Goal: Task Accomplishment & Management: Use online tool/utility

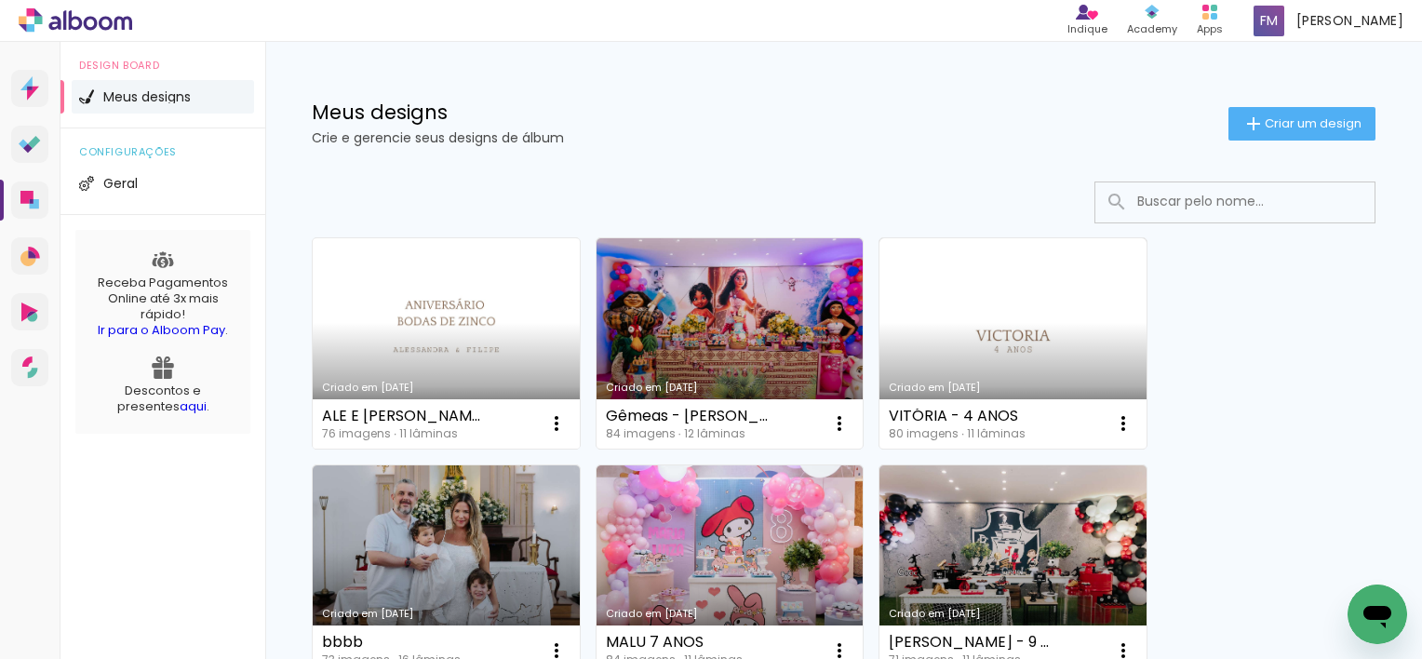
click at [425, 286] on link "Criado em [DATE]" at bounding box center [446, 343] width 267 height 210
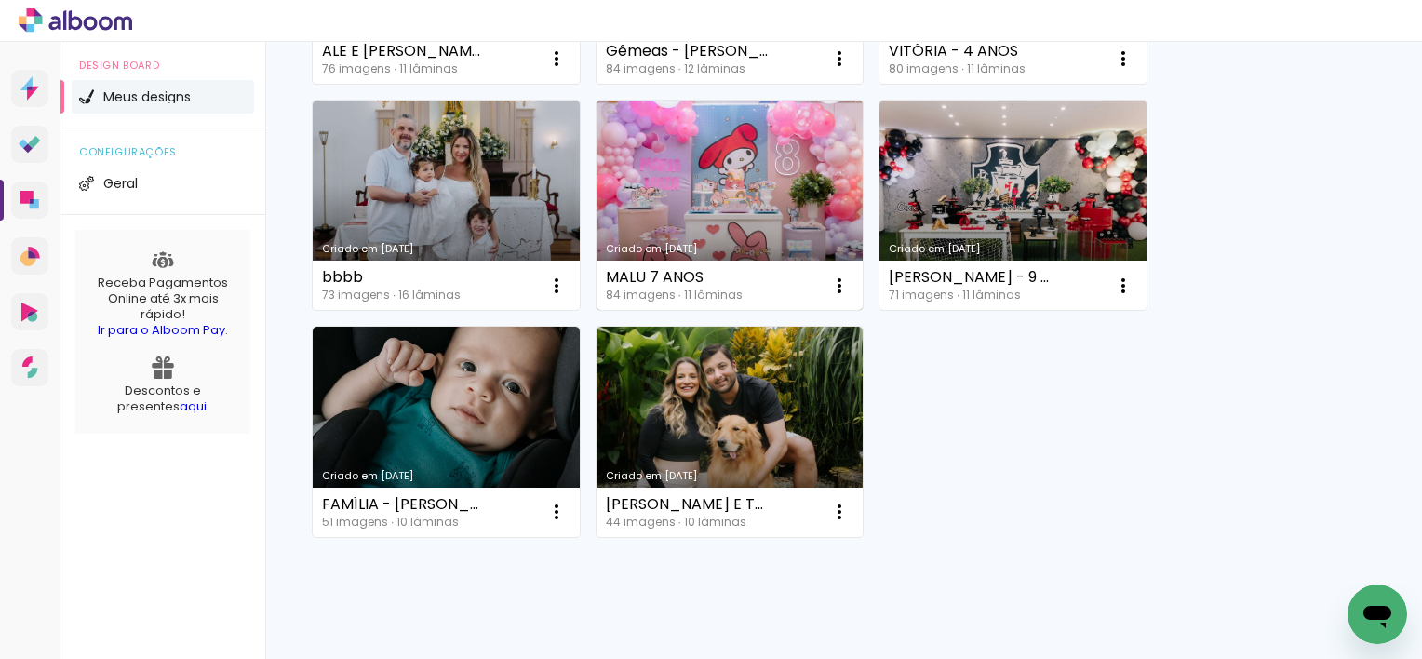
scroll to position [372, 0]
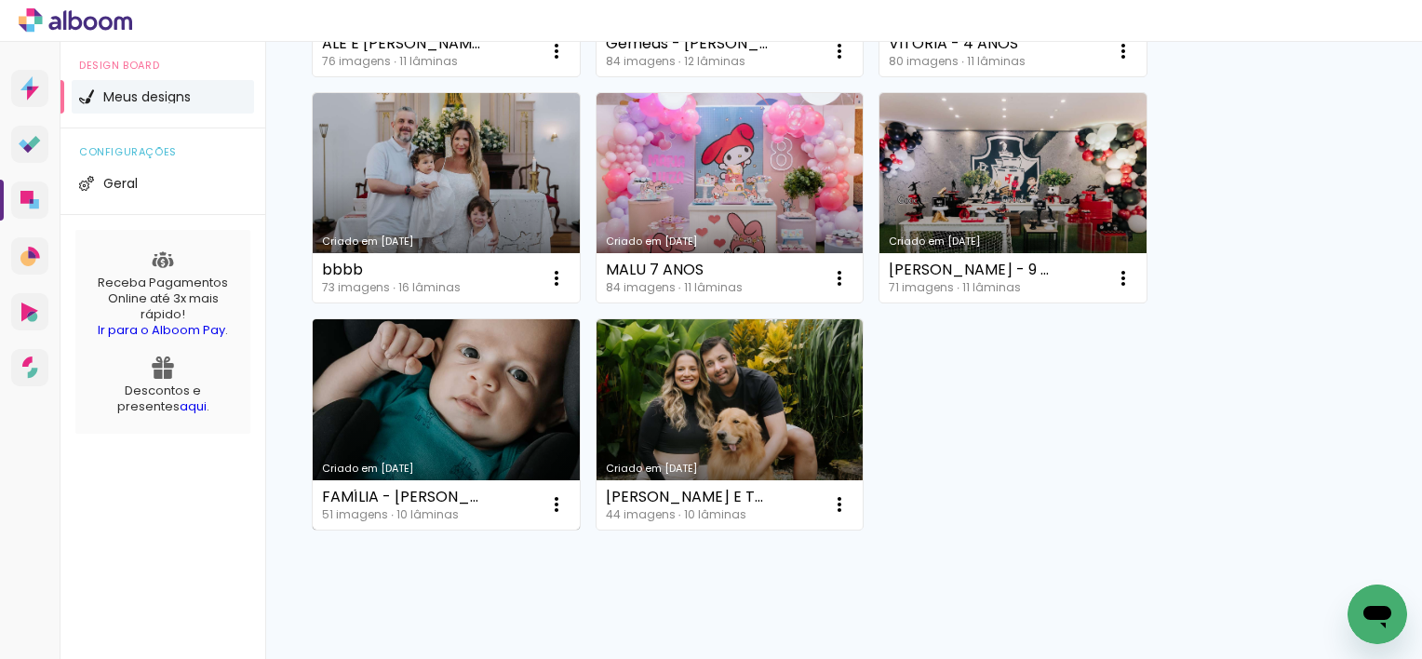
click at [514, 368] on link "Criado em [DATE]" at bounding box center [446, 424] width 267 height 210
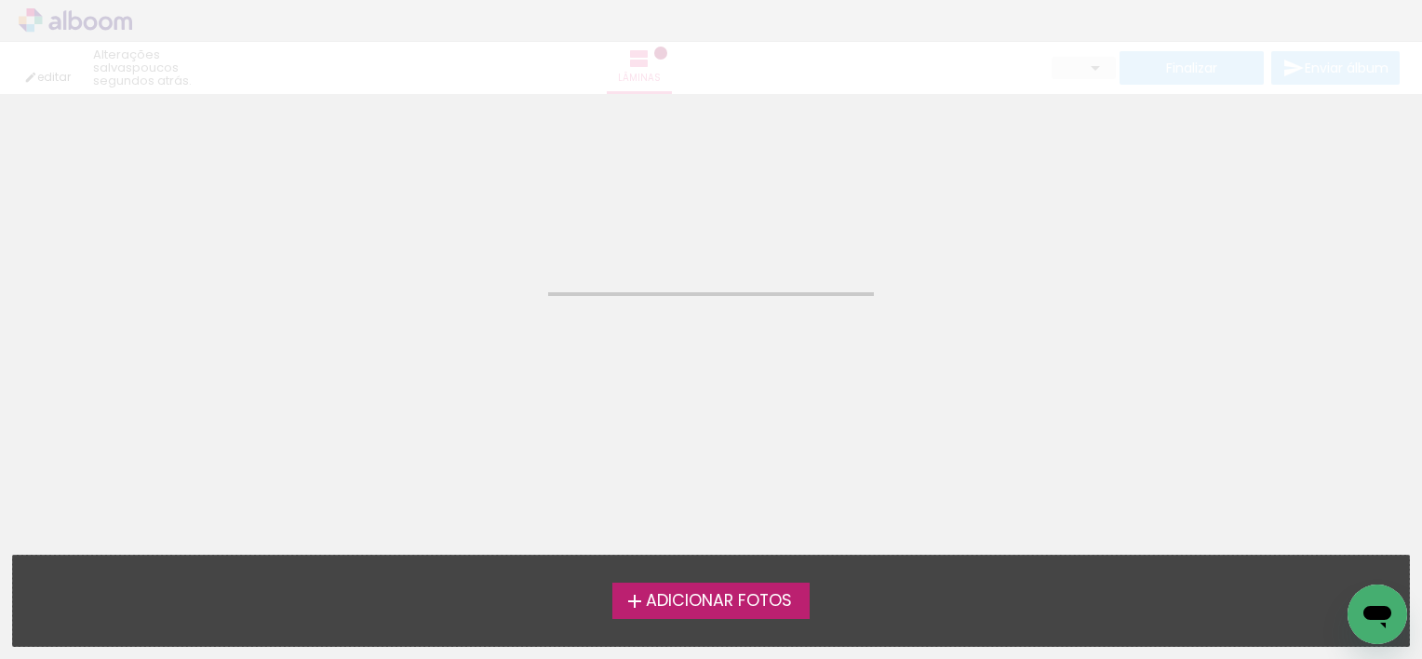
click at [722, 596] on span "Adicionar Fotos" at bounding box center [719, 601] width 146 height 17
click at [0, 0] on input "file" at bounding box center [0, 0] width 0 height 0
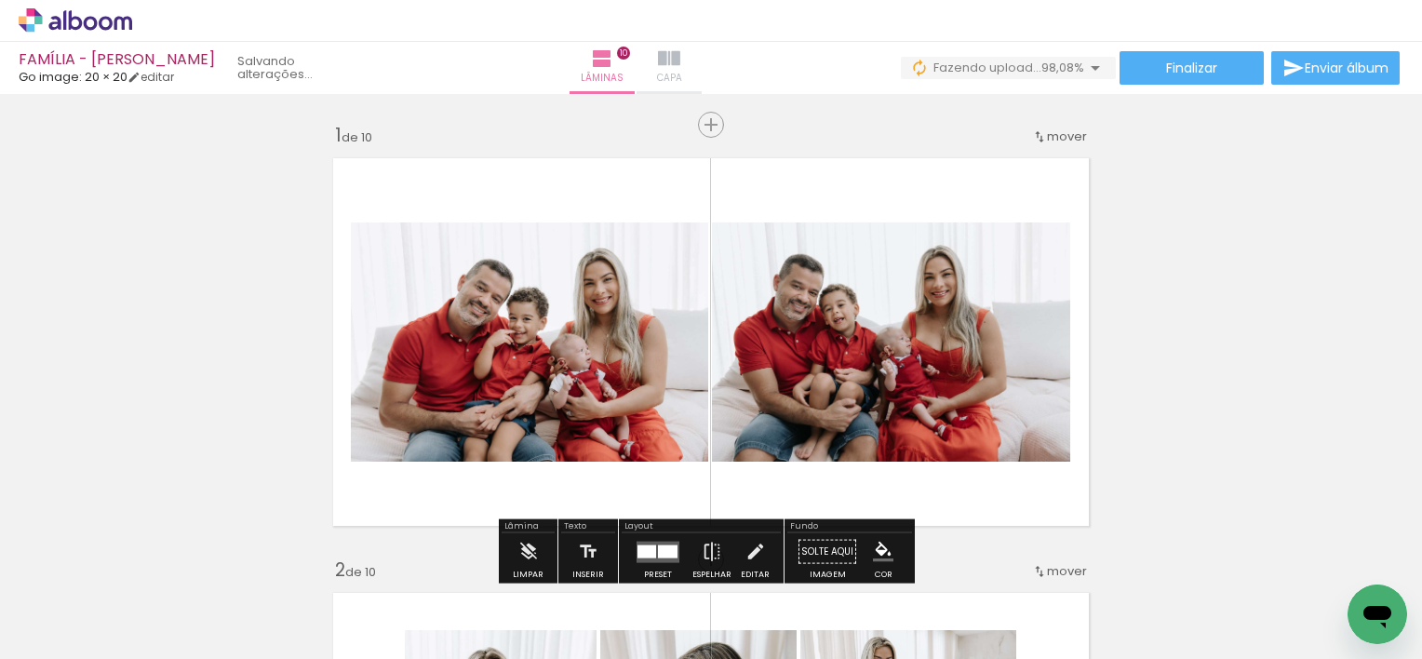
click at [680, 56] on iron-icon at bounding box center [669, 58] width 22 height 22
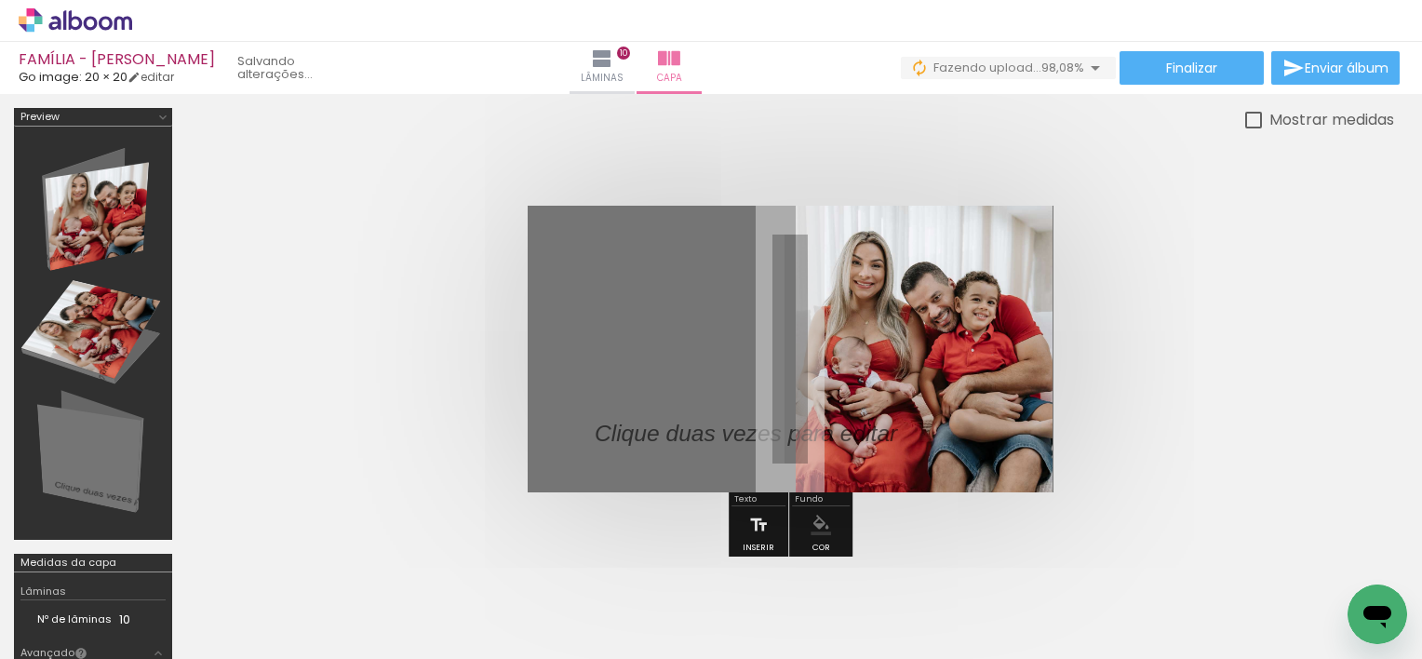
scroll to position [0, 4149]
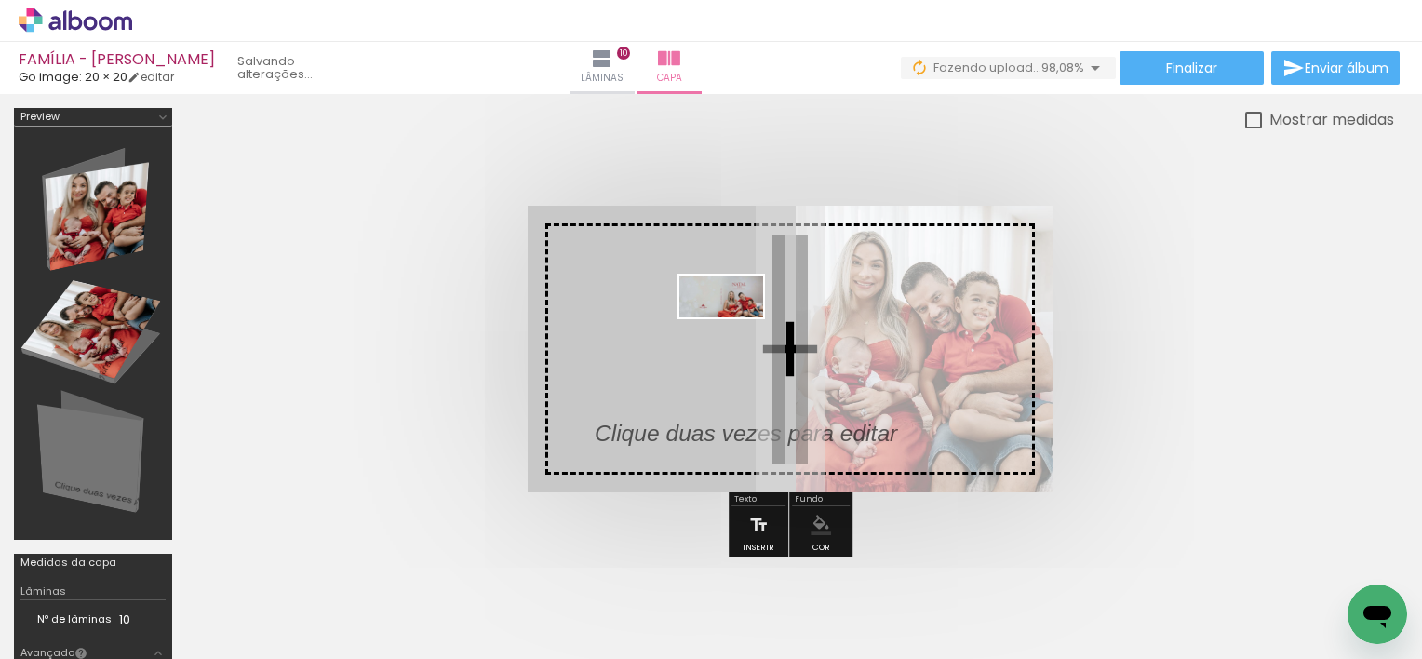
drag, startPoint x: 1328, startPoint y: 613, endPoint x: 733, endPoint y: 329, distance: 658.7
click at [733, 329] on quentale-workspace at bounding box center [711, 329] width 1422 height 659
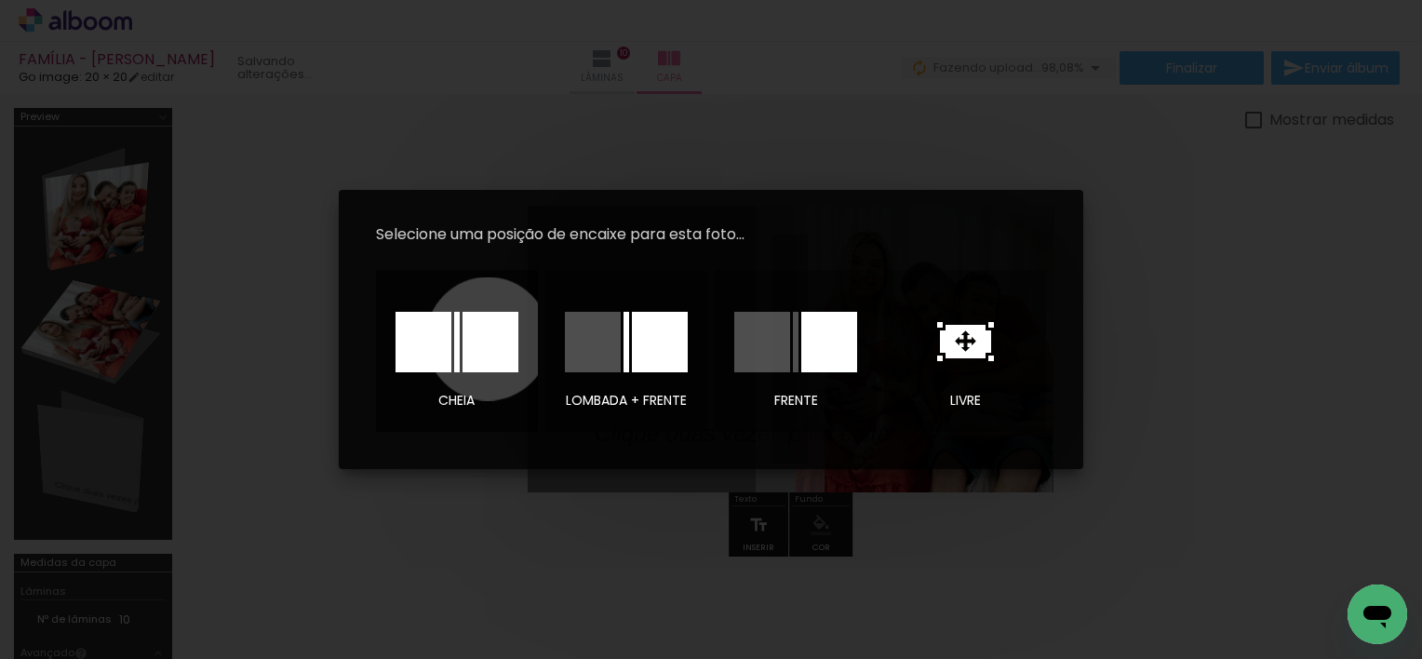
click at [487, 339] on div at bounding box center [490, 342] width 56 height 60
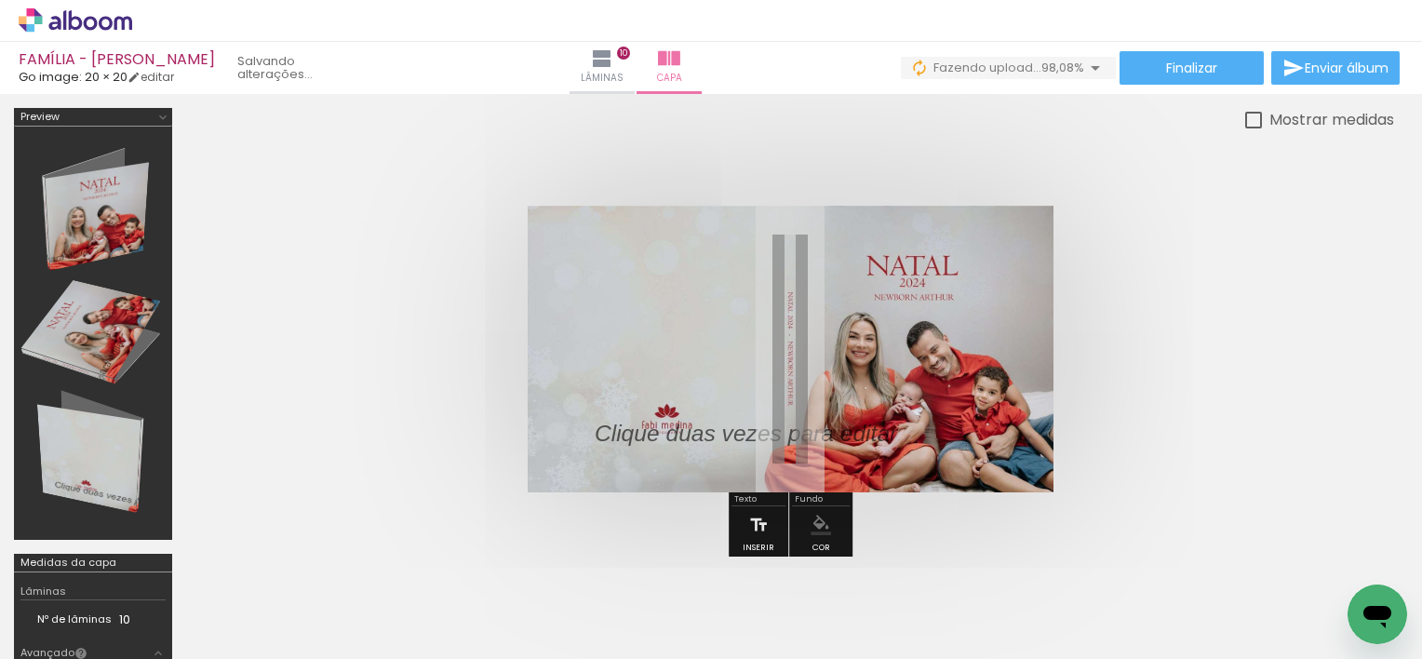
click at [1190, 371] on quentale-cover at bounding box center [789, 349] width 1059 height 287
click at [1200, 403] on quentale-cover at bounding box center [789, 349] width 1059 height 287
click at [1201, 403] on quentale-cover at bounding box center [789, 349] width 1059 height 287
click at [1161, 417] on quentale-cover at bounding box center [789, 349] width 1059 height 287
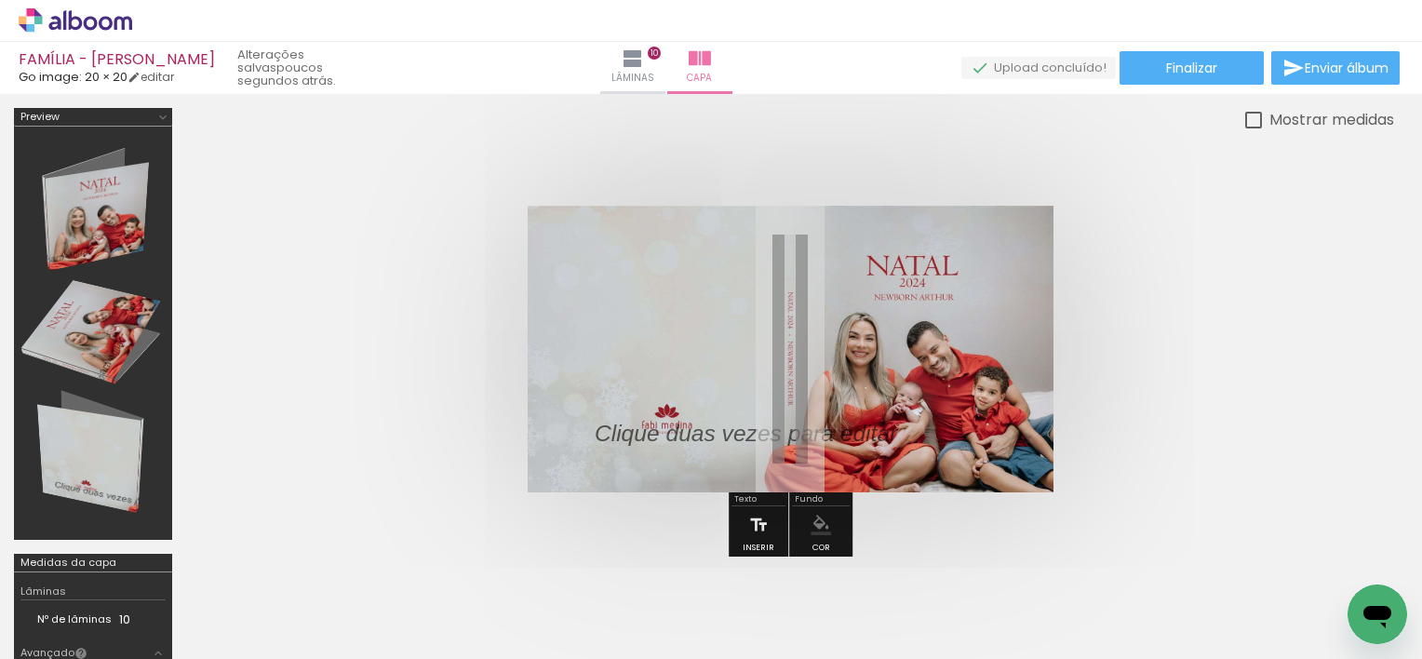
drag, startPoint x: 1168, startPoint y: 280, endPoint x: 1162, endPoint y: 272, distance: 10.6
click at [1168, 273] on quentale-cover at bounding box center [789, 349] width 1059 height 287
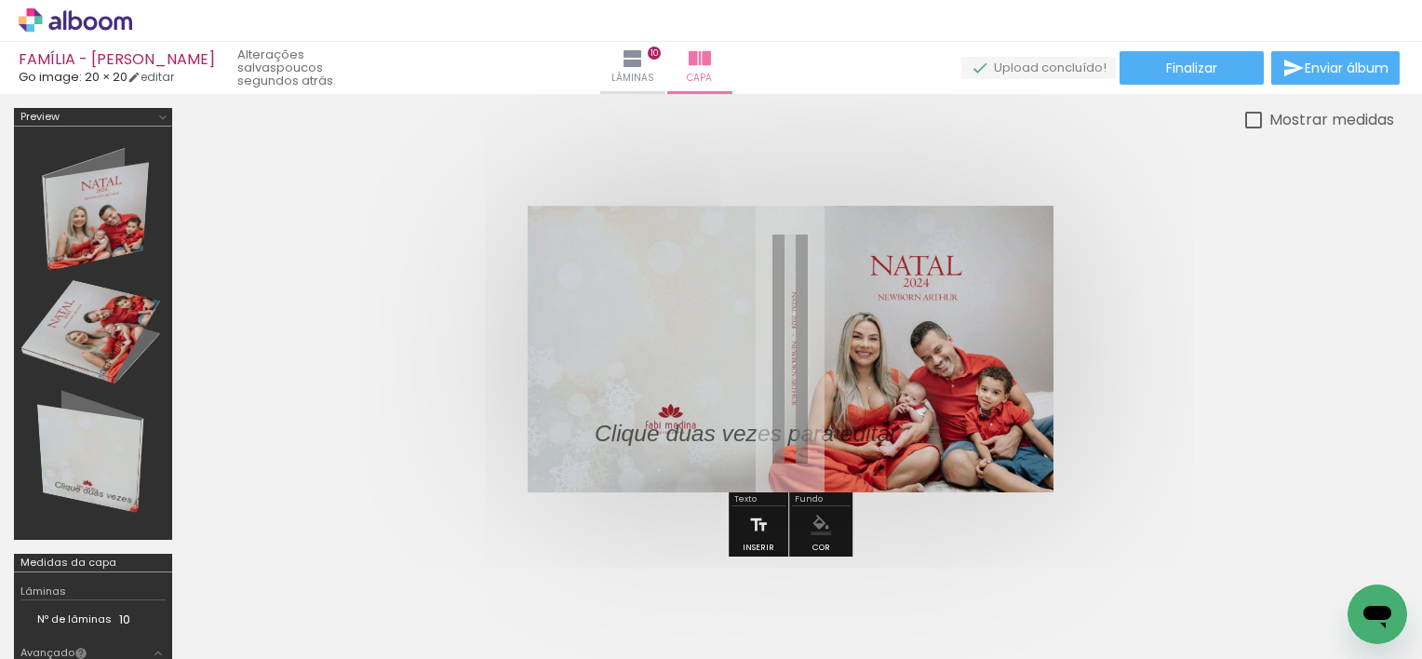
click at [980, 284] on quentale-photo at bounding box center [790, 349] width 526 height 287
click at [1157, 322] on quentale-cover at bounding box center [789, 349] width 1059 height 287
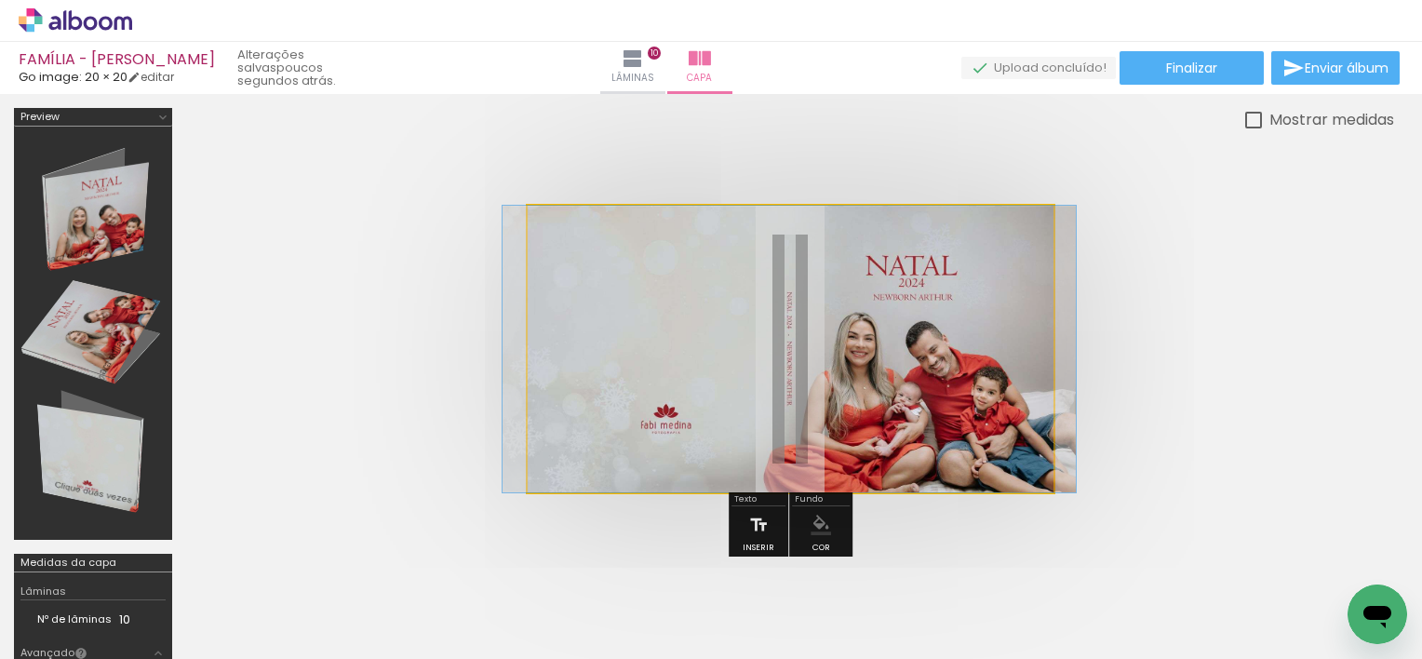
drag, startPoint x: 964, startPoint y: 335, endPoint x: 960, endPoint y: 325, distance: 10.9
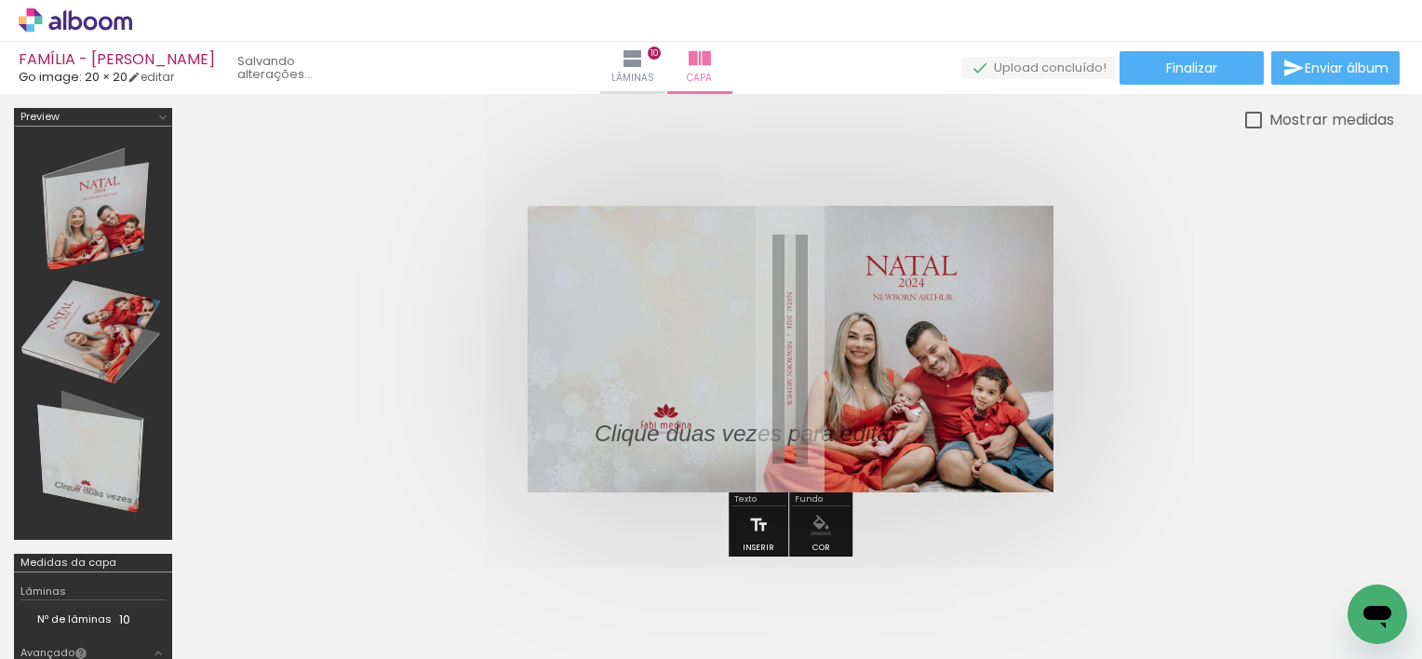
click at [1155, 324] on quentale-cover at bounding box center [789, 349] width 1059 height 287
click at [1182, 397] on quentale-cover at bounding box center [789, 349] width 1059 height 287
click at [1182, 395] on quentale-cover at bounding box center [789, 349] width 1059 height 287
click at [1191, 333] on quentale-cover at bounding box center [789, 349] width 1059 height 287
click at [0, 0] on div at bounding box center [0, 0] width 0 height 0
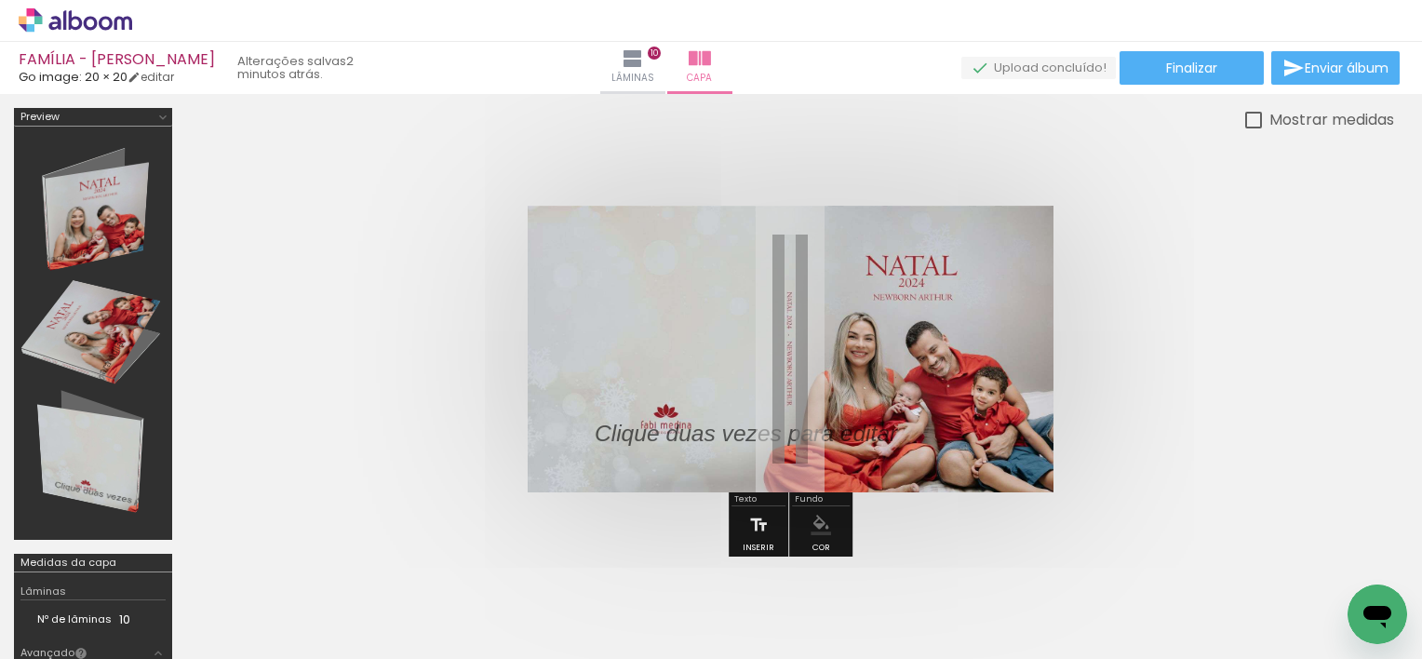
click at [0, 0] on div at bounding box center [0, 0] width 0 height 0
click at [644, 67] on iron-icon at bounding box center [632, 58] width 22 height 22
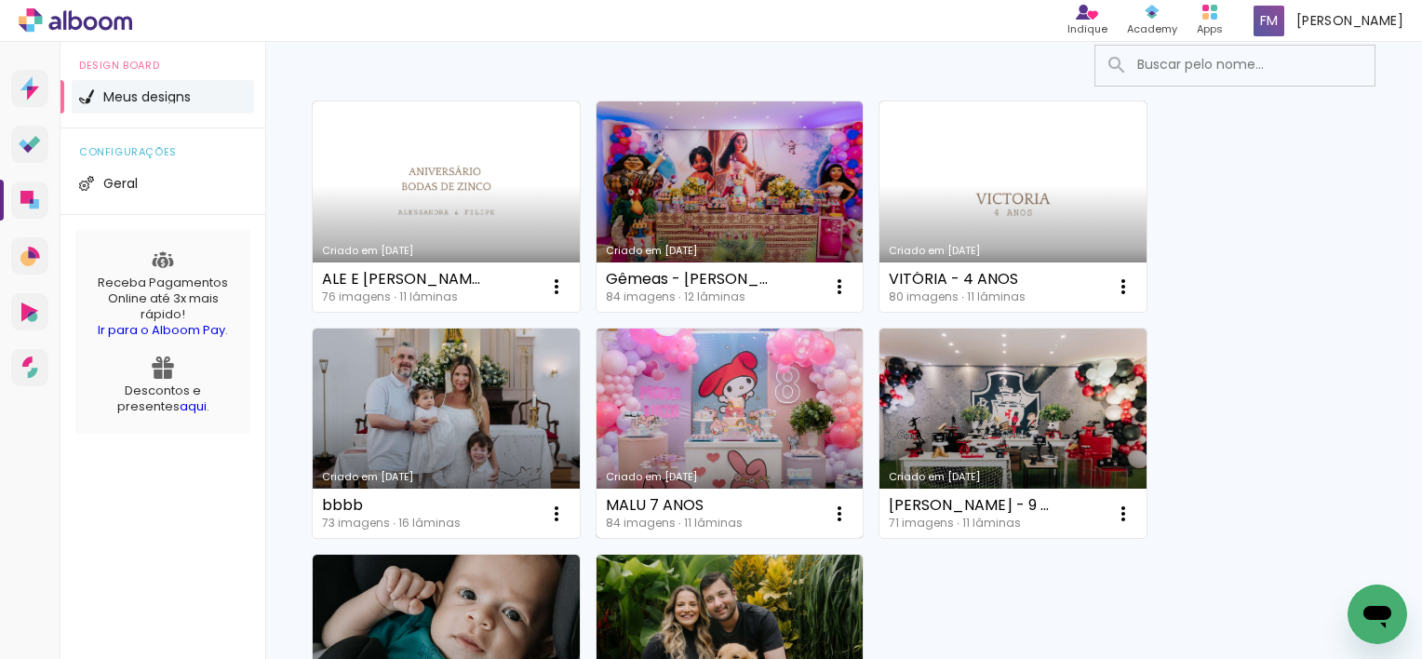
scroll to position [230, 0]
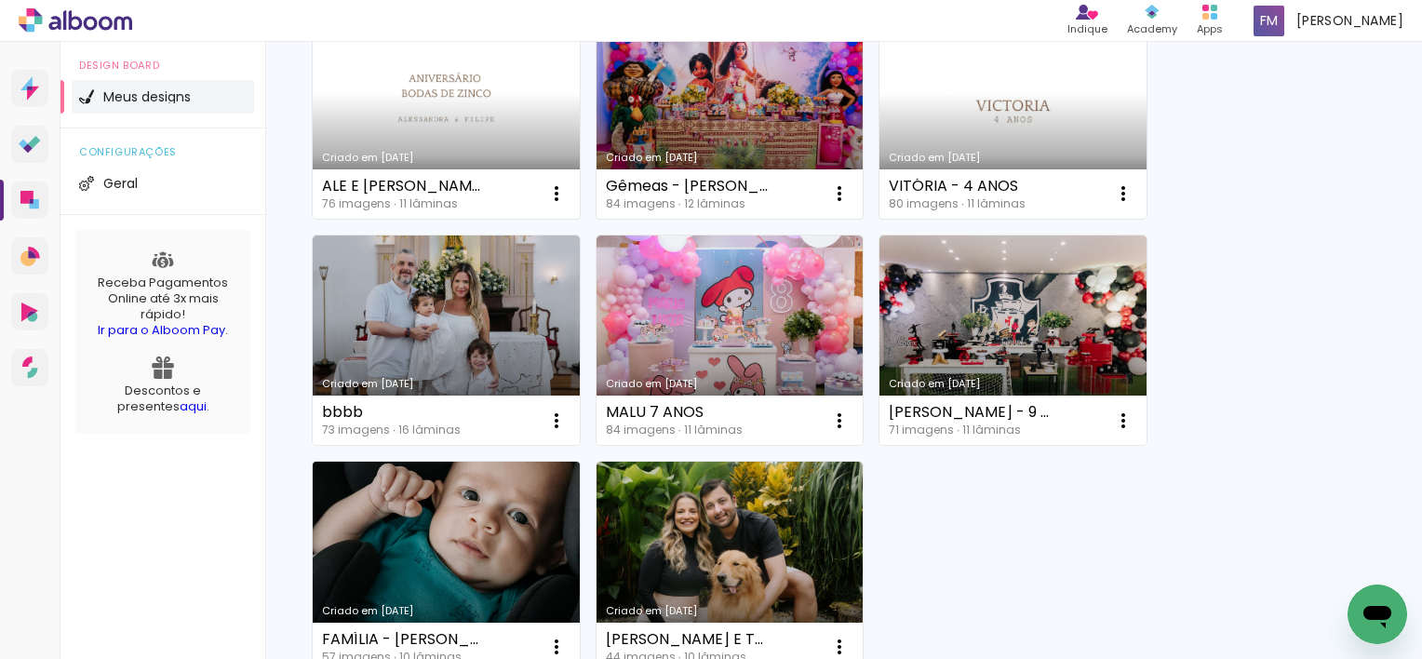
click at [469, 502] on link "Criado em [DATE]" at bounding box center [446, 566] width 267 height 210
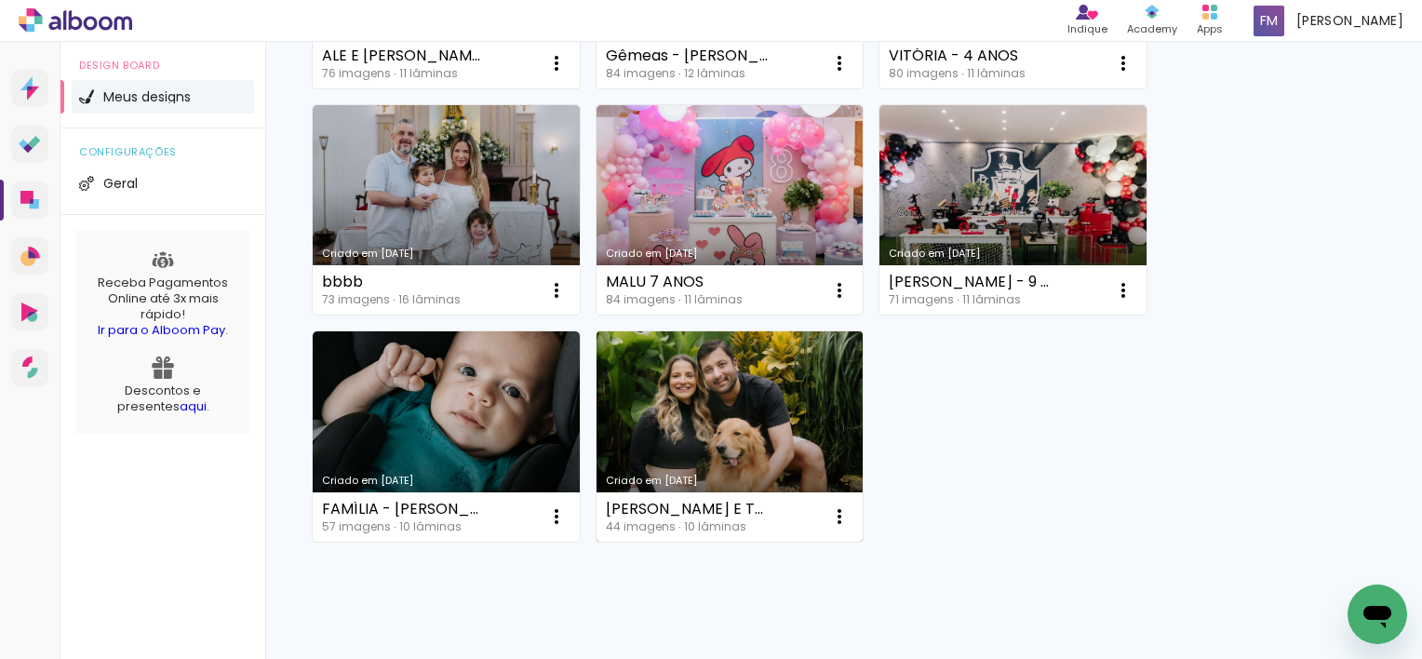
scroll to position [372, 0]
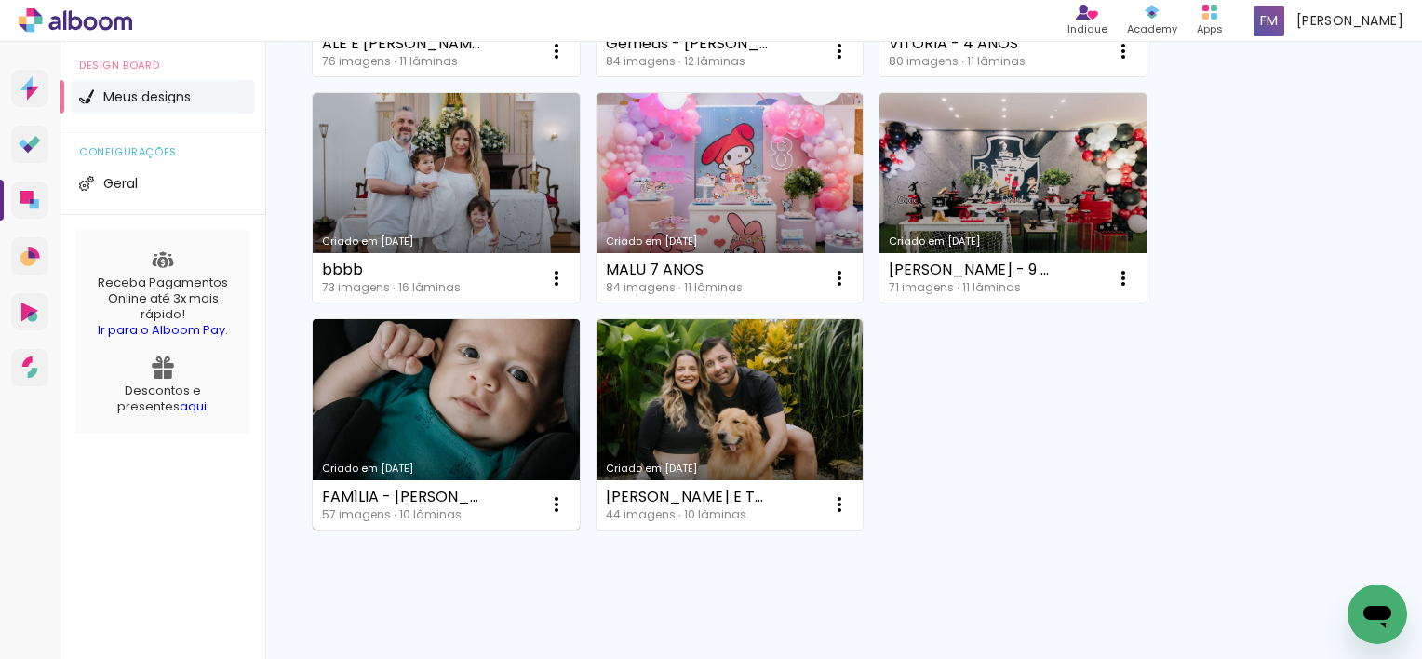
click at [526, 424] on link "Criado em [DATE]" at bounding box center [446, 424] width 267 height 210
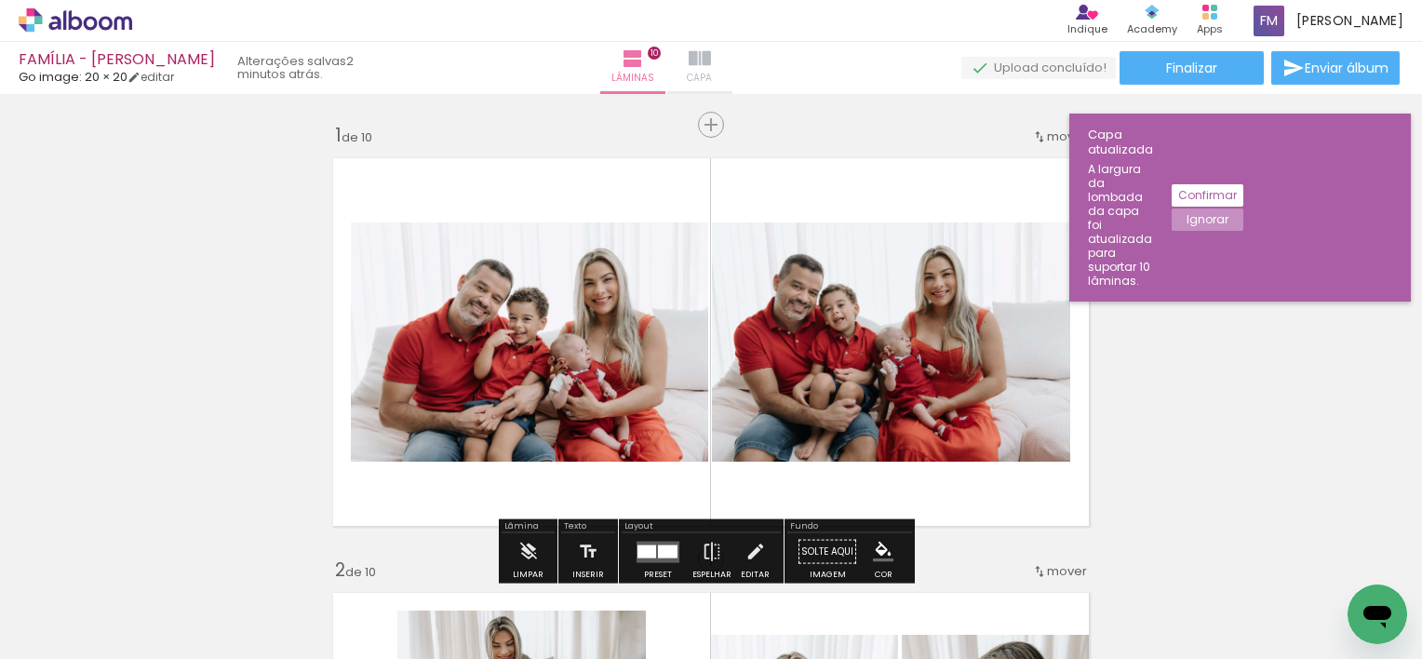
click at [712, 71] on span "Capa" at bounding box center [699, 78] width 25 height 17
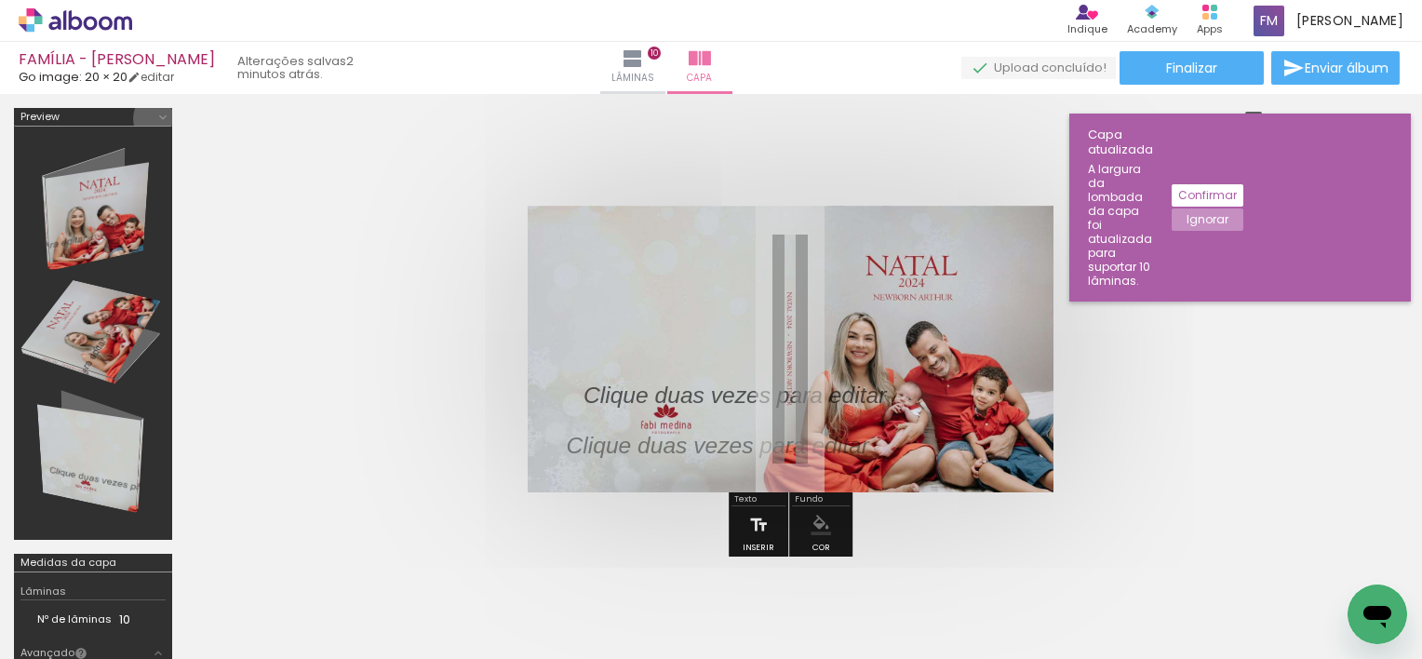
click at [0, 0] on iron-icon at bounding box center [0, 0] width 0 height 0
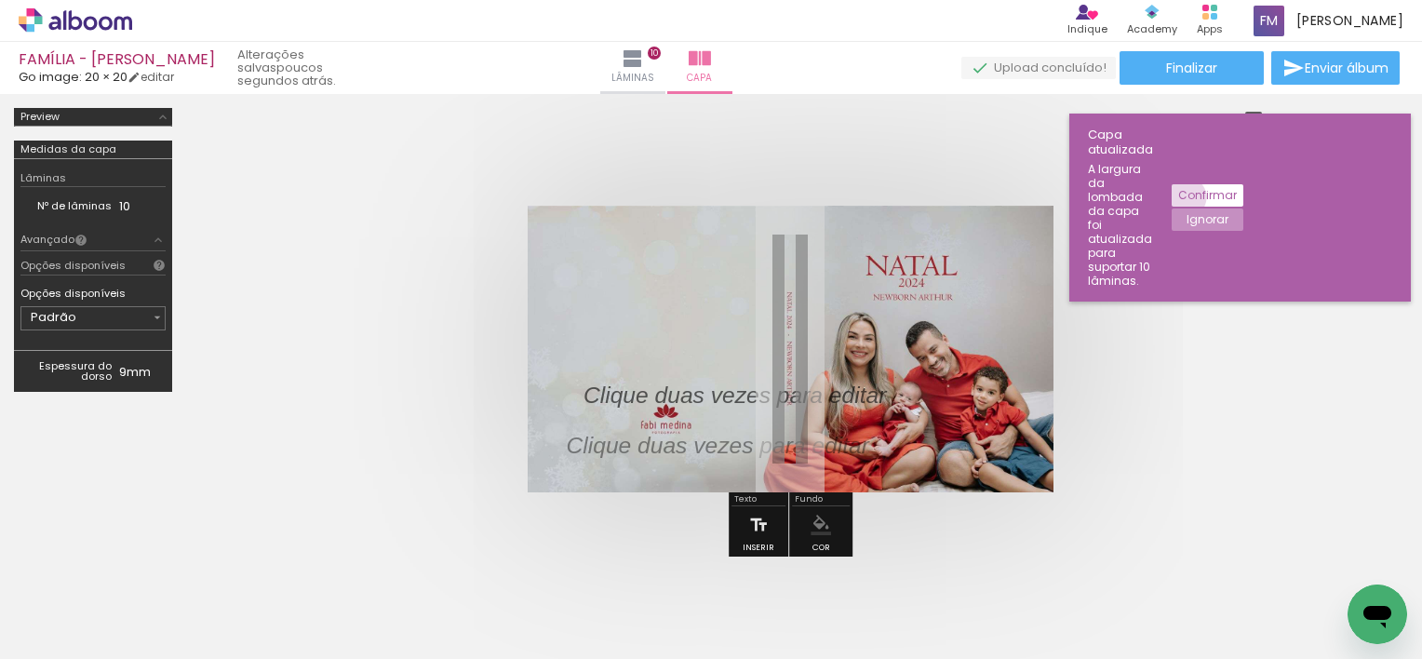
click at [0, 0] on slot "Confirmar" at bounding box center [0, 0] width 0 height 0
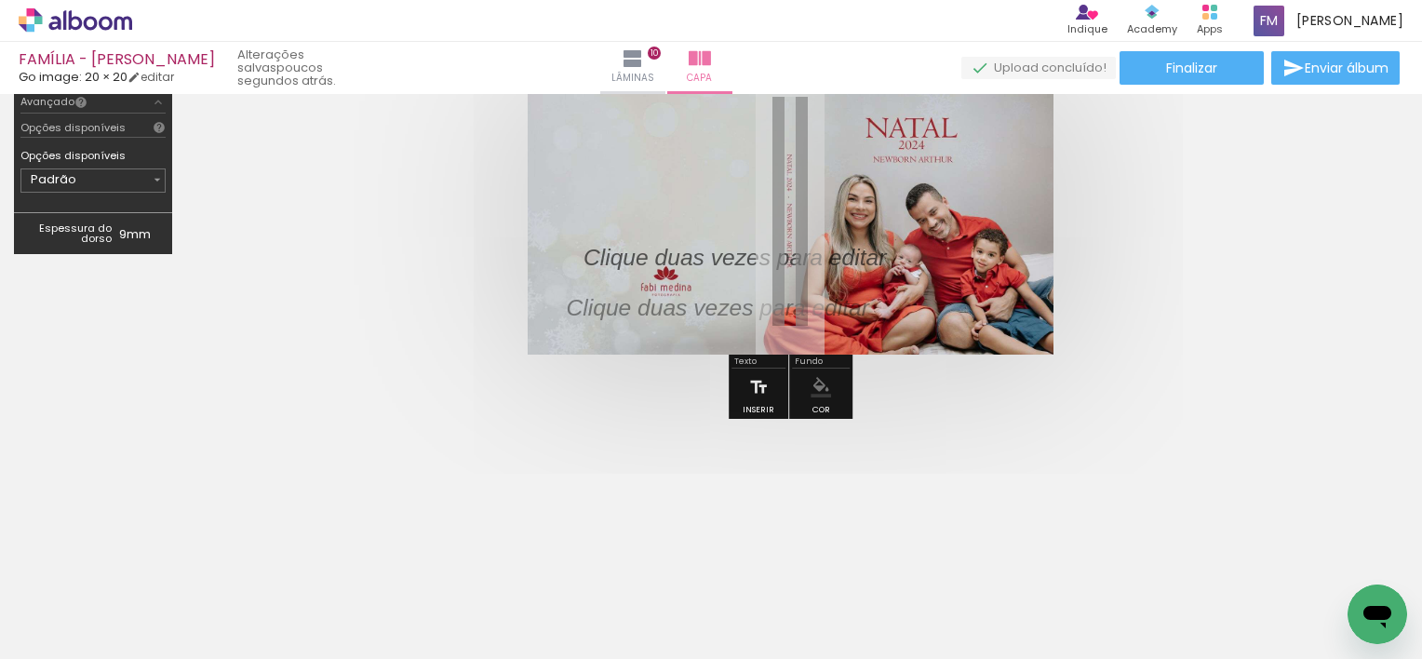
scroll to position [163, 0]
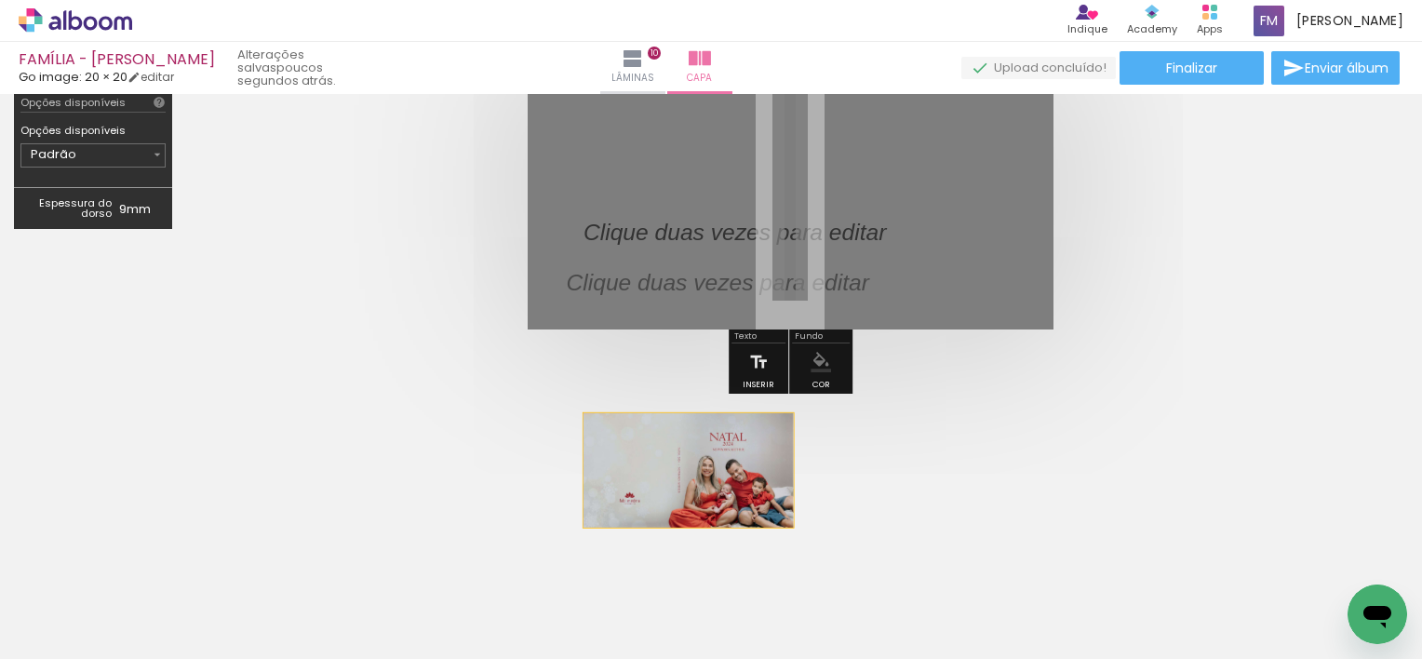
drag, startPoint x: 939, startPoint y: 195, endPoint x: 683, endPoint y: 459, distance: 367.1
click at [0, 0] on quentale-cover-section at bounding box center [0, 0] width 0 height 0
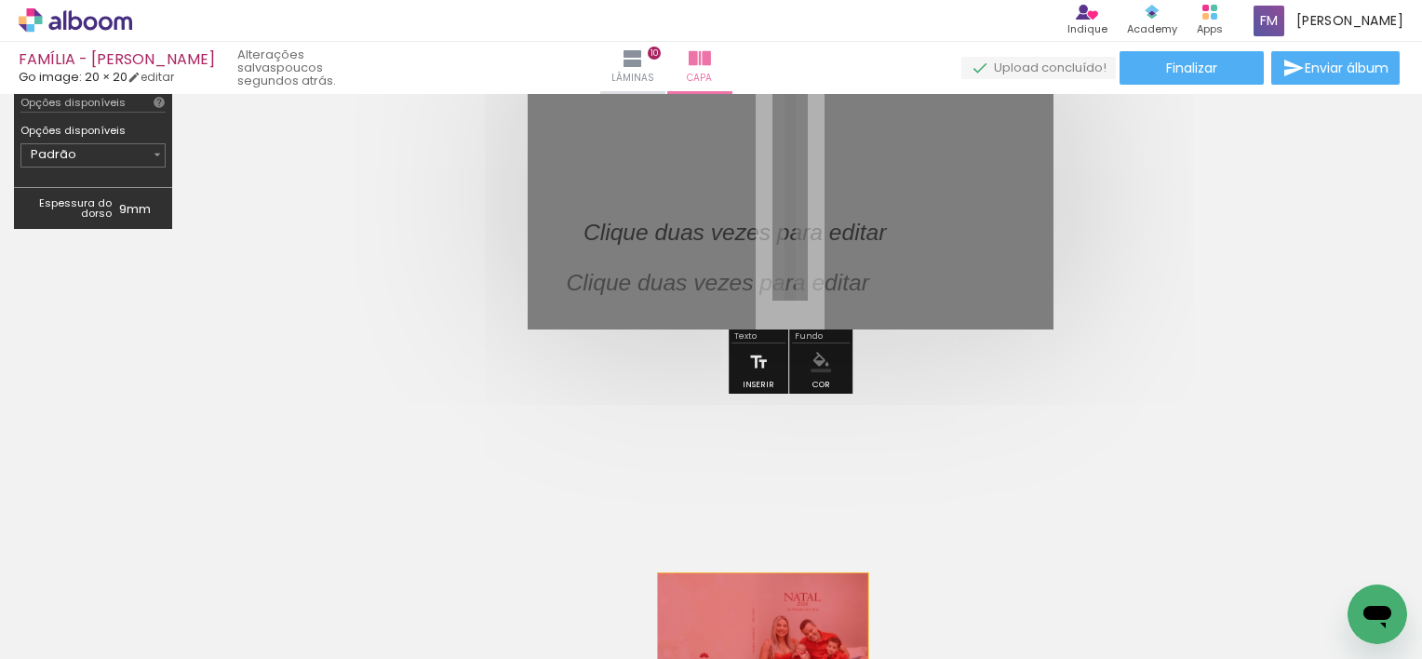
drag, startPoint x: 893, startPoint y: 169, endPoint x: 754, endPoint y: 622, distance: 474.1
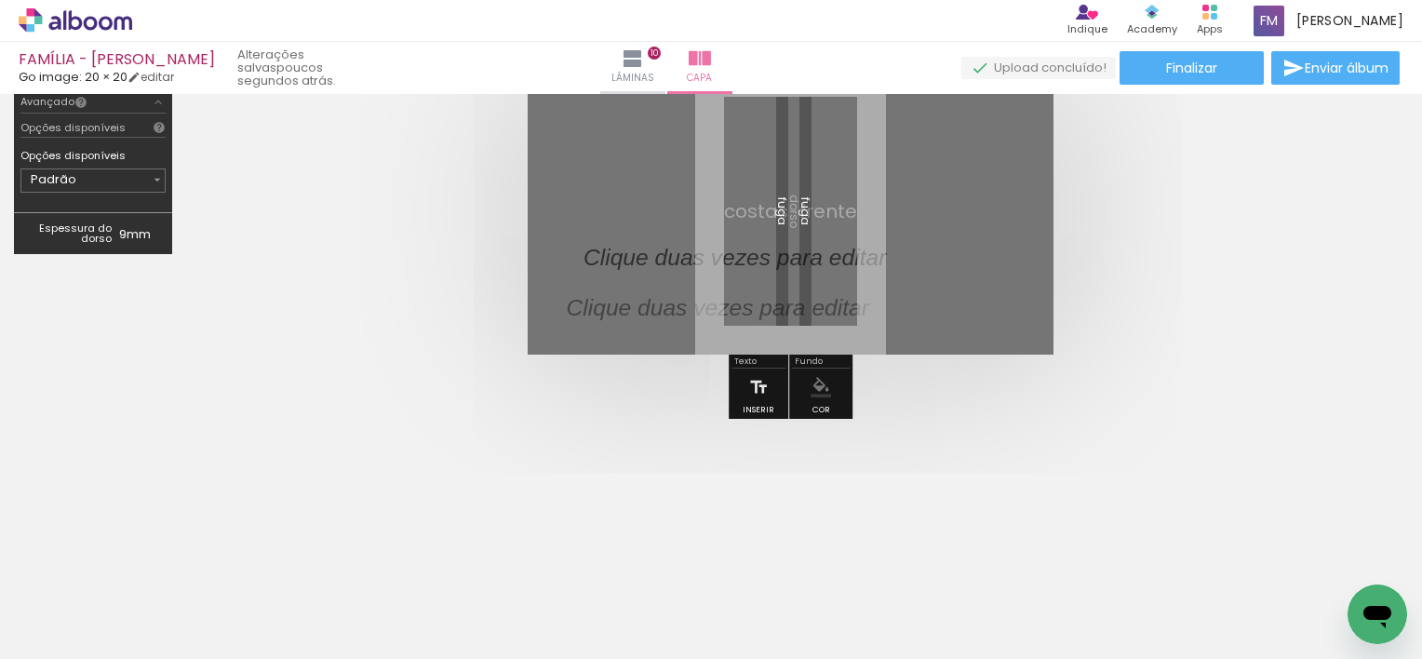
scroll to position [70, 0]
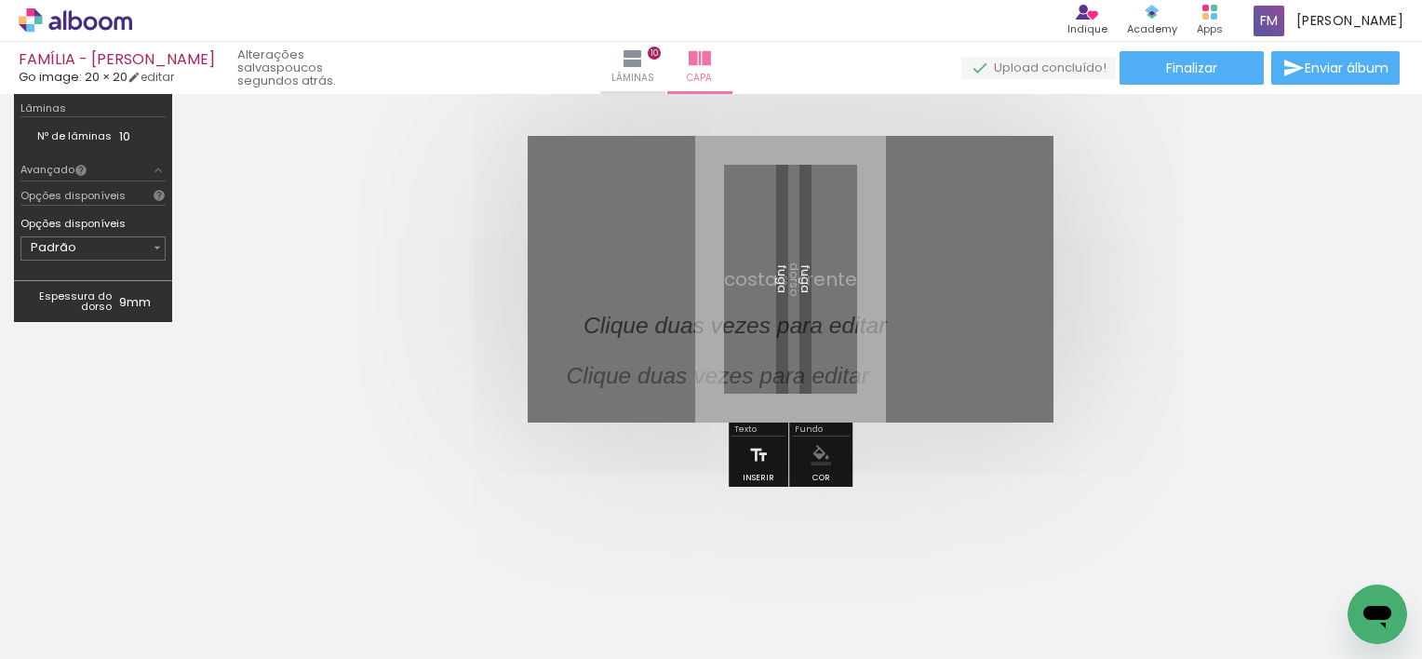
drag, startPoint x: 822, startPoint y: 354, endPoint x: 799, endPoint y: 486, distance: 134.1
click at [0, 0] on div at bounding box center [0, 0] width 0 height 0
drag, startPoint x: 815, startPoint y: 329, endPoint x: 853, endPoint y: 364, distance: 51.4
click at [853, 364] on div at bounding box center [790, 279] width 526 height 287
drag, startPoint x: 633, startPoint y: 319, endPoint x: 625, endPoint y: 342, distance: 24.4
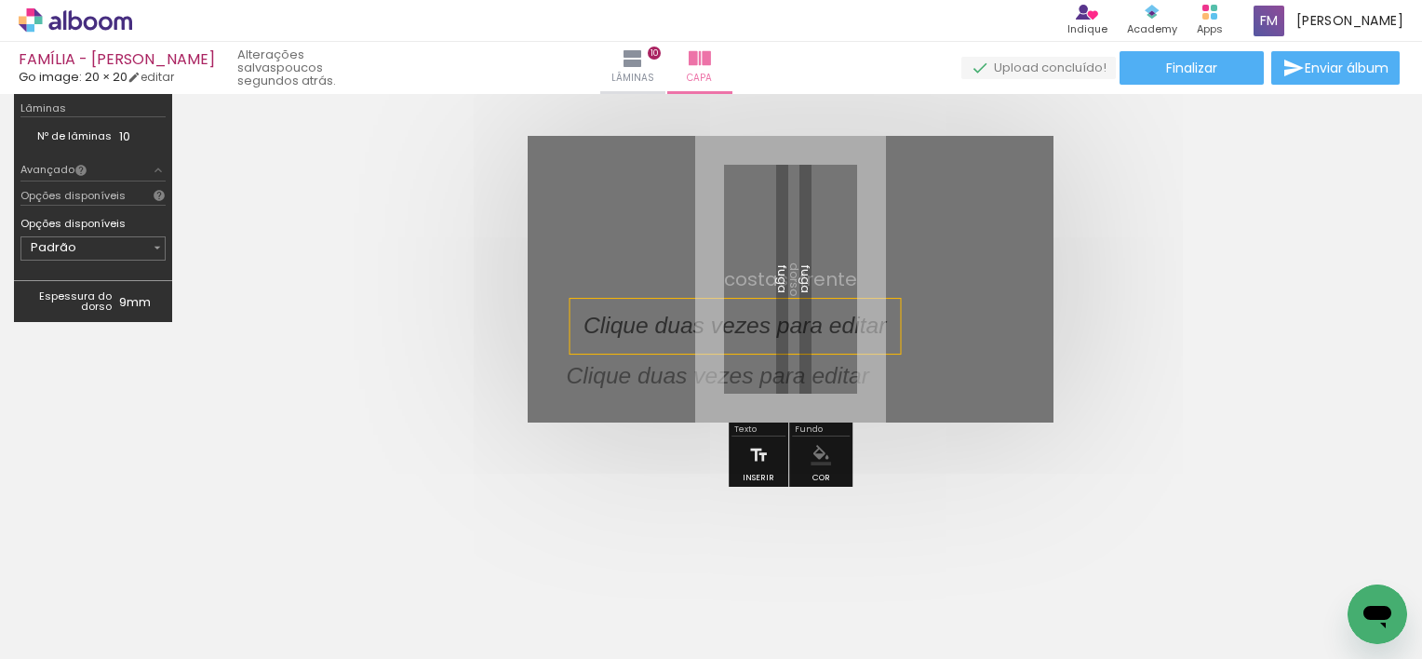
click at [625, 342] on div at bounding box center [734, 326] width 330 height 55
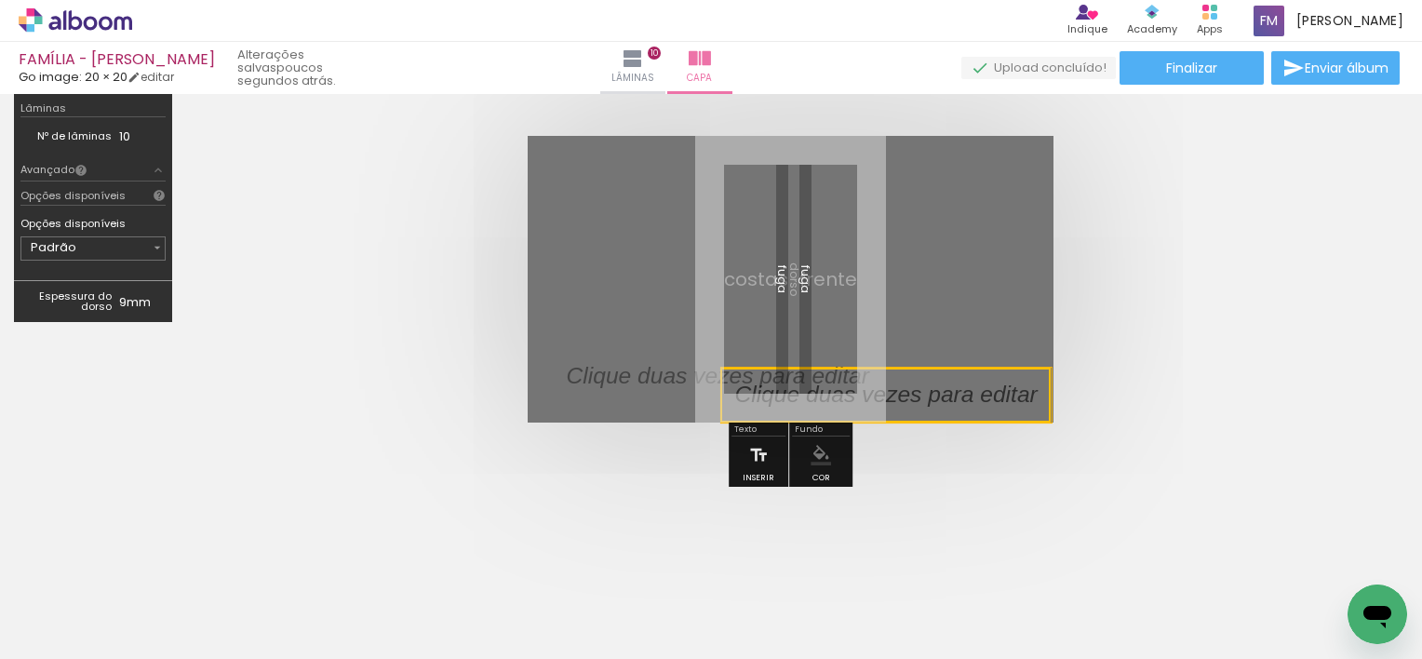
drag, startPoint x: 579, startPoint y: 323, endPoint x: 729, endPoint y: 514, distance: 243.8
click at [0, 0] on quentale-cover-section at bounding box center [0, 0] width 0 height 0
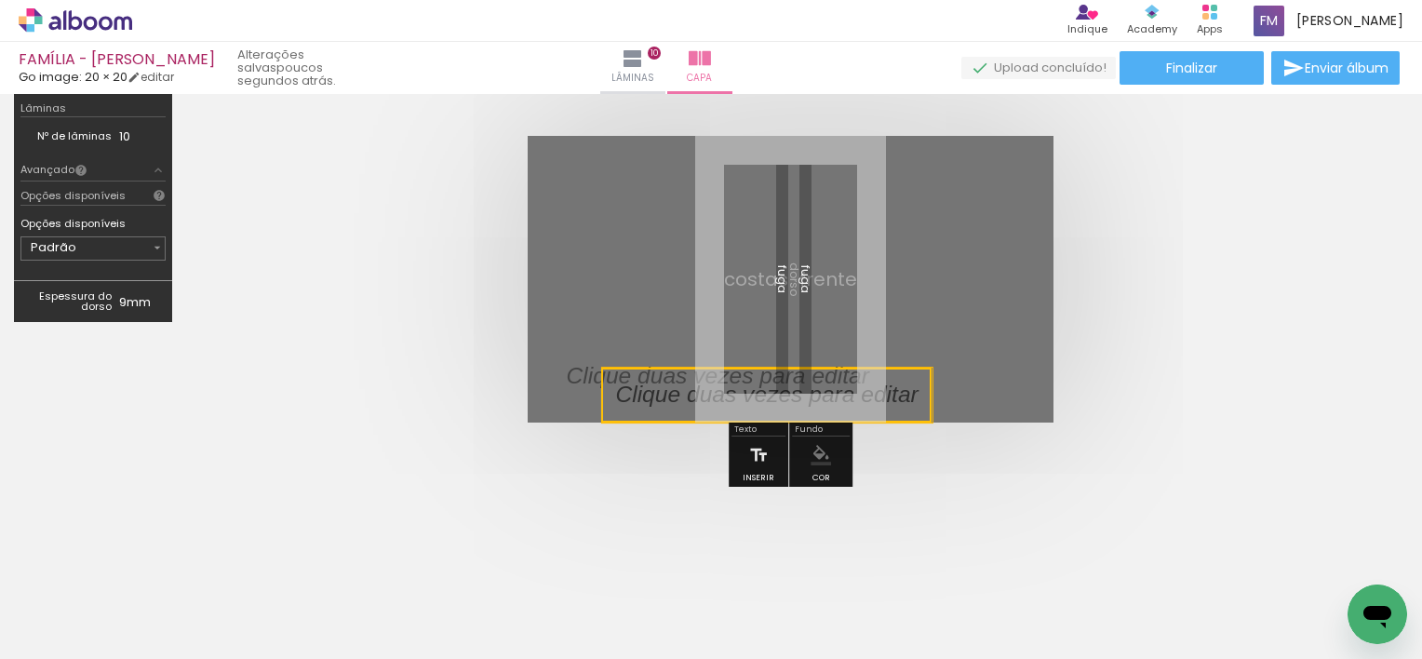
drag, startPoint x: 1046, startPoint y: 367, endPoint x: 927, endPoint y: 420, distance: 130.4
click at [0, 0] on quentale-selection at bounding box center [0, 0] width 0 height 0
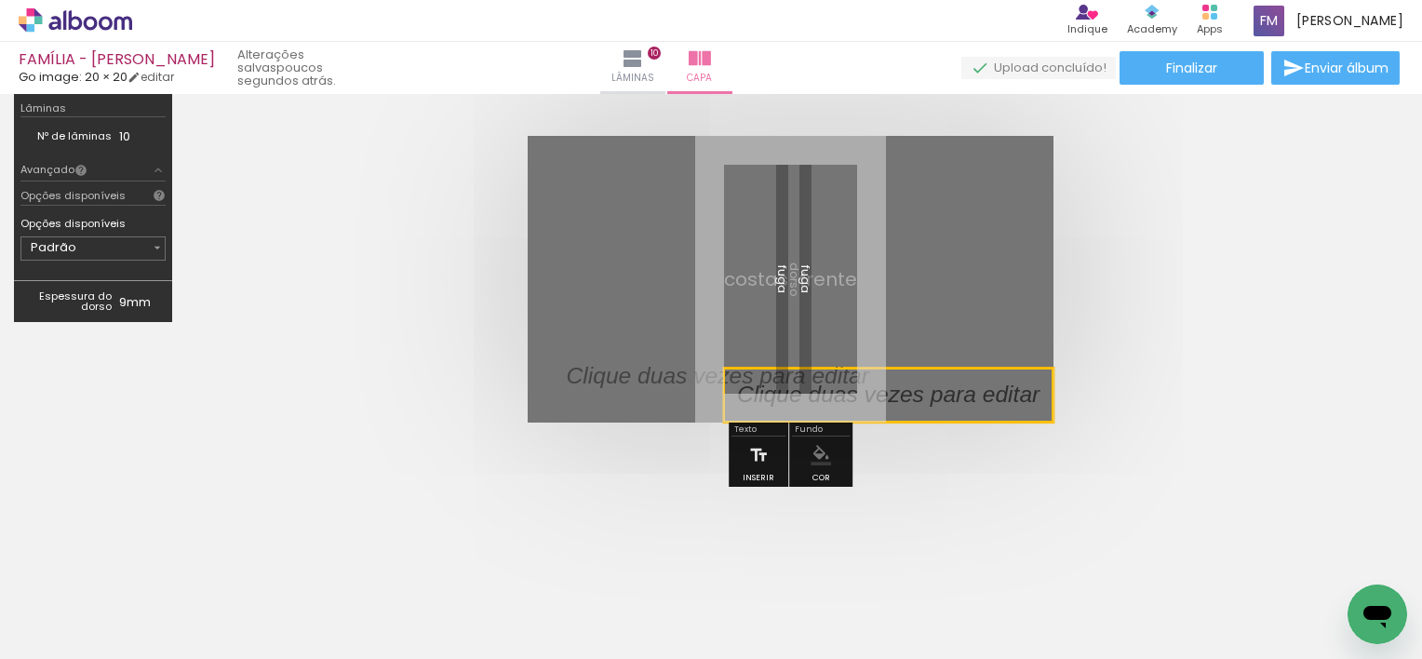
drag, startPoint x: 605, startPoint y: 367, endPoint x: 737, endPoint y: 469, distance: 167.1
click at [0, 0] on quentale-cover-layout-editor at bounding box center [0, 0] width 0 height 0
drag, startPoint x: 637, startPoint y: 381, endPoint x: 677, endPoint y: 385, distance: 40.2
click at [677, 385] on p at bounding box center [732, 376] width 330 height 33
click at [0, 0] on quentale-selection at bounding box center [0, 0] width 0 height 0
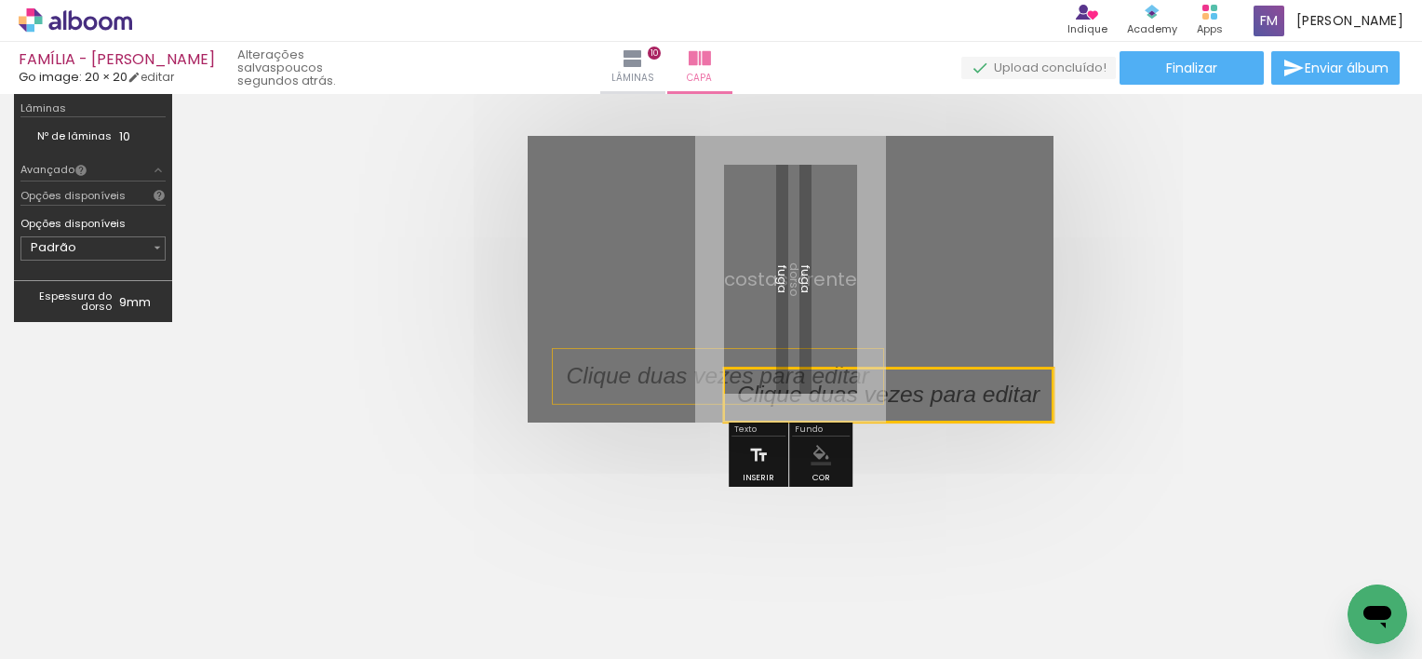
type input "Sans Serif"
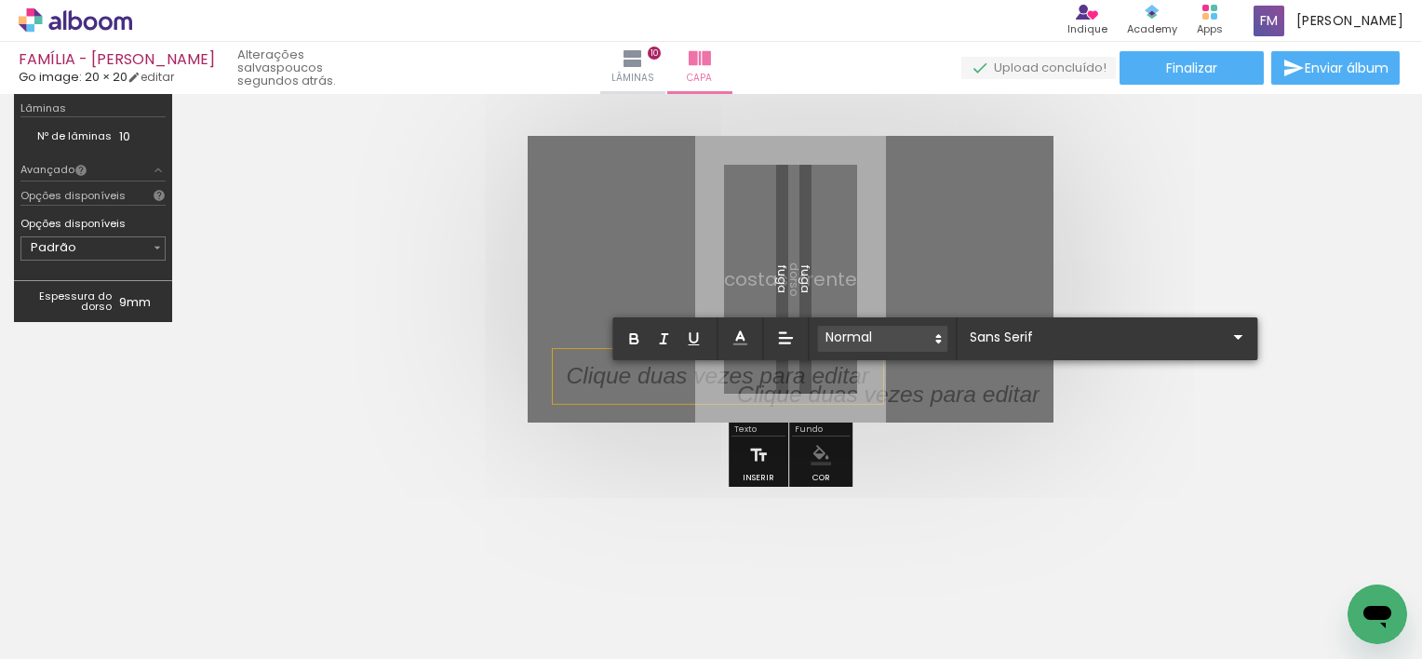
click at [942, 341] on icon at bounding box center [937, 338] width 17 height 17
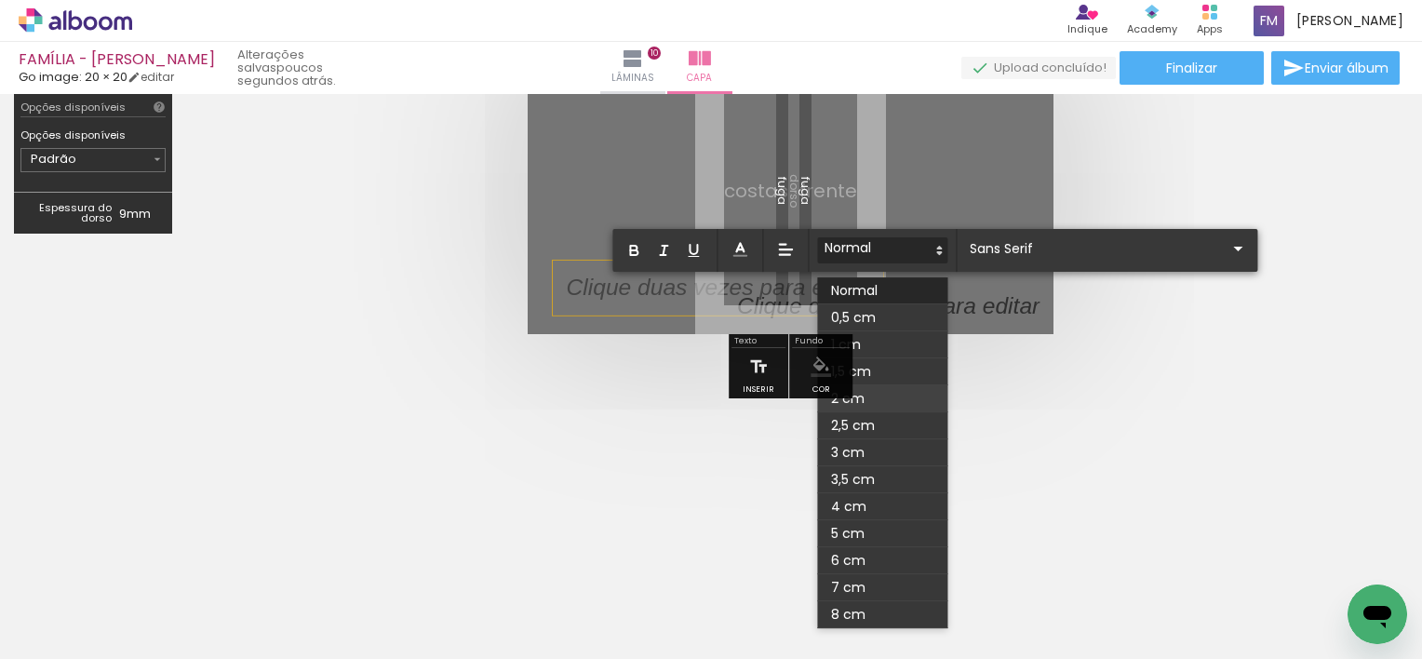
scroll to position [163, 0]
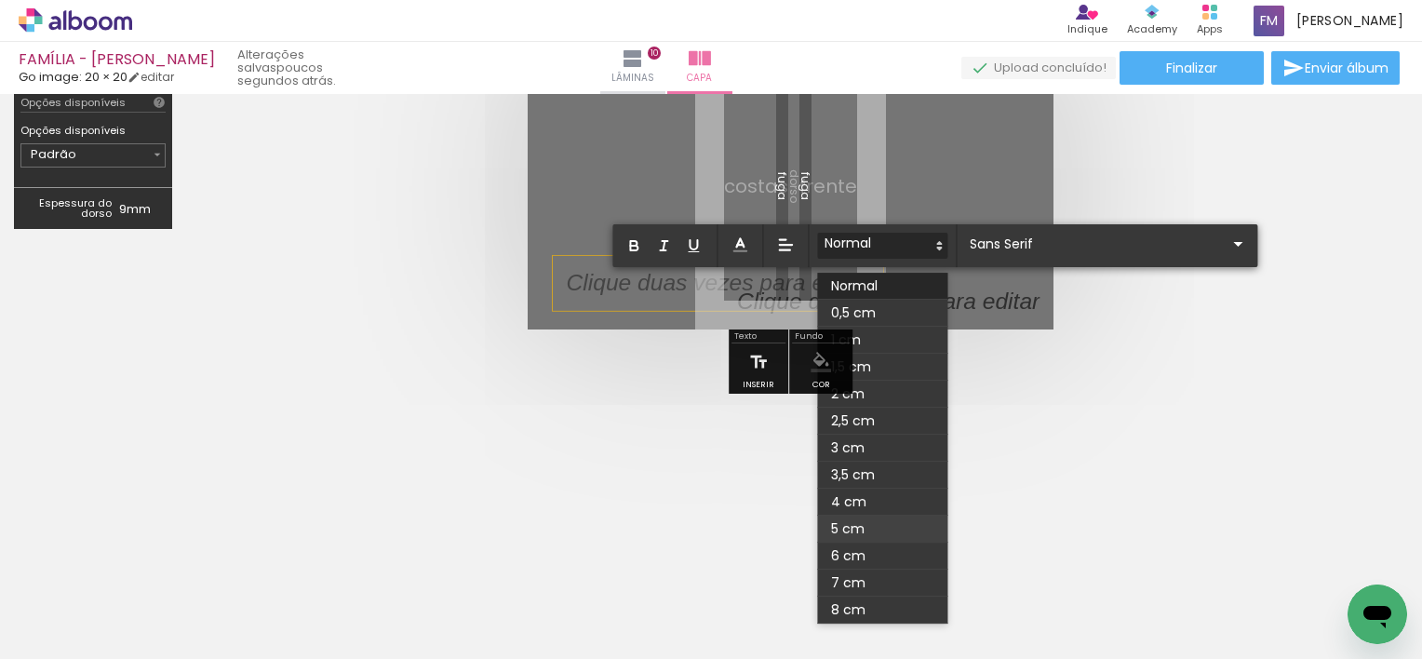
click at [911, 521] on span at bounding box center [882, 528] width 130 height 27
click at [938, 248] on polygon at bounding box center [939, 248] width 4 height 2
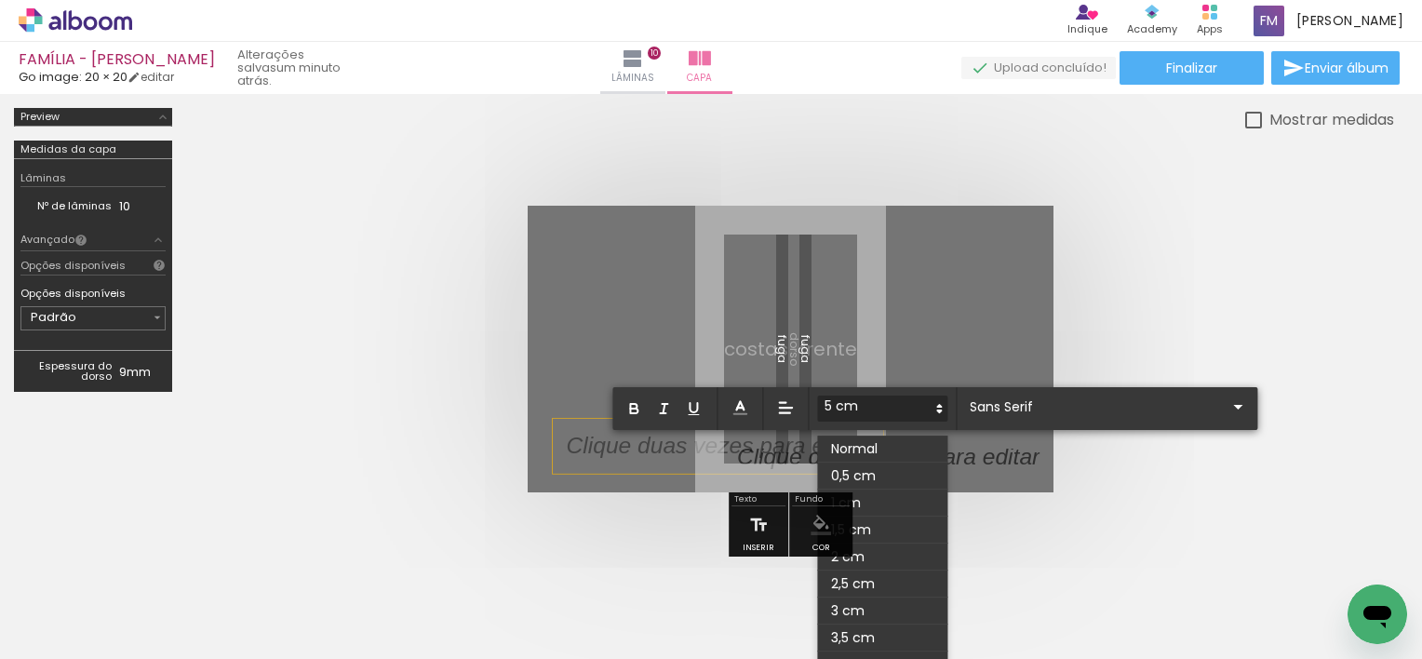
click at [868, 476] on span at bounding box center [882, 475] width 130 height 27
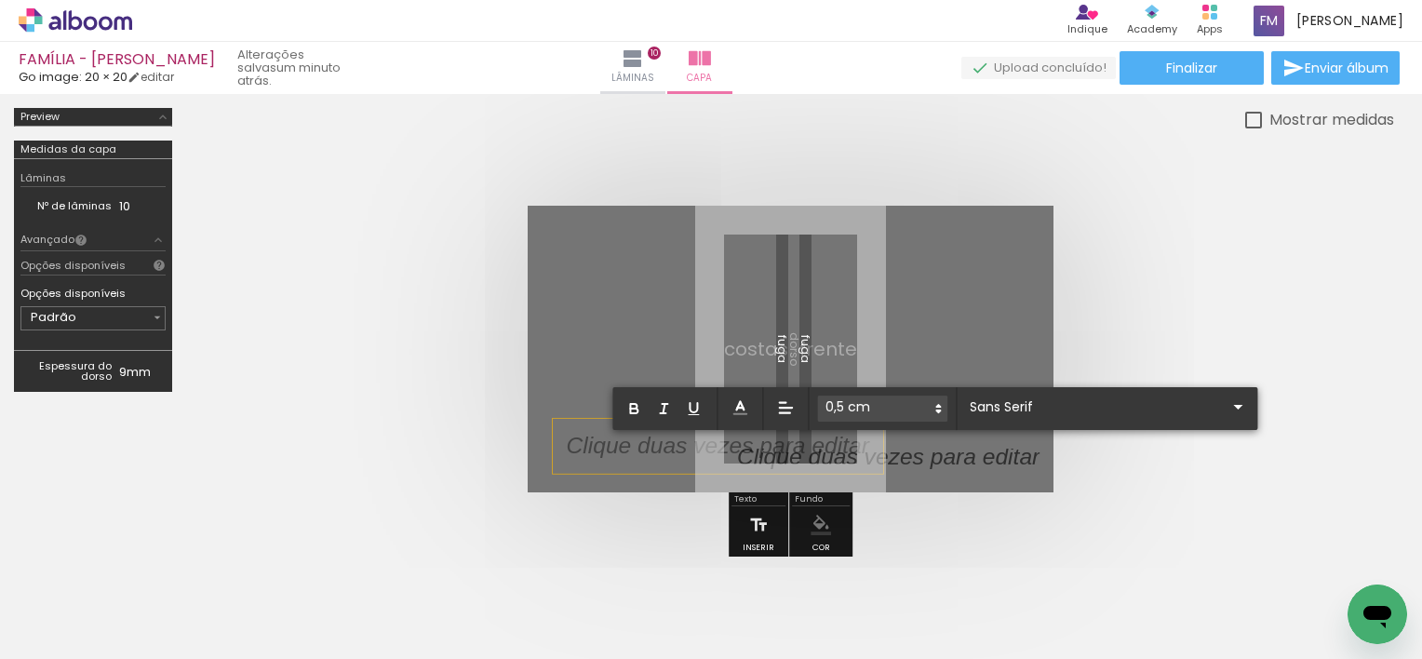
scroll to position [11, 0]
click at [1089, 488] on div at bounding box center [790, 348] width 1208 height 435
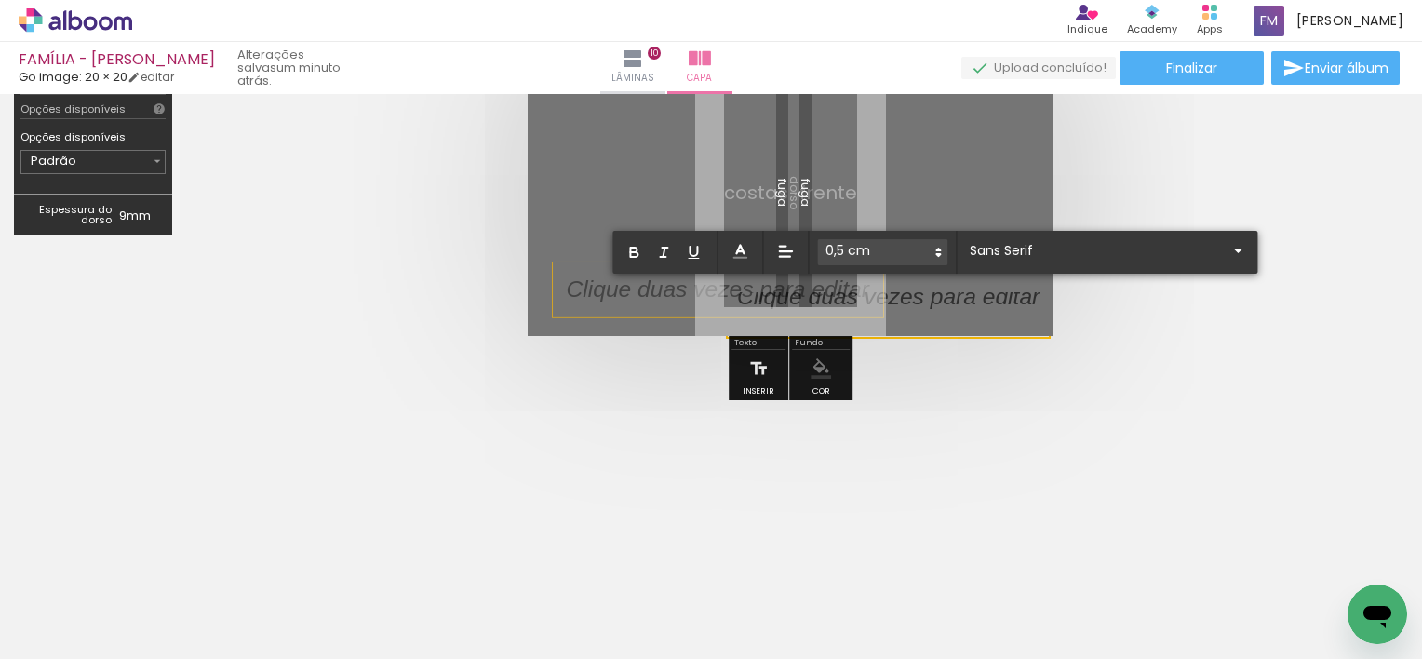
scroll to position [163, 0]
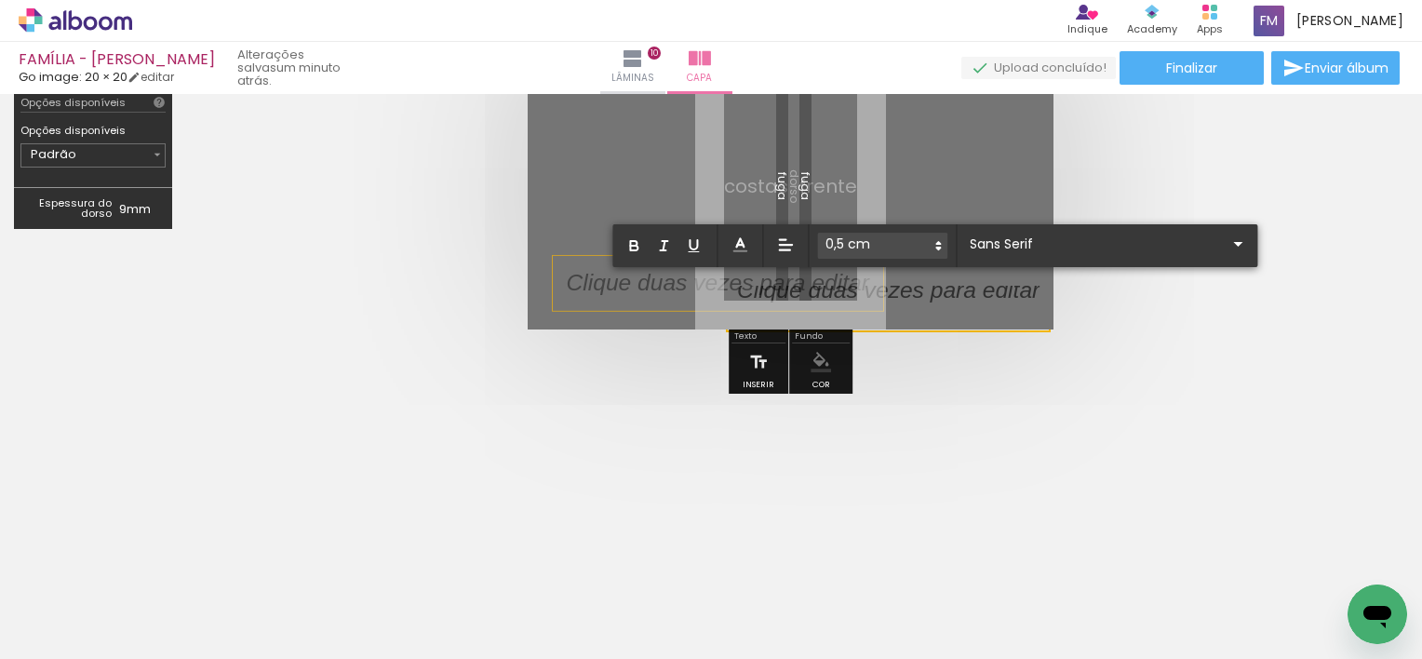
click at [663, 279] on p at bounding box center [732, 283] width 330 height 33
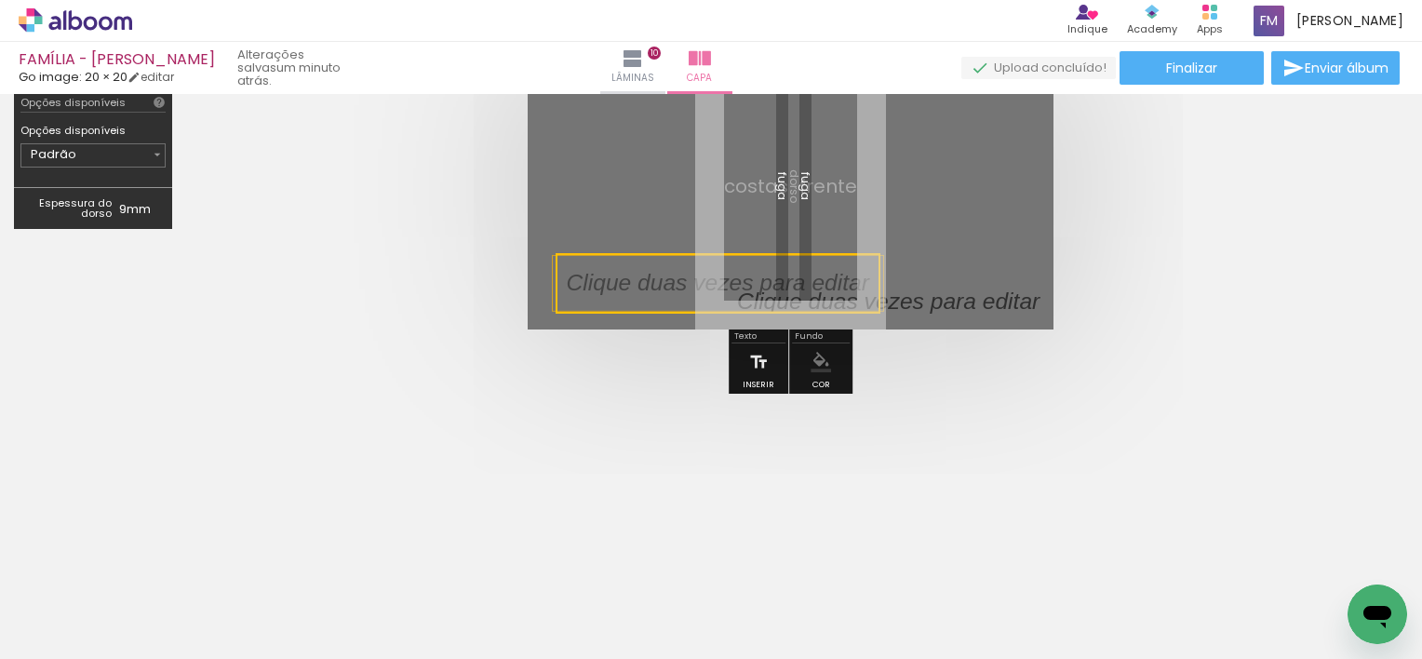
scroll to position [0, 0]
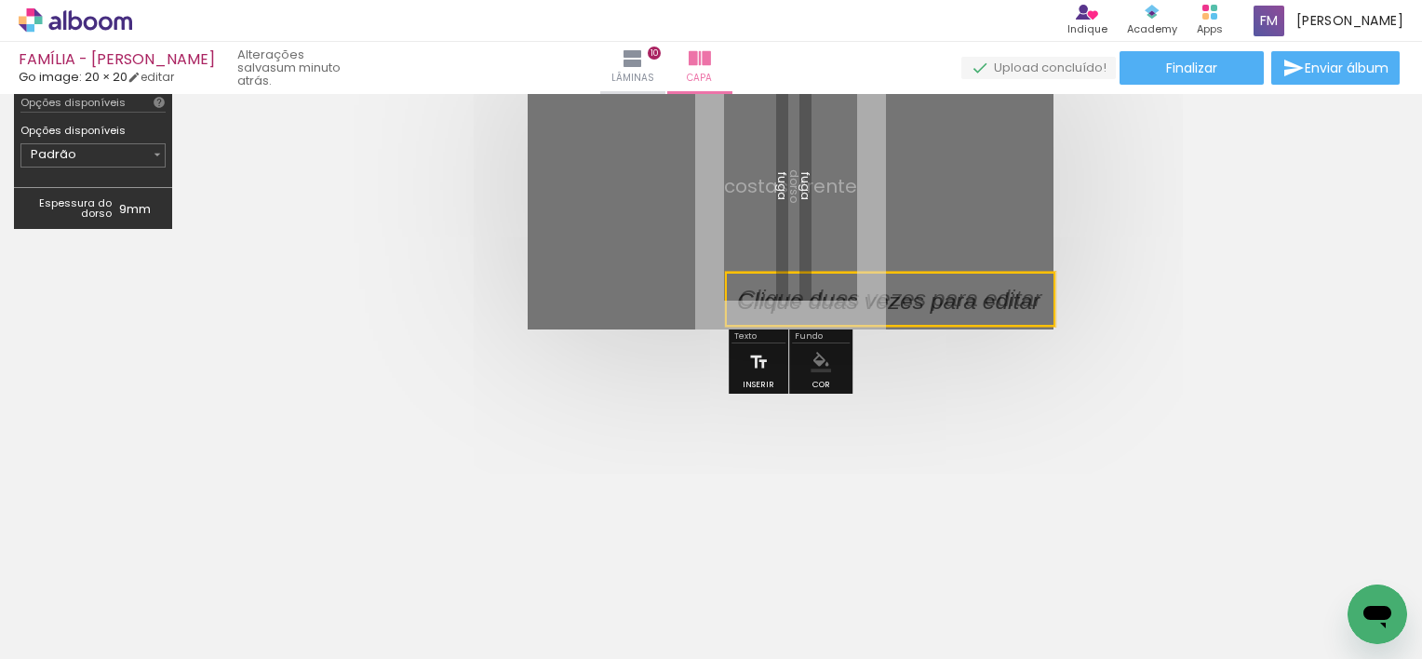
drag, startPoint x: 680, startPoint y: 273, endPoint x: 987, endPoint y: 471, distance: 365.4
click at [0, 0] on quentale-cover-section at bounding box center [0, 0] width 0 height 0
drag, startPoint x: 1052, startPoint y: 275, endPoint x: 1128, endPoint y: 339, distance: 98.4
click at [0, 0] on quentale-cover-editor at bounding box center [0, 0] width 0 height 0
click at [1132, 331] on div at bounding box center [790, 185] width 1208 height 435
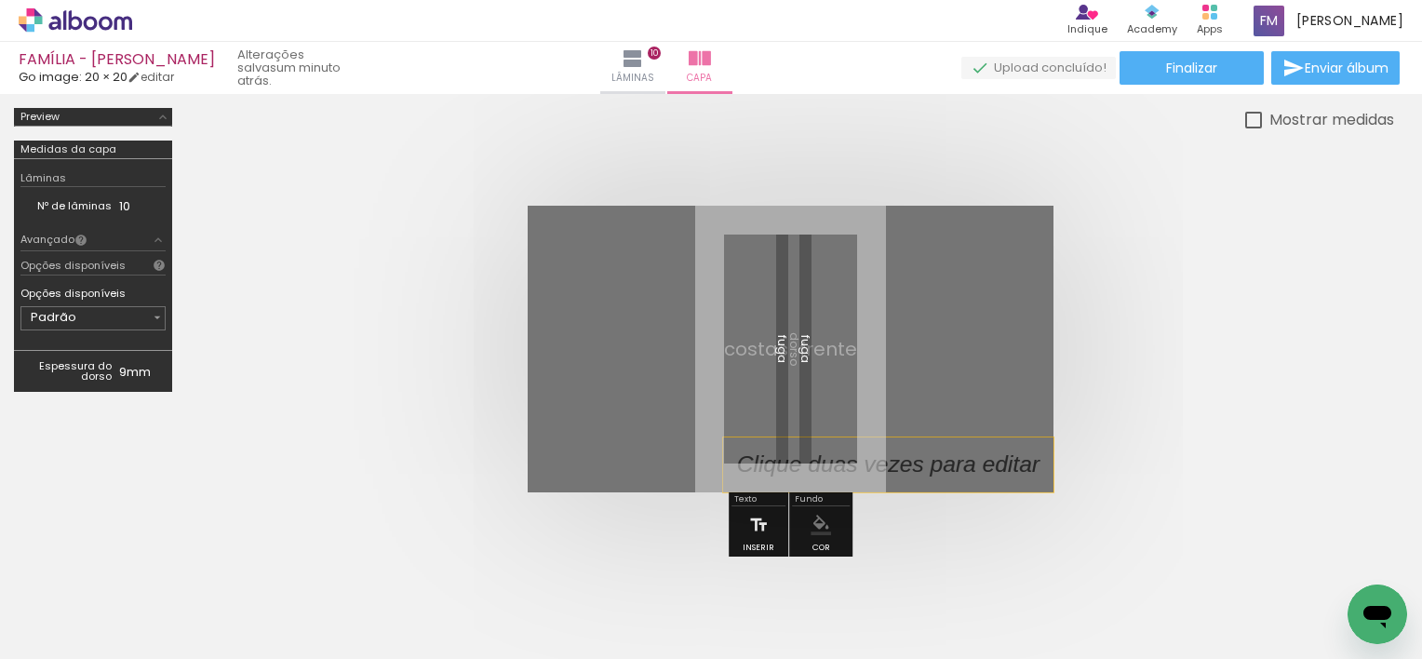
scroll to position [163, 0]
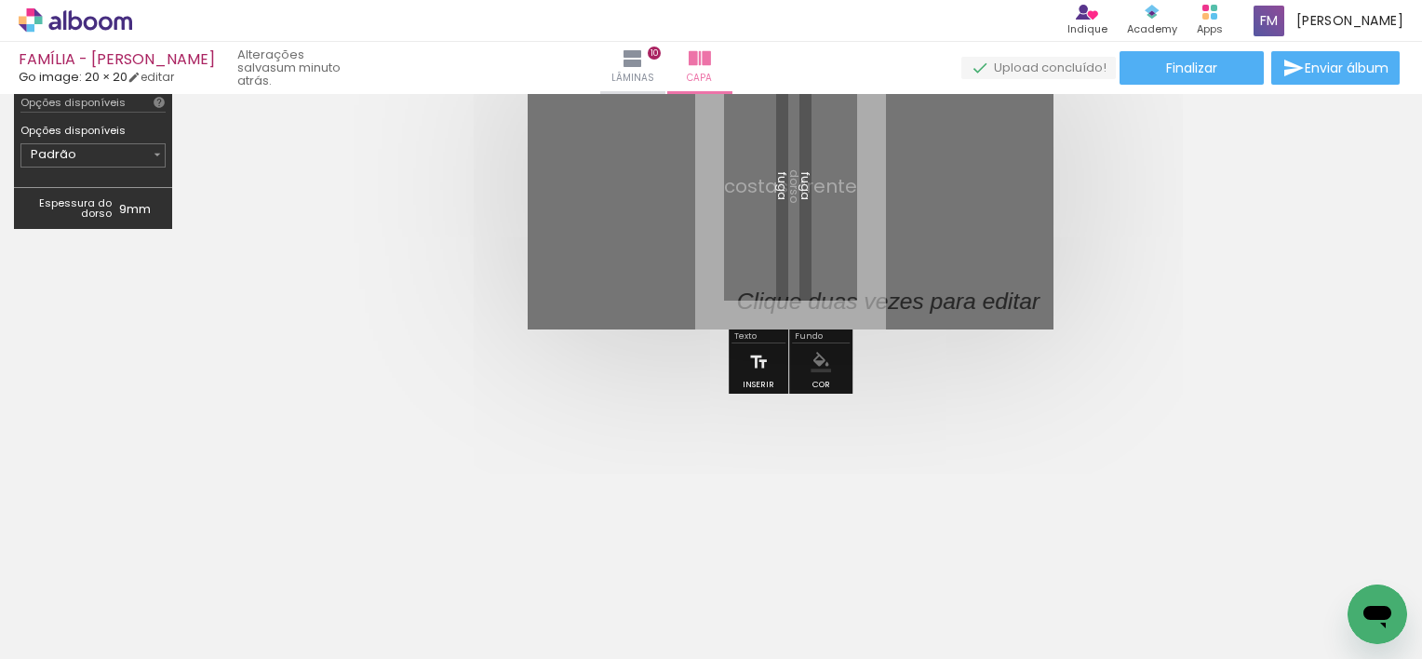
click at [873, 293] on p at bounding box center [902, 302] width 330 height 33
click at [0, 0] on quentale-selection at bounding box center [0, 0] width 0 height 0
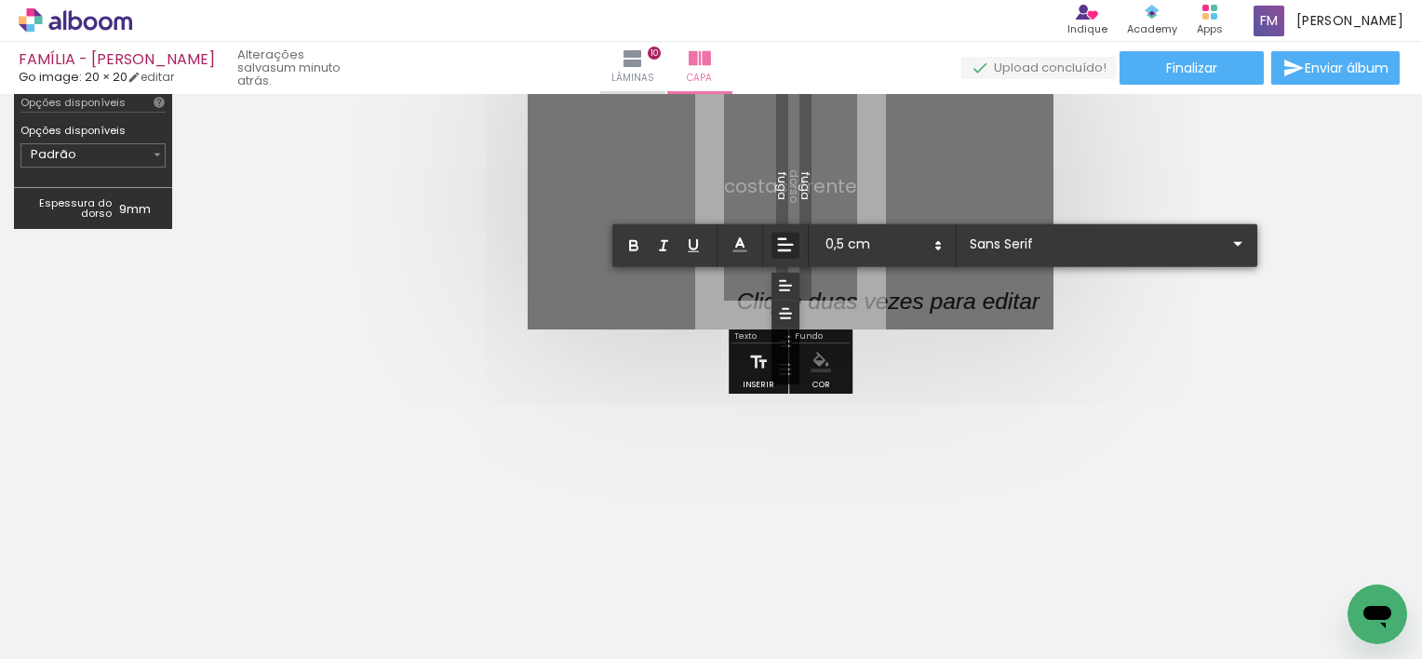
click at [789, 246] on icon at bounding box center [785, 244] width 20 height 20
click at [789, 246] on icon at bounding box center [785, 244] width 19 height 19
click at [1057, 350] on div at bounding box center [790, 185] width 1208 height 435
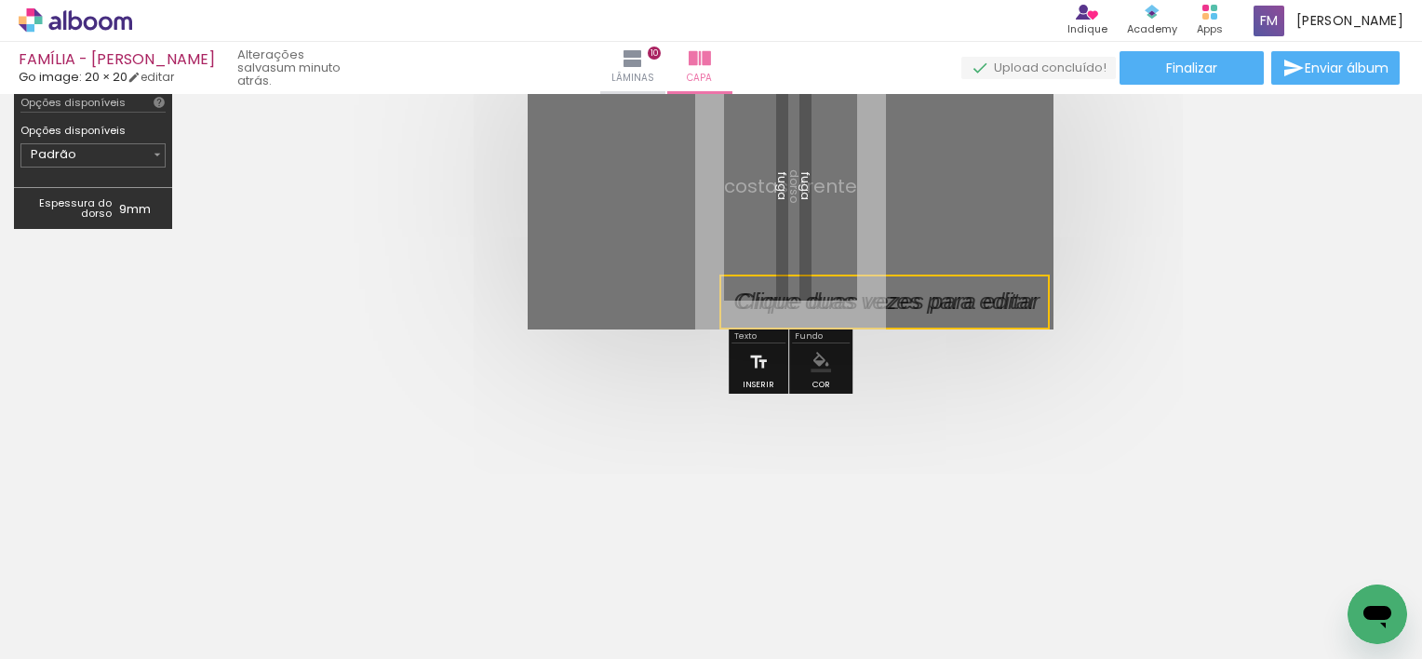
drag, startPoint x: 846, startPoint y: 292, endPoint x: 843, endPoint y: 325, distance: 32.7
click at [0, 0] on quentale-selection at bounding box center [0, 0] width 0 height 0
drag, startPoint x: 722, startPoint y: 273, endPoint x: 904, endPoint y: 288, distance: 183.0
click at [0, 0] on quentale-selection at bounding box center [0, 0] width 0 height 0
drag, startPoint x: 1152, startPoint y: 312, endPoint x: 1174, endPoint y: 313, distance: 22.3
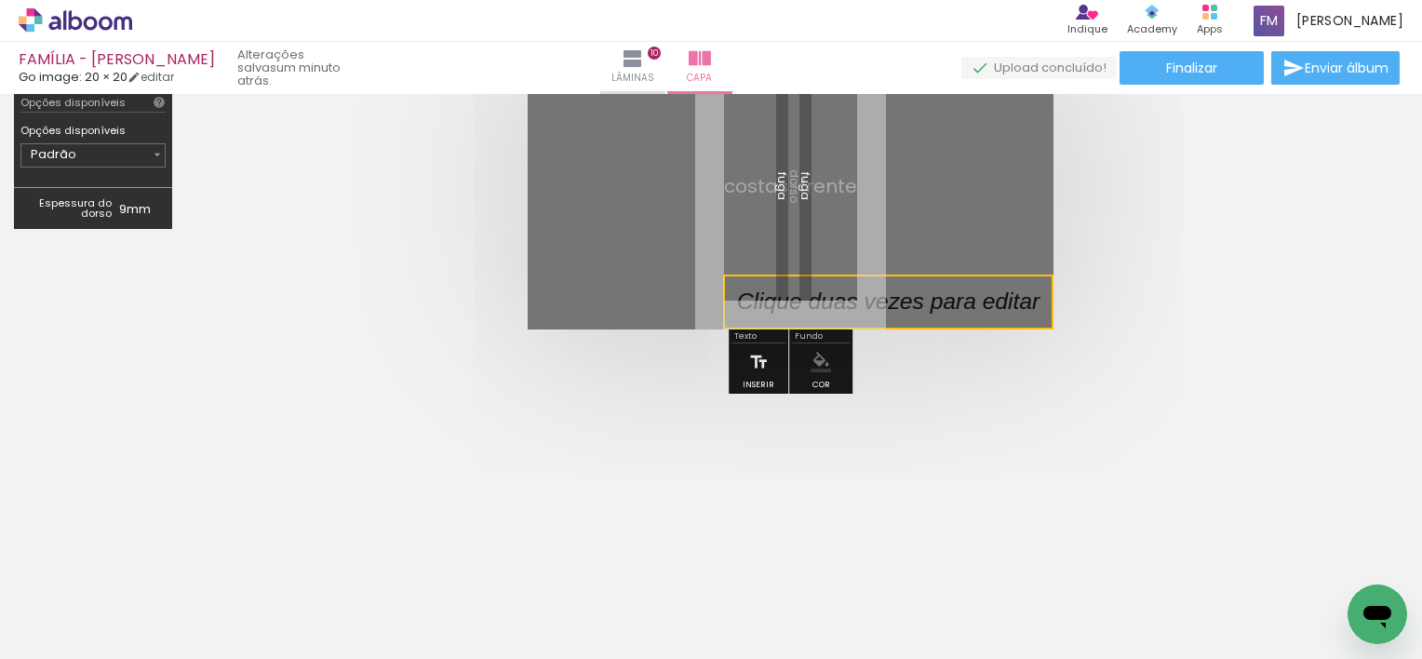
click at [1167, 314] on quentale-cover at bounding box center [789, 186] width 1059 height 287
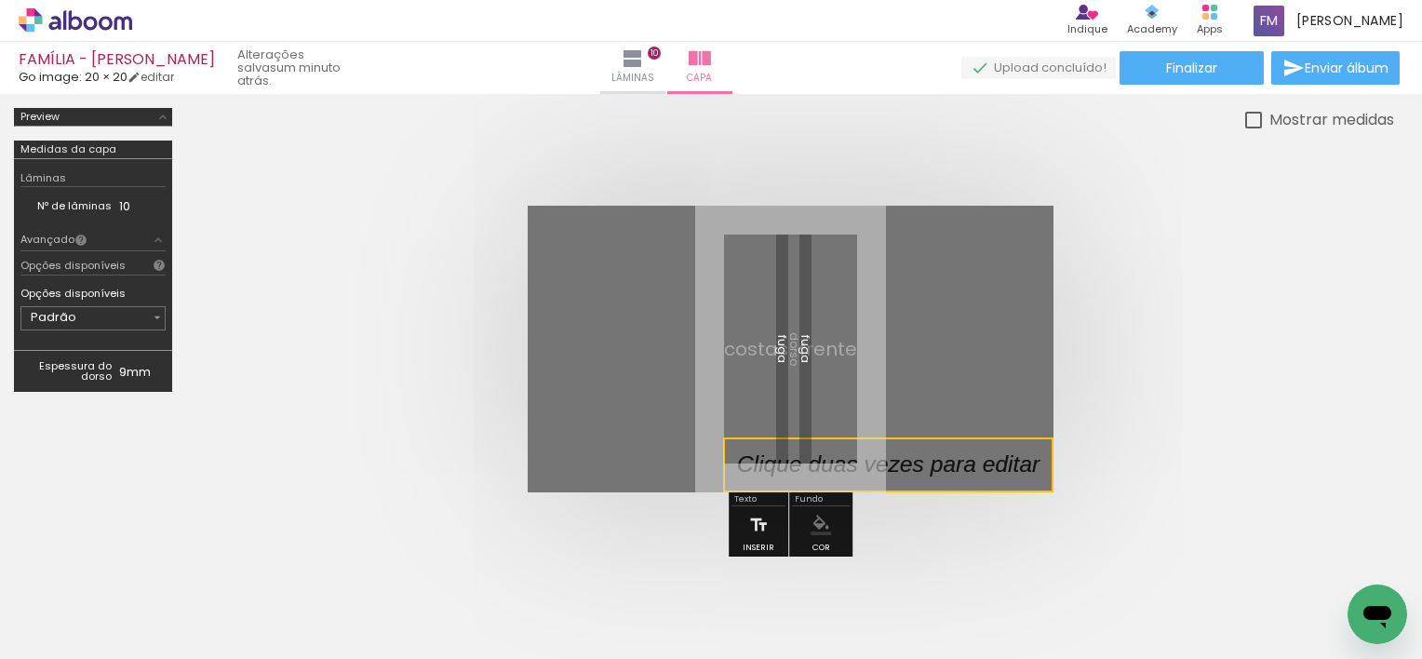
click at [1055, 438] on quentale-cover at bounding box center [789, 349] width 1059 height 287
click at [1027, 450] on p at bounding box center [902, 464] width 330 height 33
click at [0, 0] on quentale-cover-editor at bounding box center [0, 0] width 0 height 0
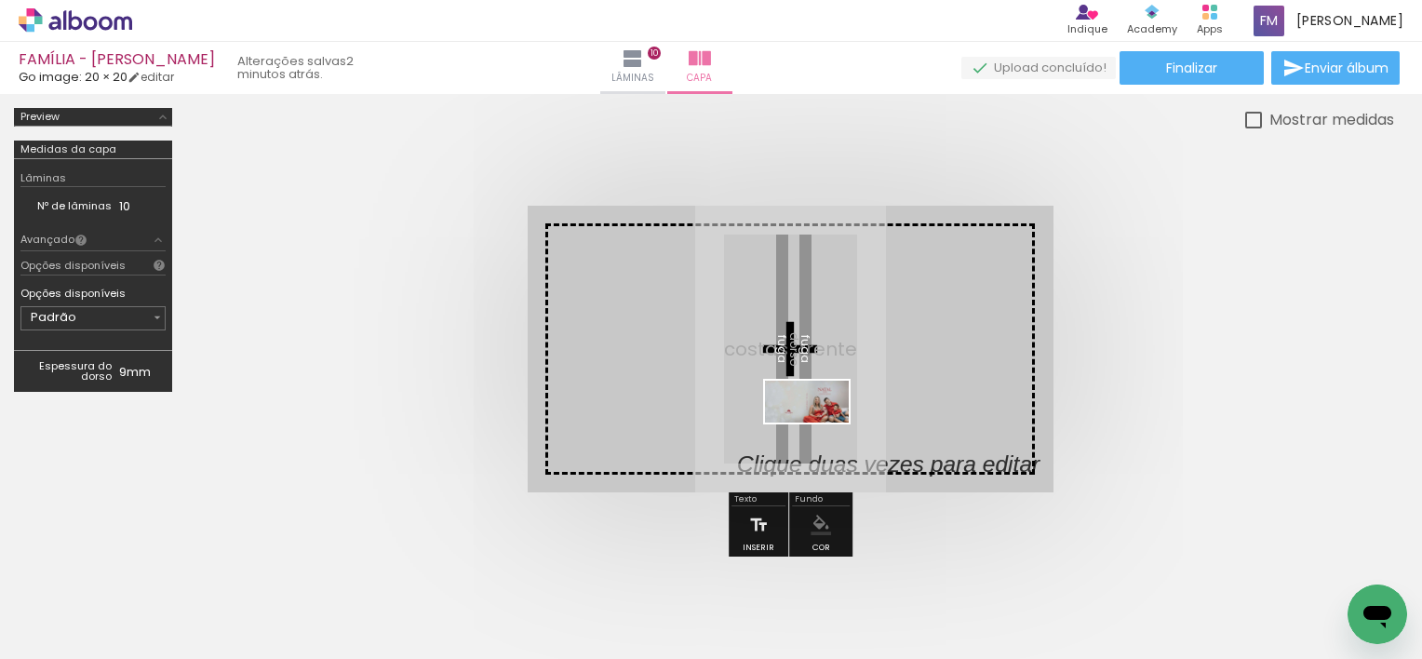
drag, startPoint x: 848, startPoint y: 596, endPoint x: 820, endPoint y: 435, distance: 163.5
click at [821, 435] on quentale-workspace at bounding box center [711, 329] width 1422 height 659
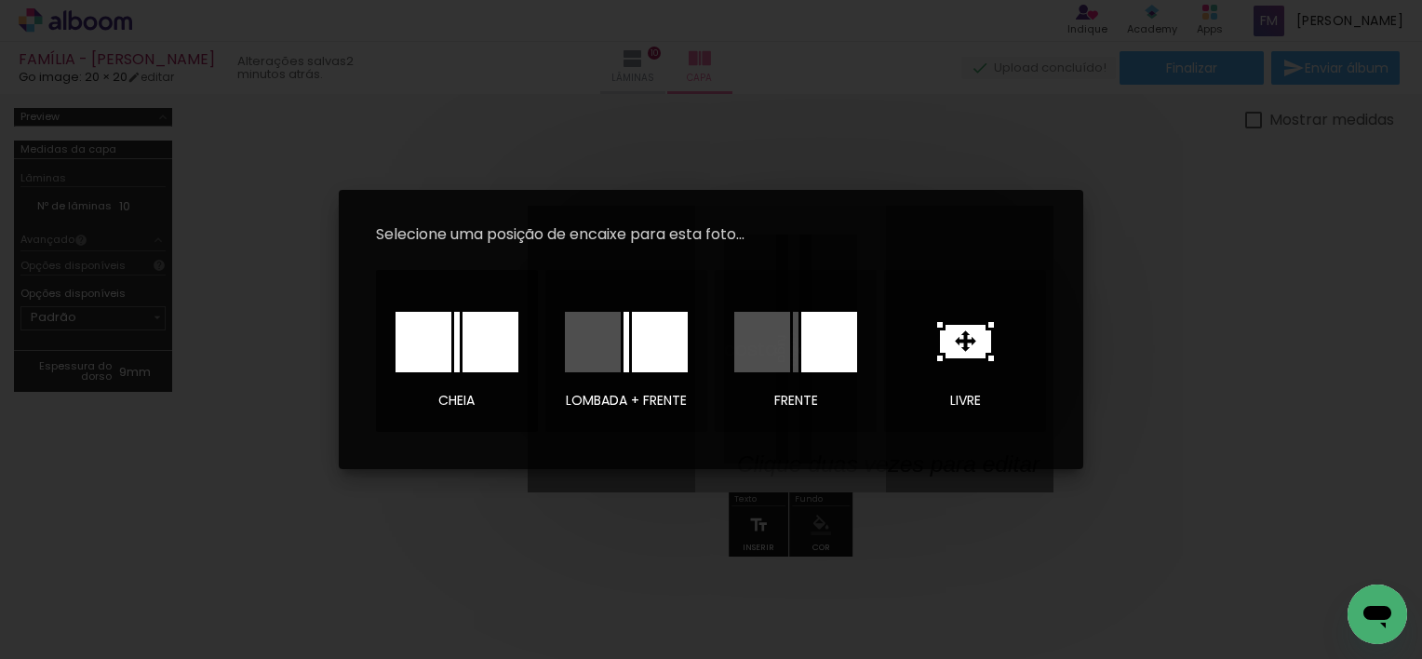
click at [443, 338] on div at bounding box center [423, 342] width 56 height 60
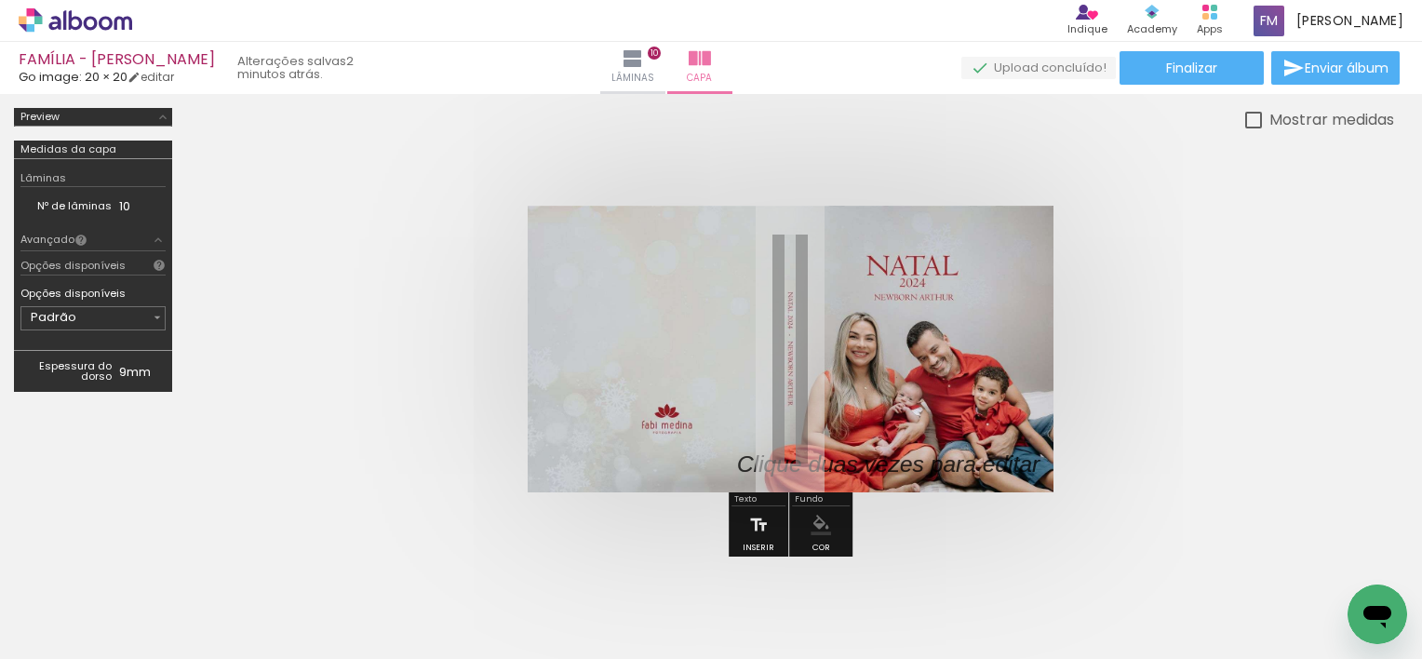
click at [1349, 317] on div at bounding box center [790, 348] width 1208 height 435
click at [1198, 74] on span "Finalizar" at bounding box center [1191, 67] width 51 height 13
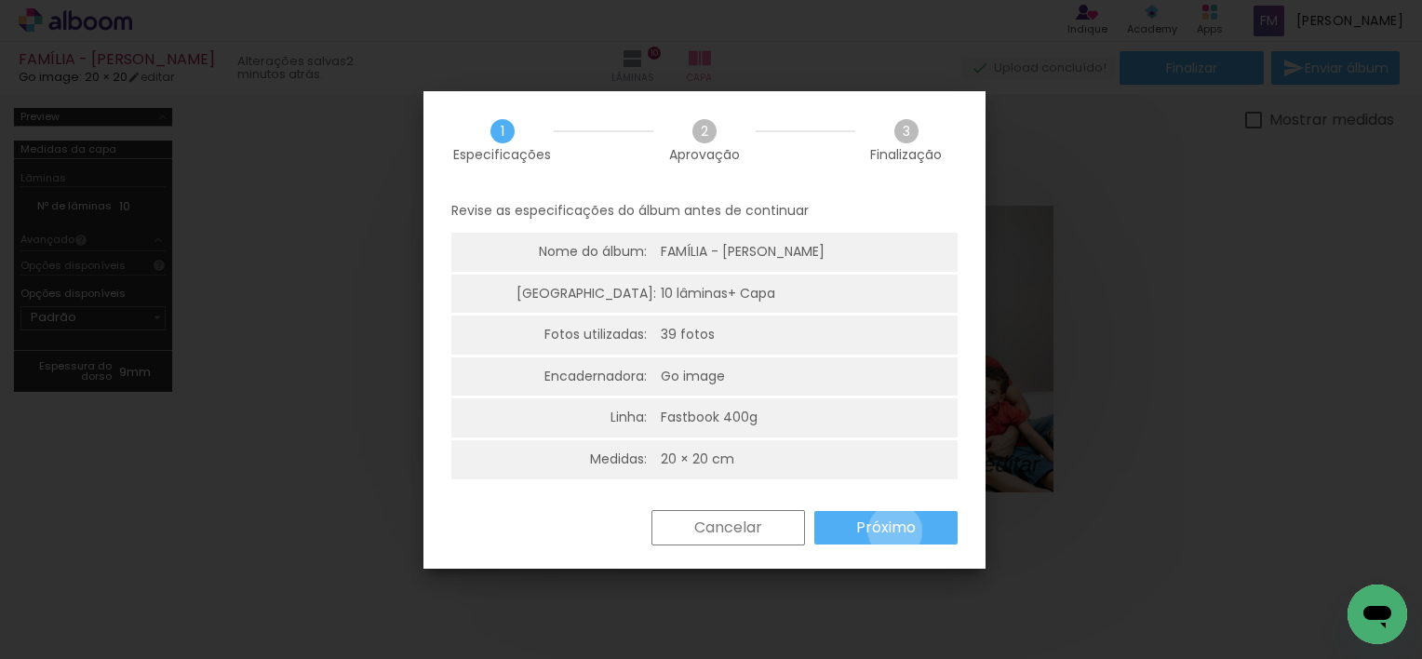
click at [0, 0] on slot "Próximo" at bounding box center [0, 0] width 0 height 0
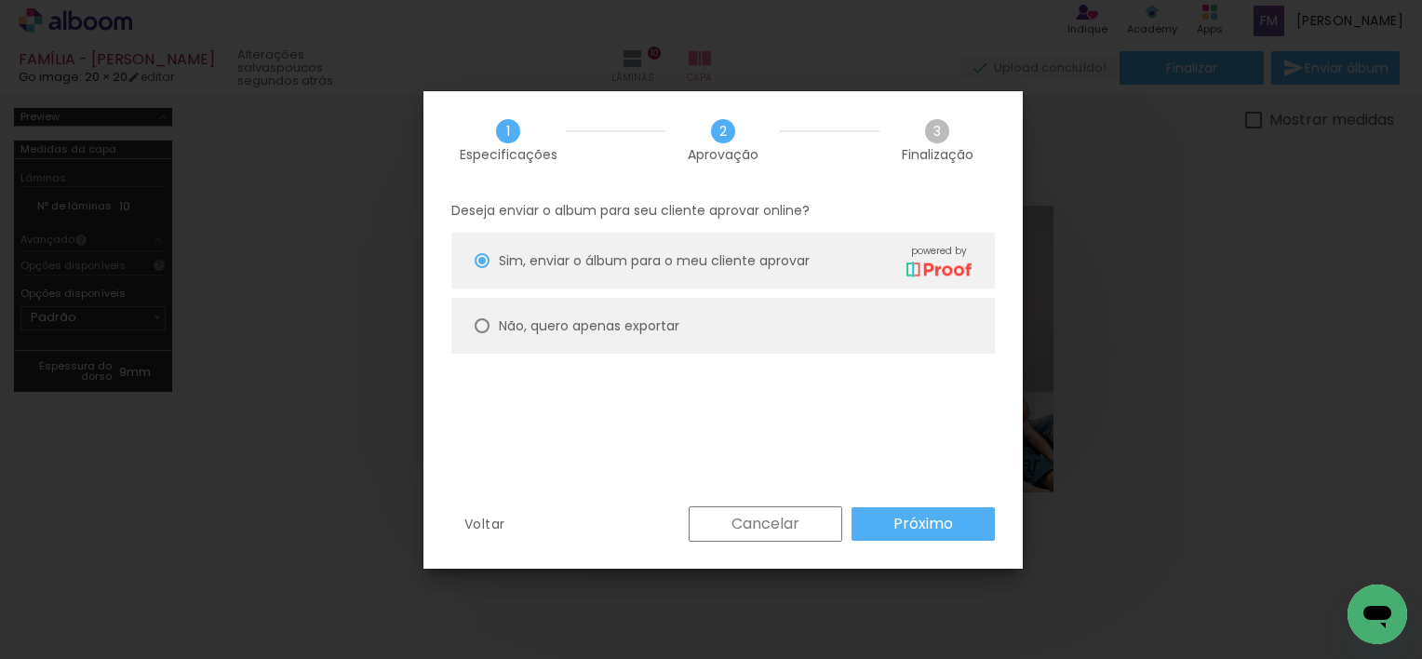
click at [0, 0] on slot "Não, quero apenas exportar" at bounding box center [0, 0] width 0 height 0
type paper-radio-button "on"
click at [0, 0] on slot "Próximo" at bounding box center [0, 0] width 0 height 0
type input "Alta, 300 DPI"
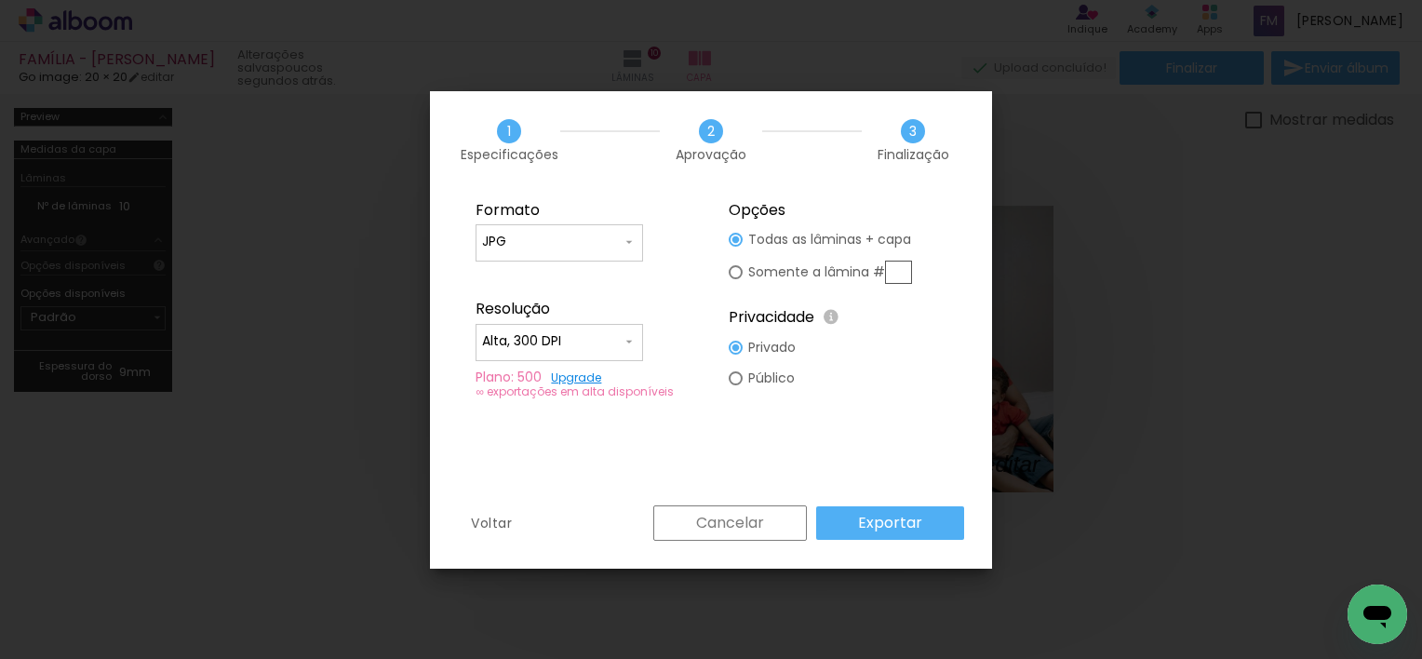
click at [0, 0] on slot "Exportar" at bounding box center [0, 0] width 0 height 0
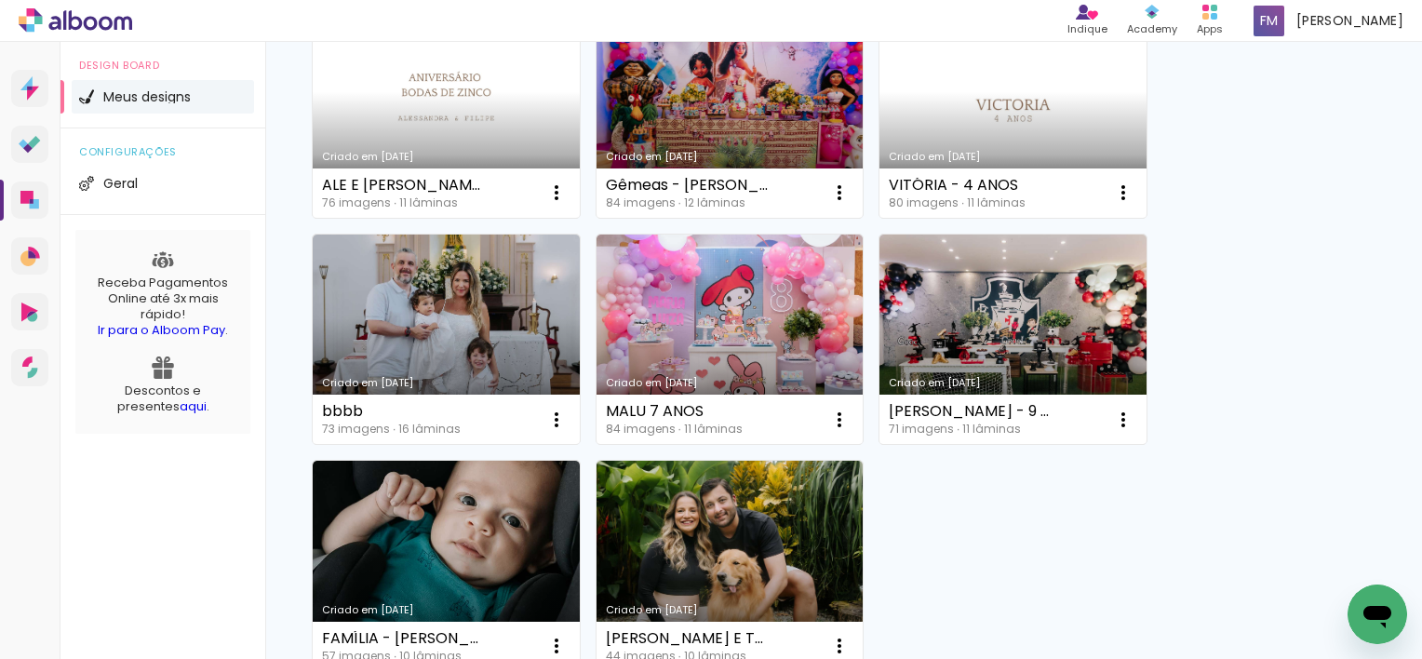
scroll to position [279, 0]
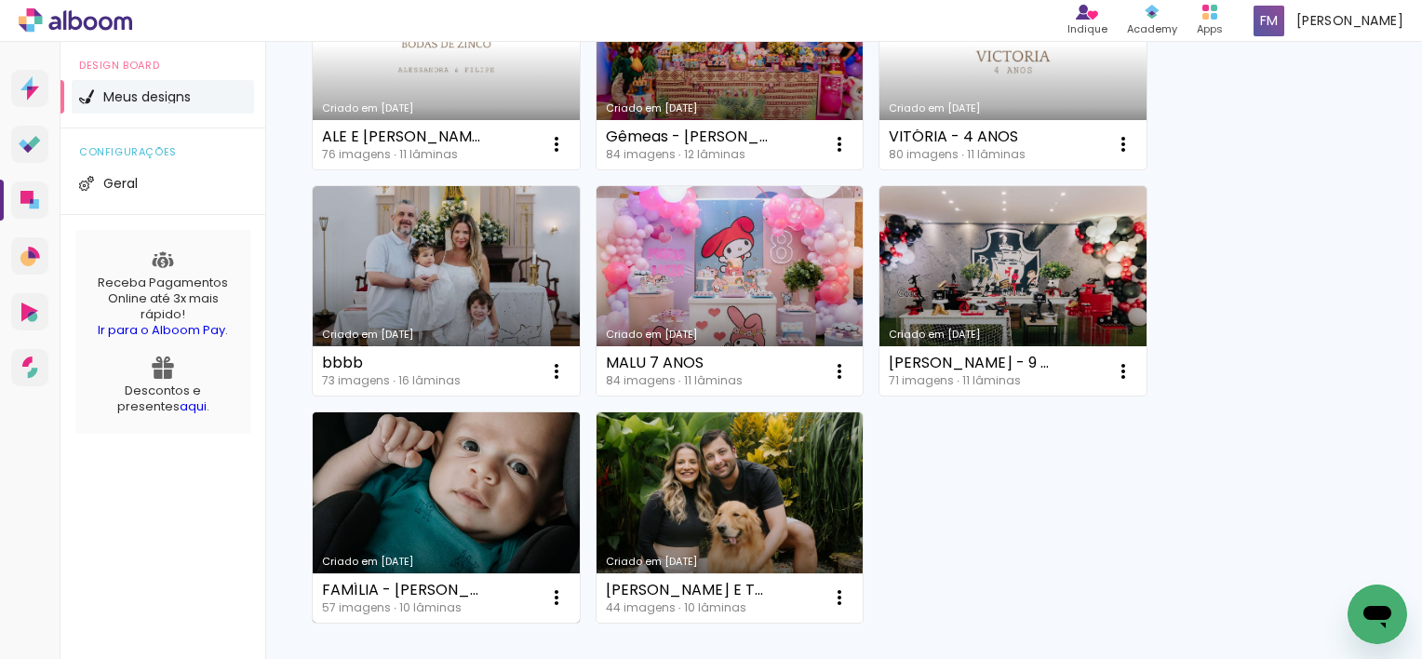
click at [419, 464] on link "Criado em [DATE]" at bounding box center [446, 517] width 267 height 210
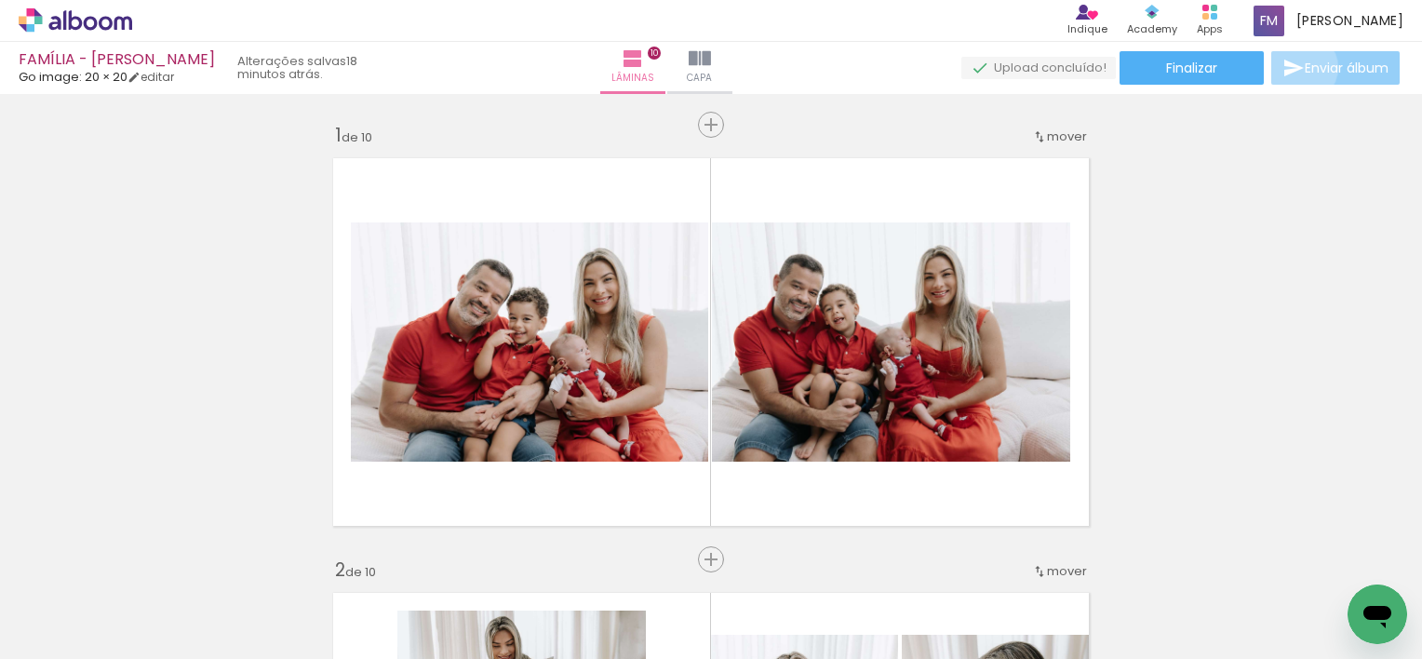
click at [1297, 68] on iron-icon at bounding box center [1293, 68] width 22 height 22
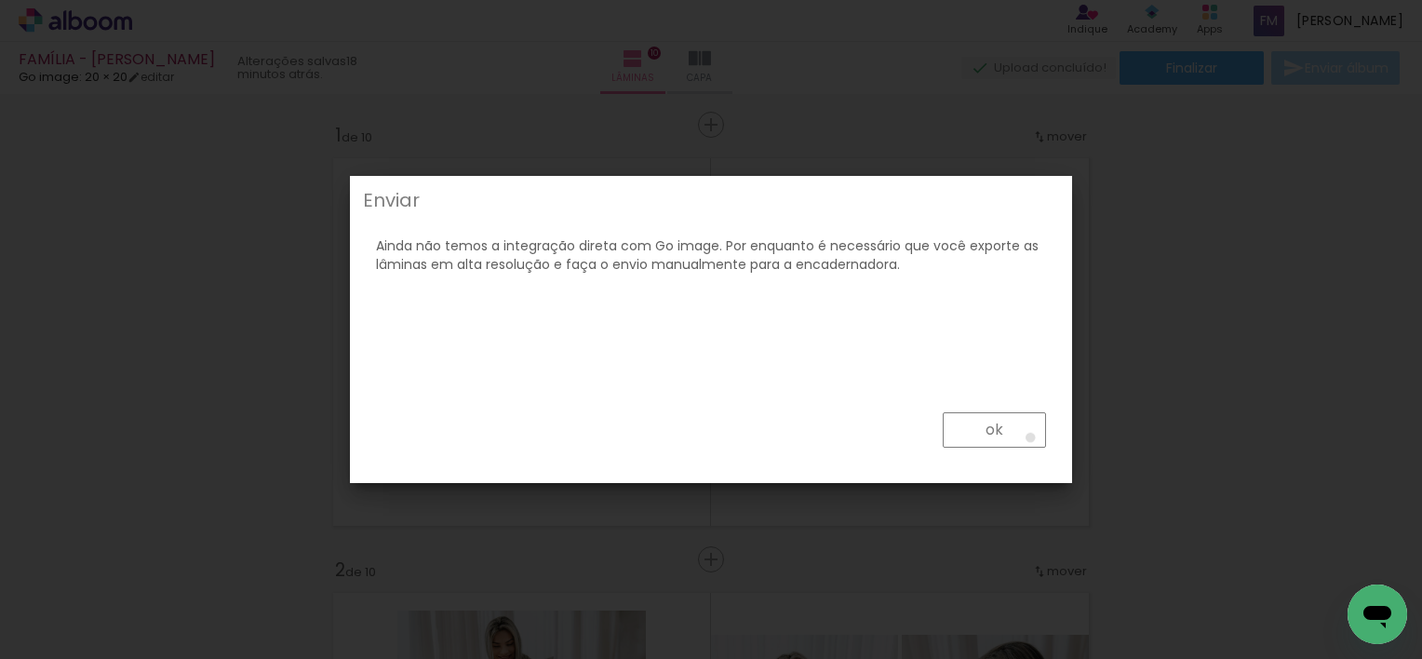
click at [1031, 437] on paper-button "ok" at bounding box center [993, 429] width 103 height 35
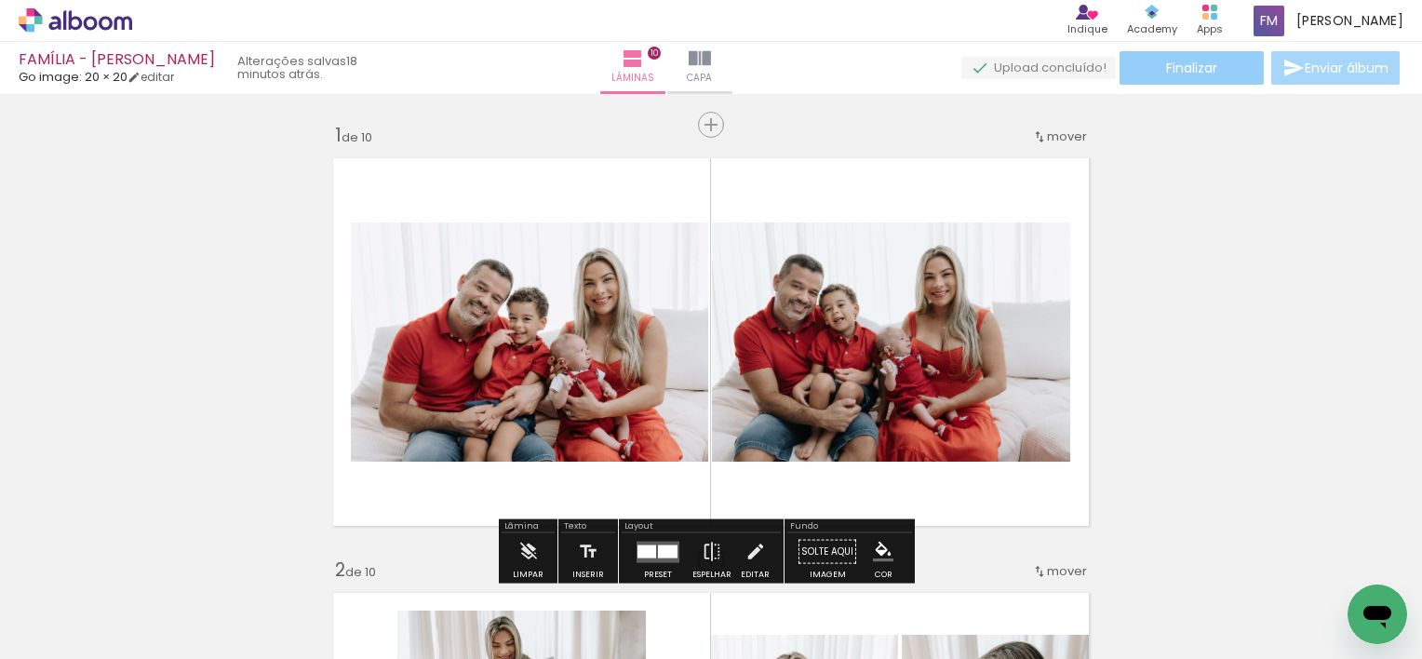
click at [1215, 68] on paper-button "Finalizar" at bounding box center [1191, 67] width 144 height 33
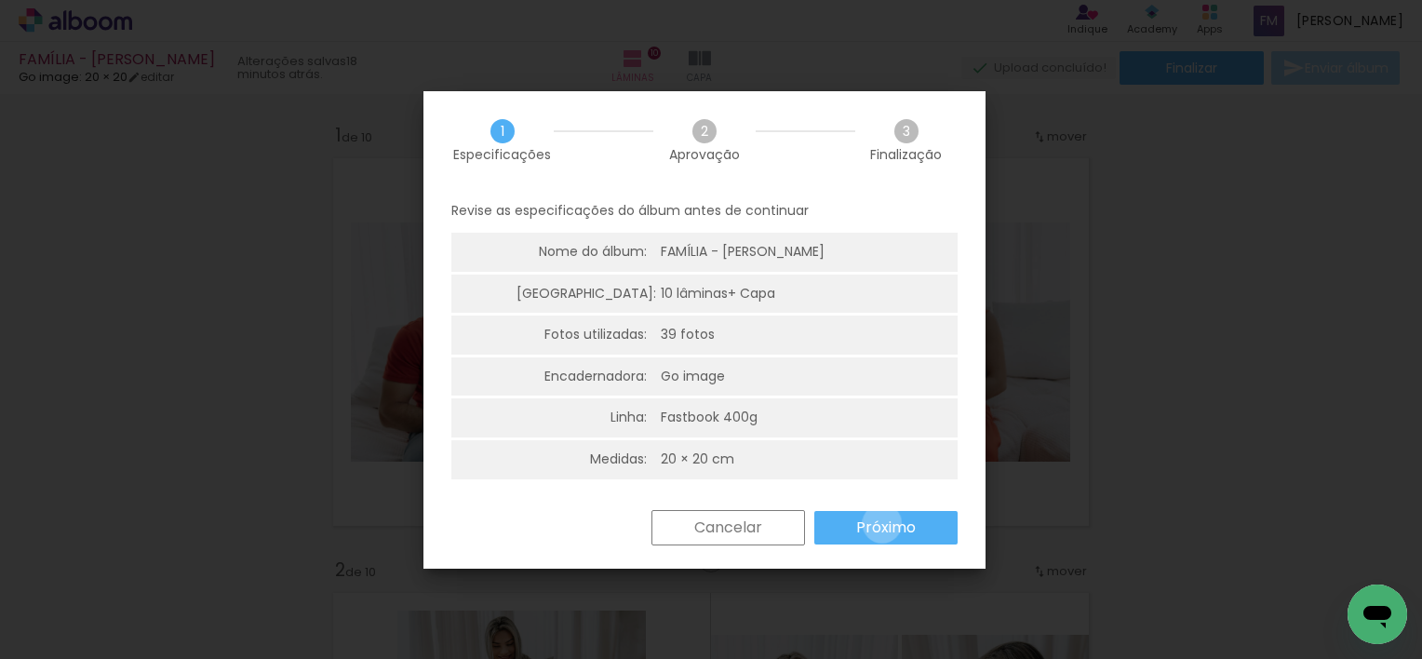
click at [0, 0] on slot "Próximo" at bounding box center [0, 0] width 0 height 0
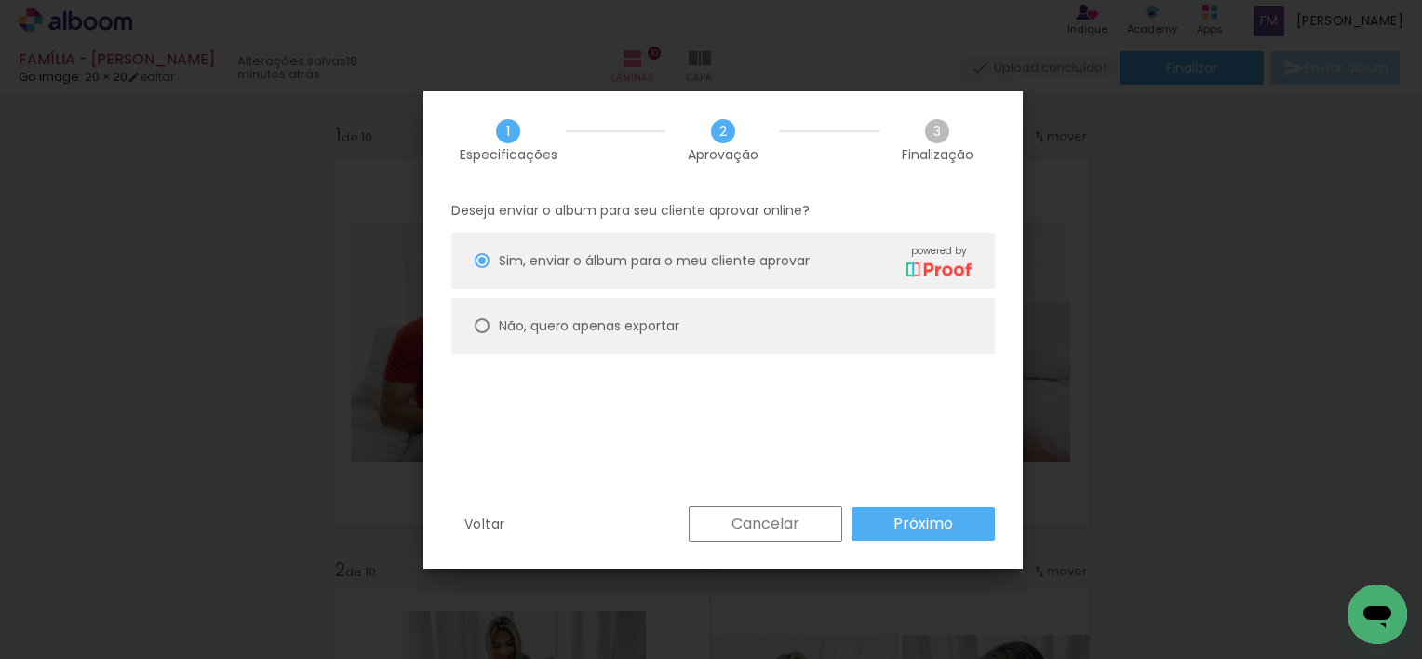
click at [963, 536] on paper-button "Próximo" at bounding box center [922, 523] width 143 height 33
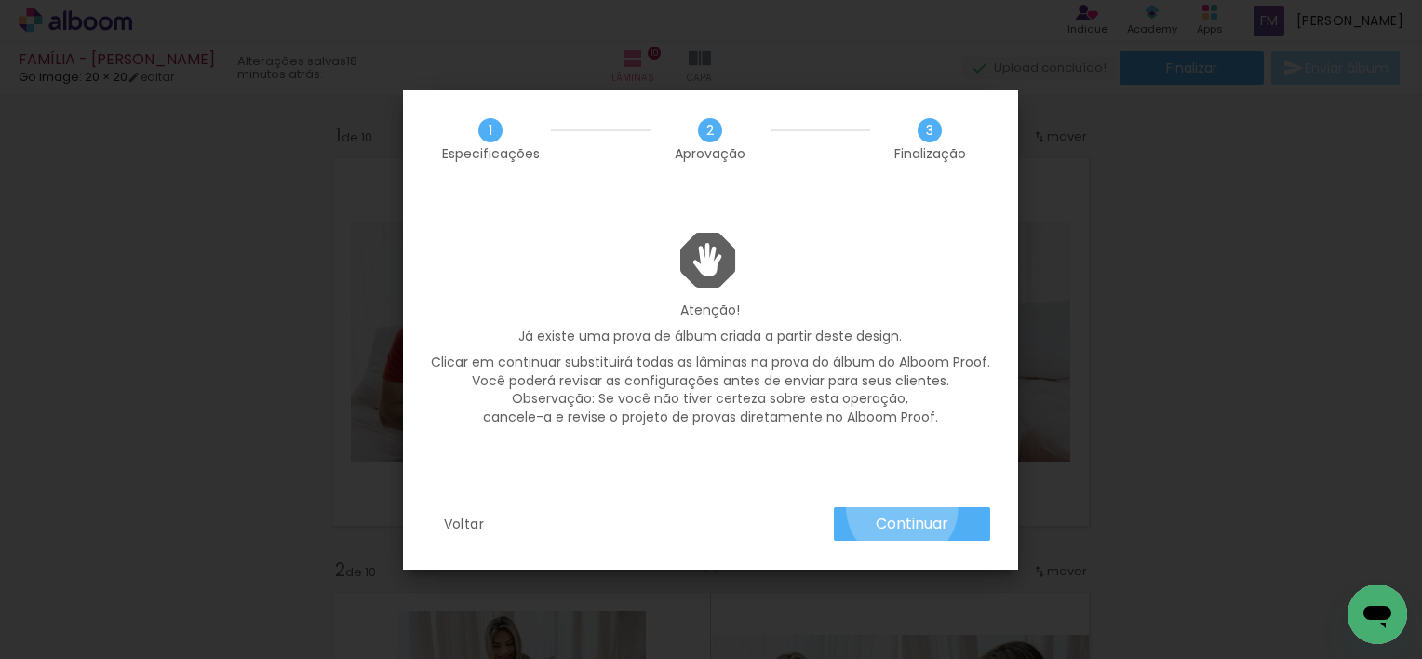
click at [901, 507] on paper-button "Continuar" at bounding box center [912, 523] width 156 height 33
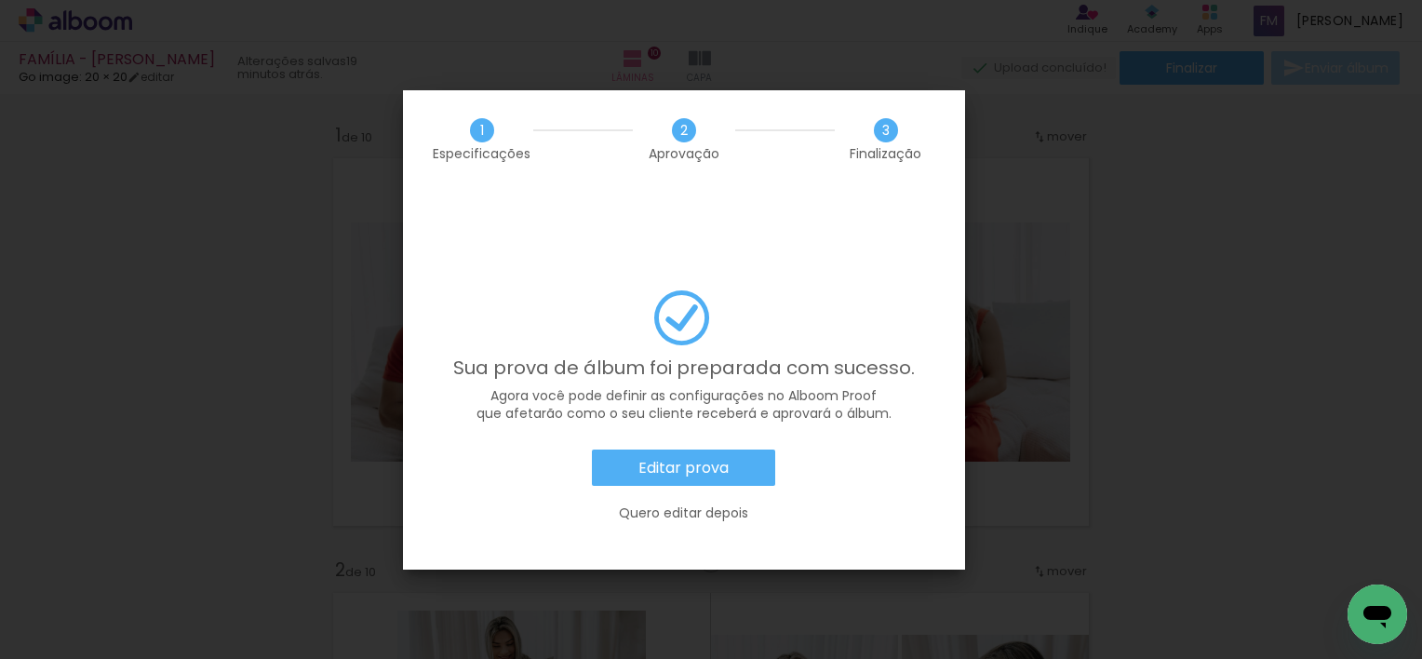
click at [672, 71] on iron-overlay-backdrop at bounding box center [711, 329] width 1422 height 659
click at [0, 0] on slot "Quero editar depois" at bounding box center [0, 0] width 0 height 0
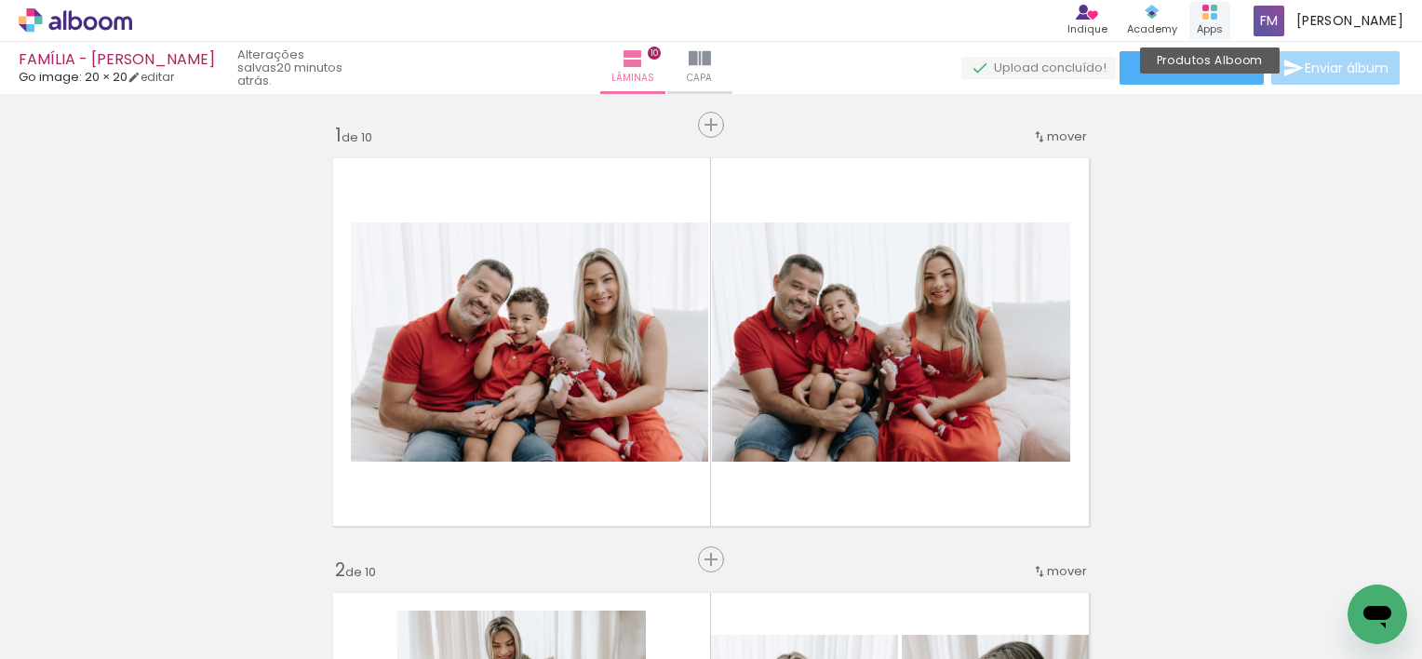
click at [1222, 25] on div "Apps" at bounding box center [1209, 29] width 26 height 16
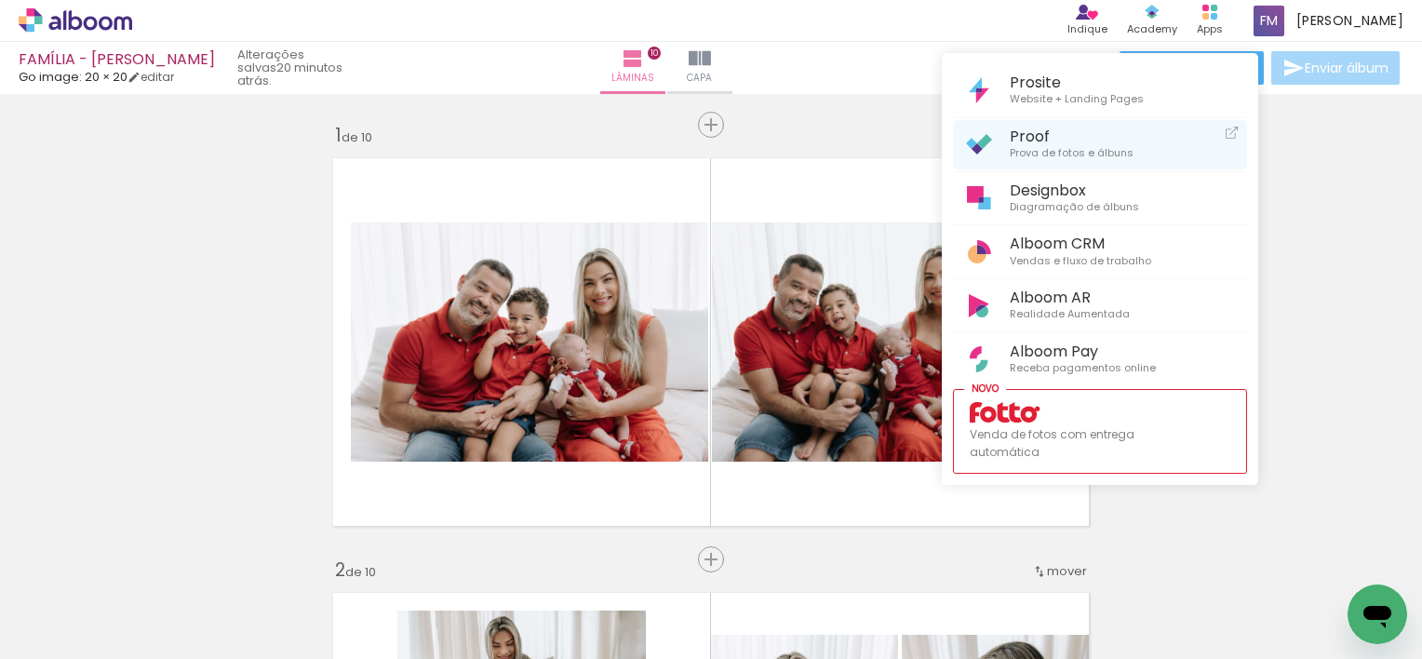
click at [1130, 140] on link "Proof Prova de fotos e álbuns" at bounding box center [1100, 144] width 294 height 49
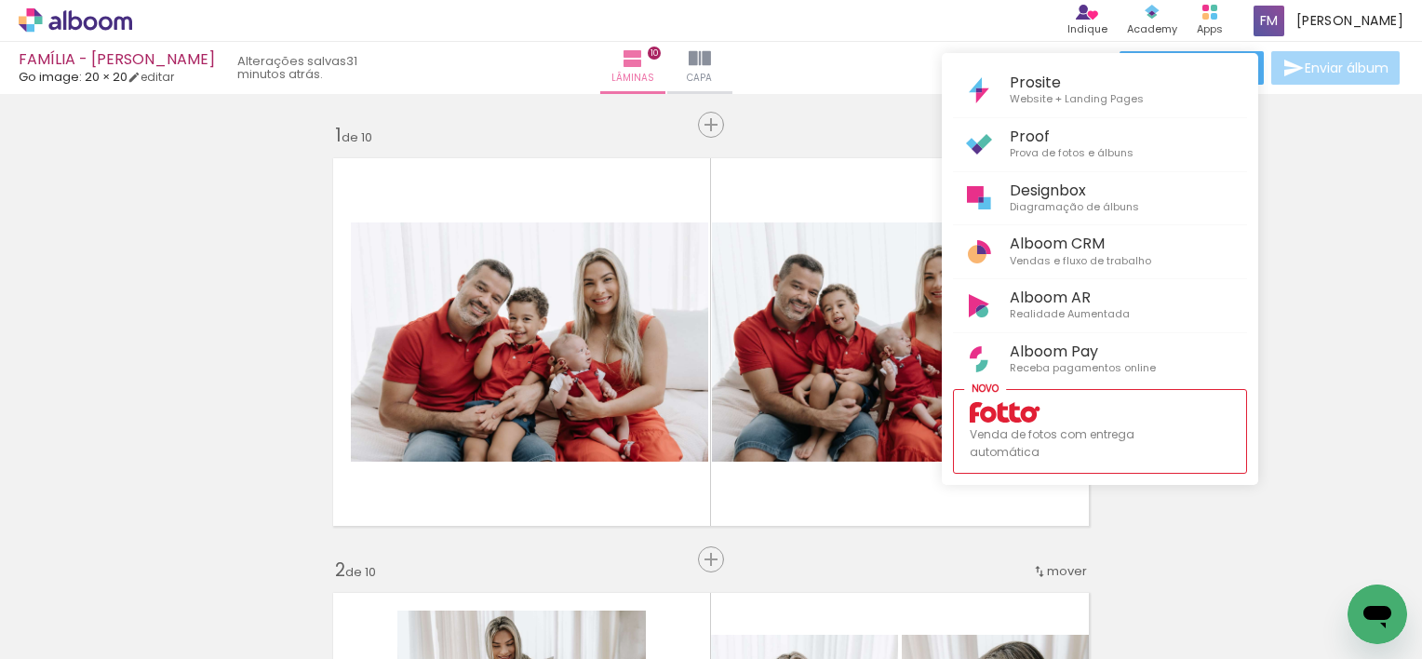
click at [1296, 174] on div at bounding box center [711, 329] width 1422 height 659
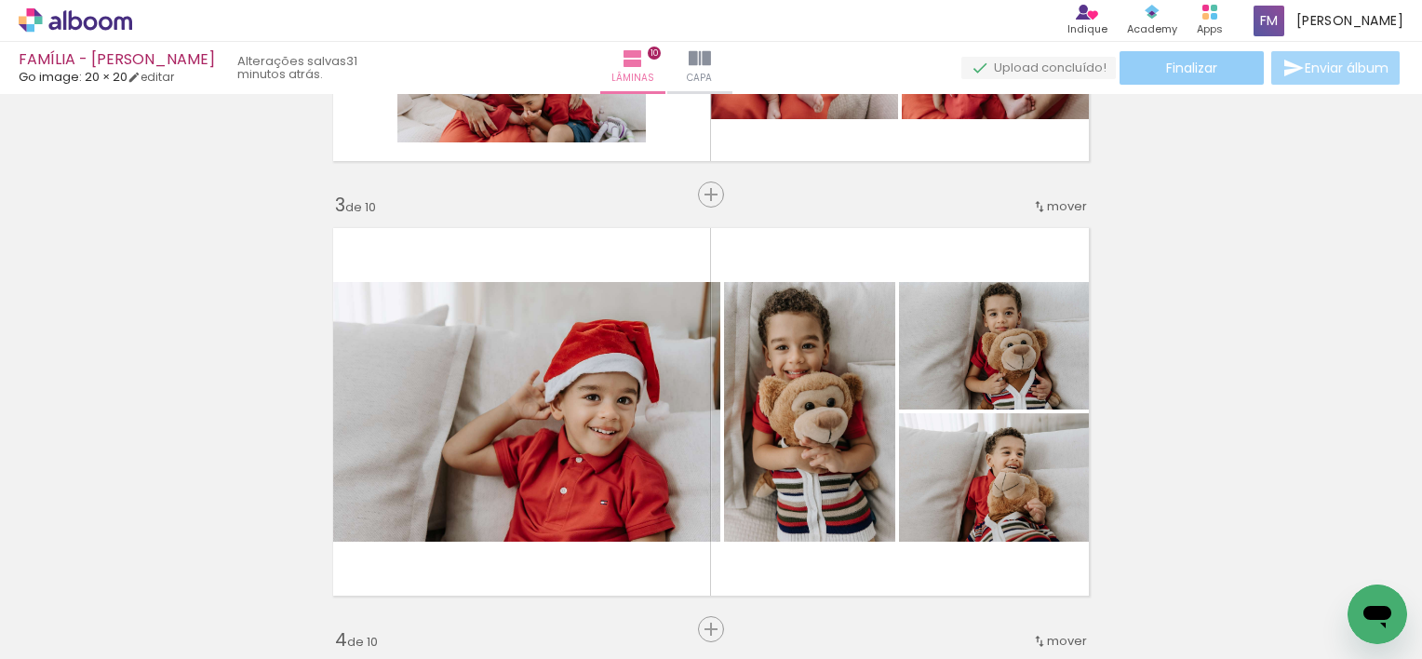
scroll to position [681, 0]
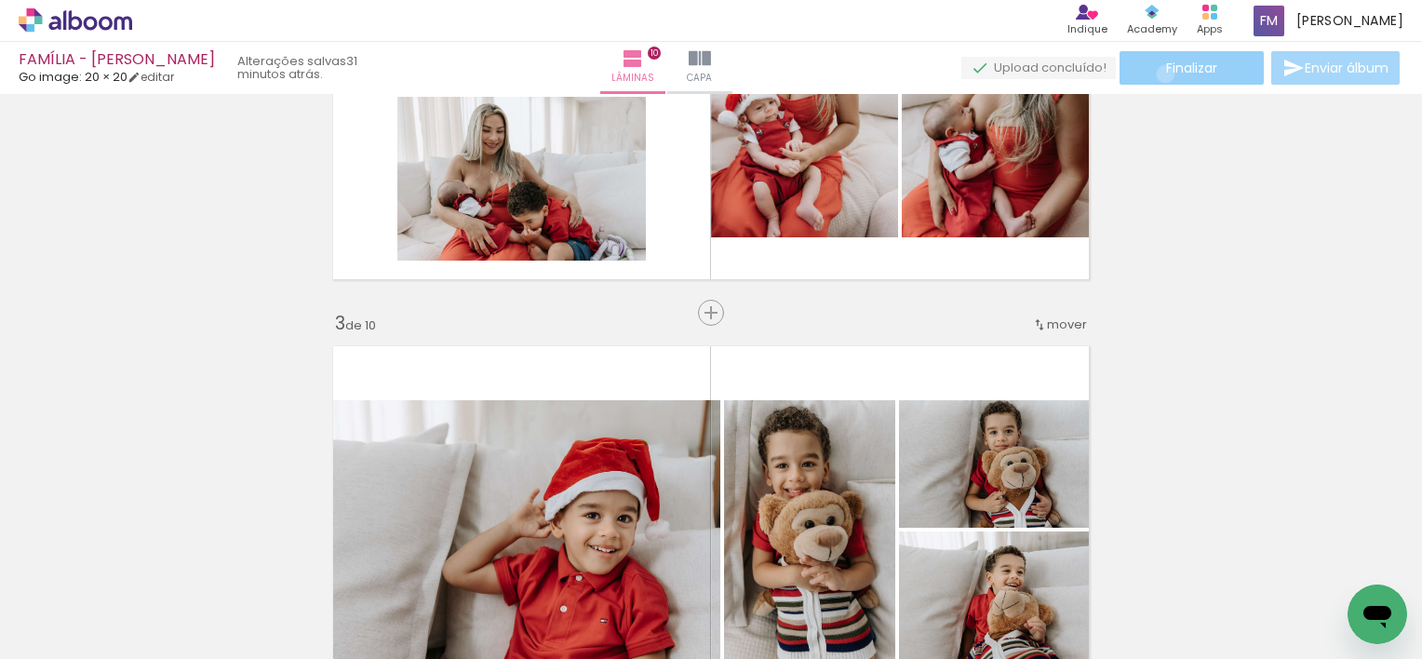
click at [1166, 73] on span "Finalizar" at bounding box center [1191, 67] width 51 height 13
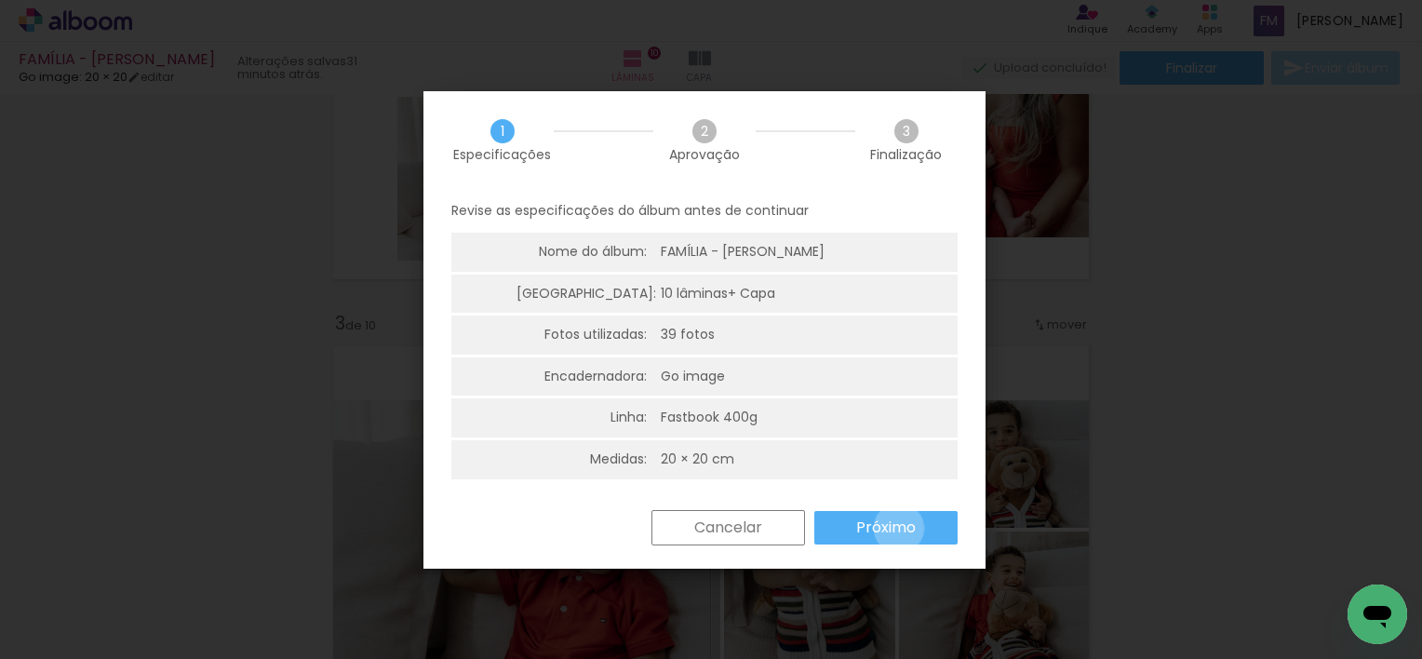
click at [0, 0] on slot "Próximo" at bounding box center [0, 0] width 0 height 0
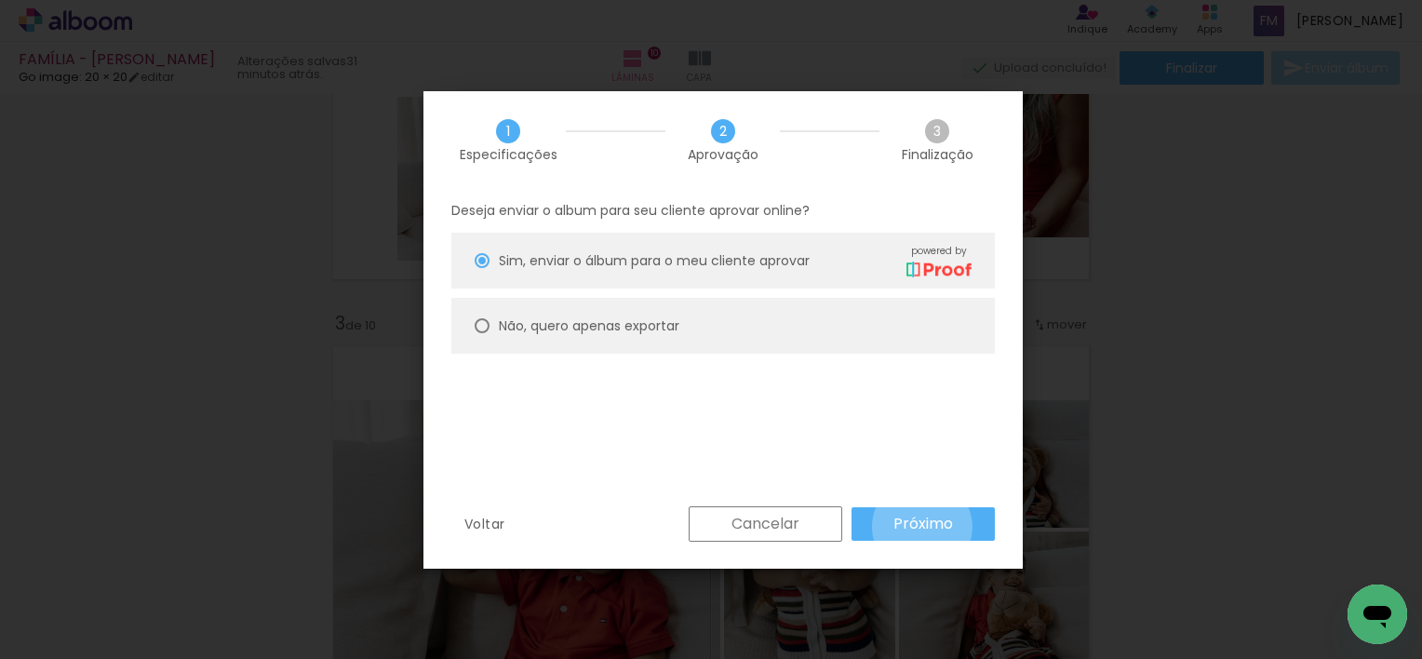
click at [0, 0] on slot "Próximo" at bounding box center [0, 0] width 0 height 0
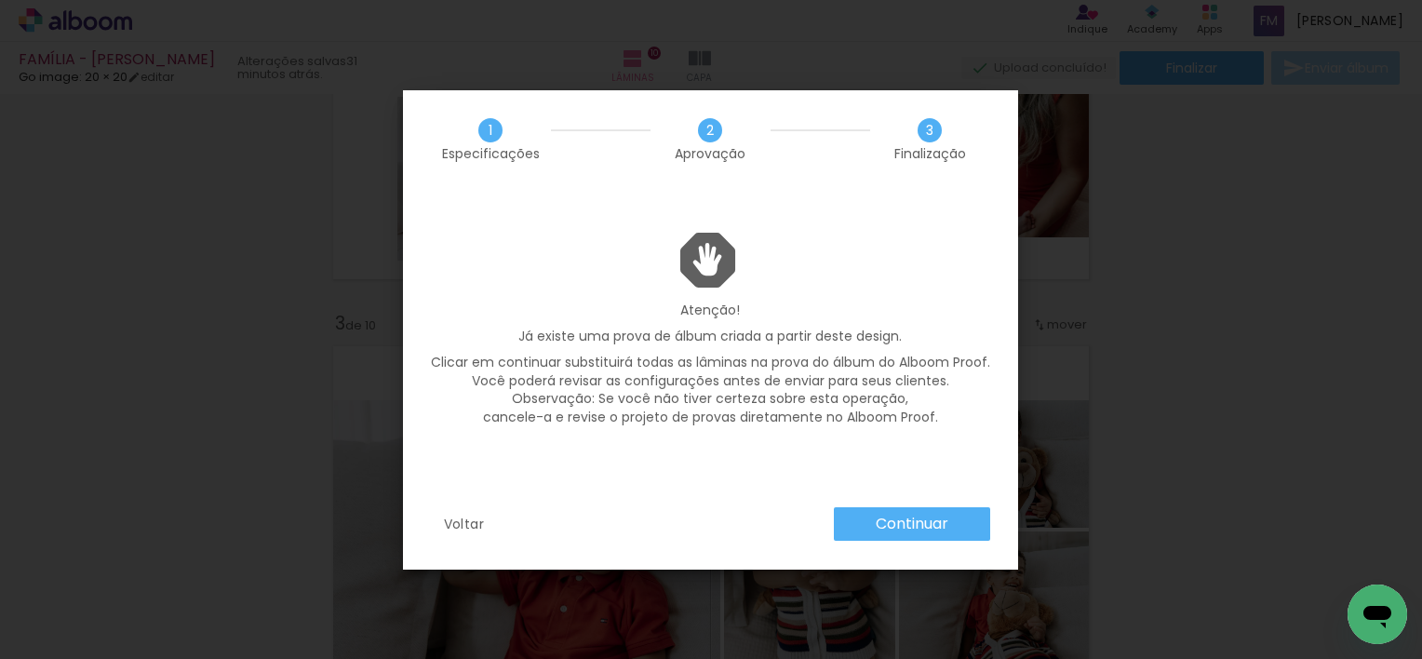
click at [0, 0] on slot "Continuar" at bounding box center [0, 0] width 0 height 0
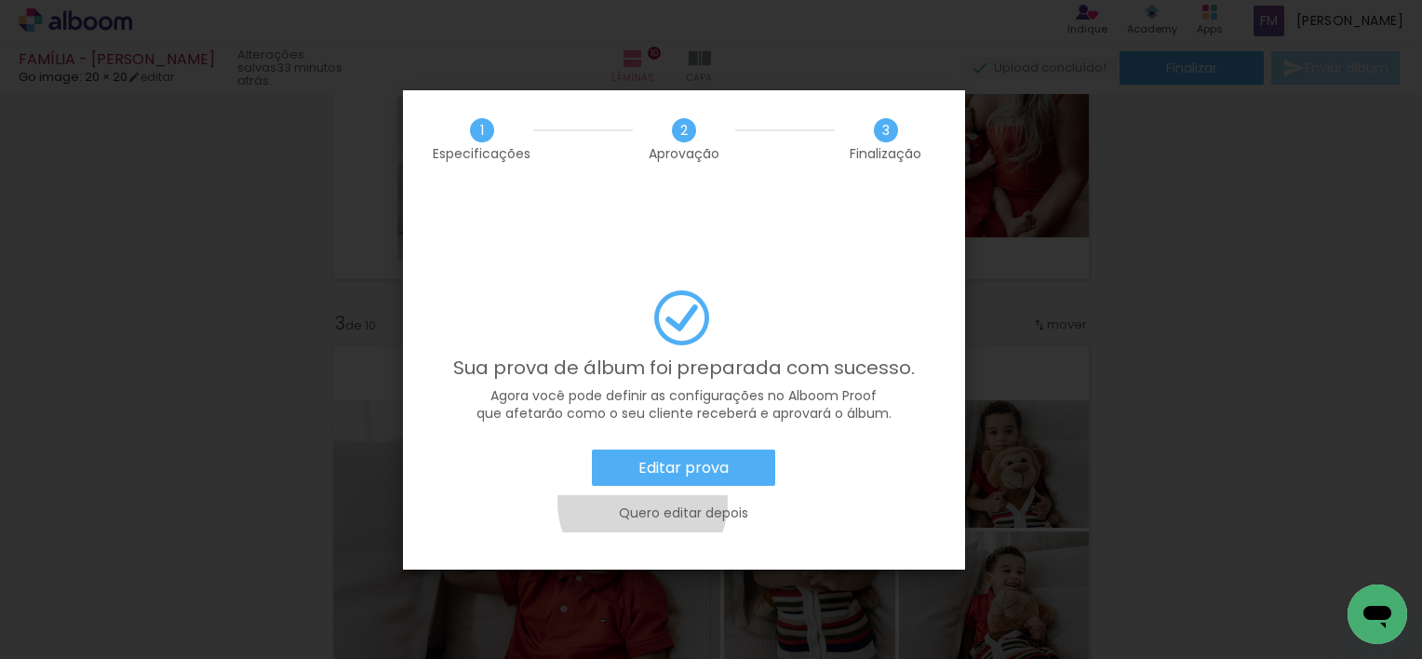
click at [640, 495] on paper-button "Quero editar depois" at bounding box center [684, 513] width 506 height 36
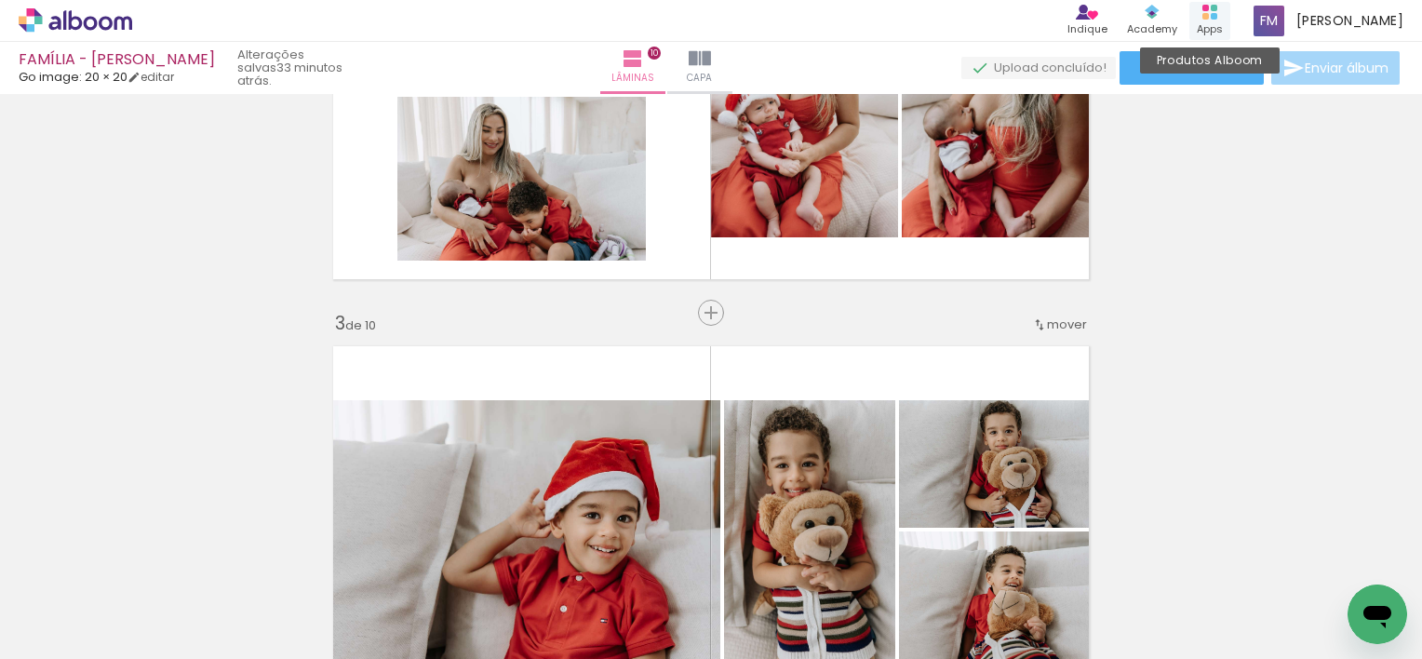
click at [1217, 5] on icon at bounding box center [1209, 12] width 15 height 15
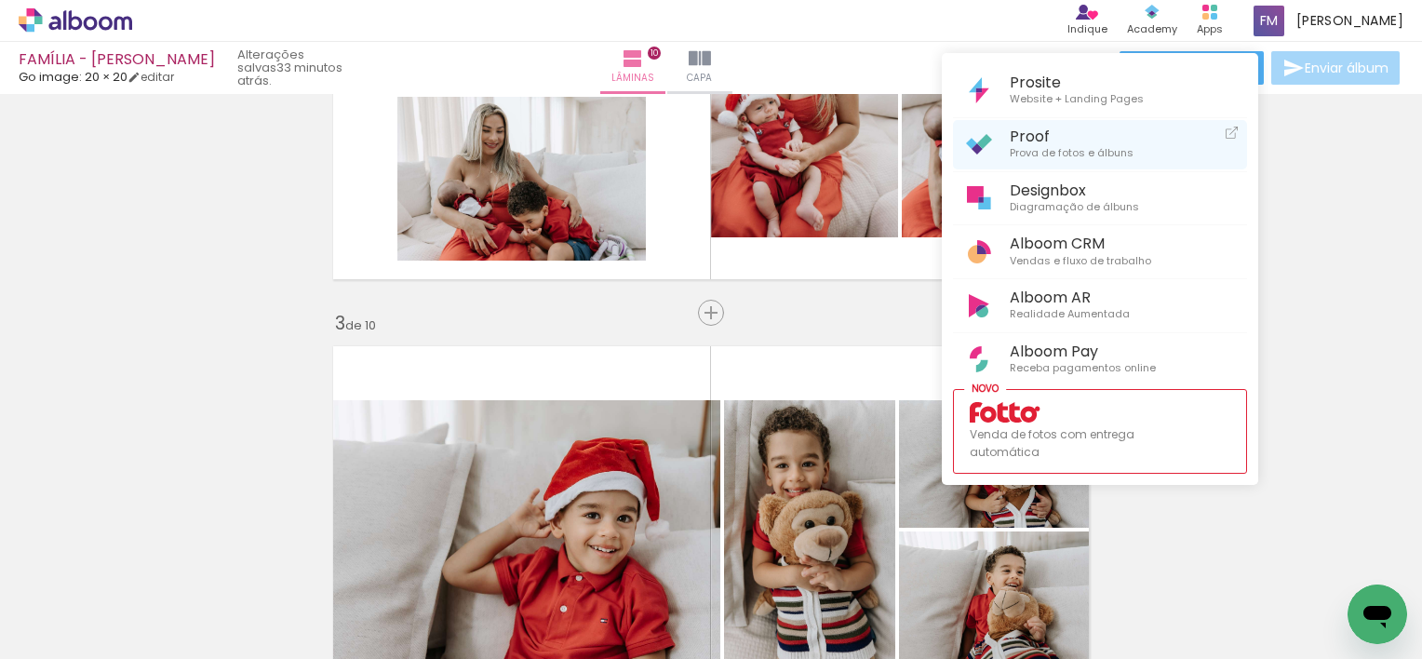
click at [1108, 138] on span "Proof" at bounding box center [1071, 136] width 124 height 18
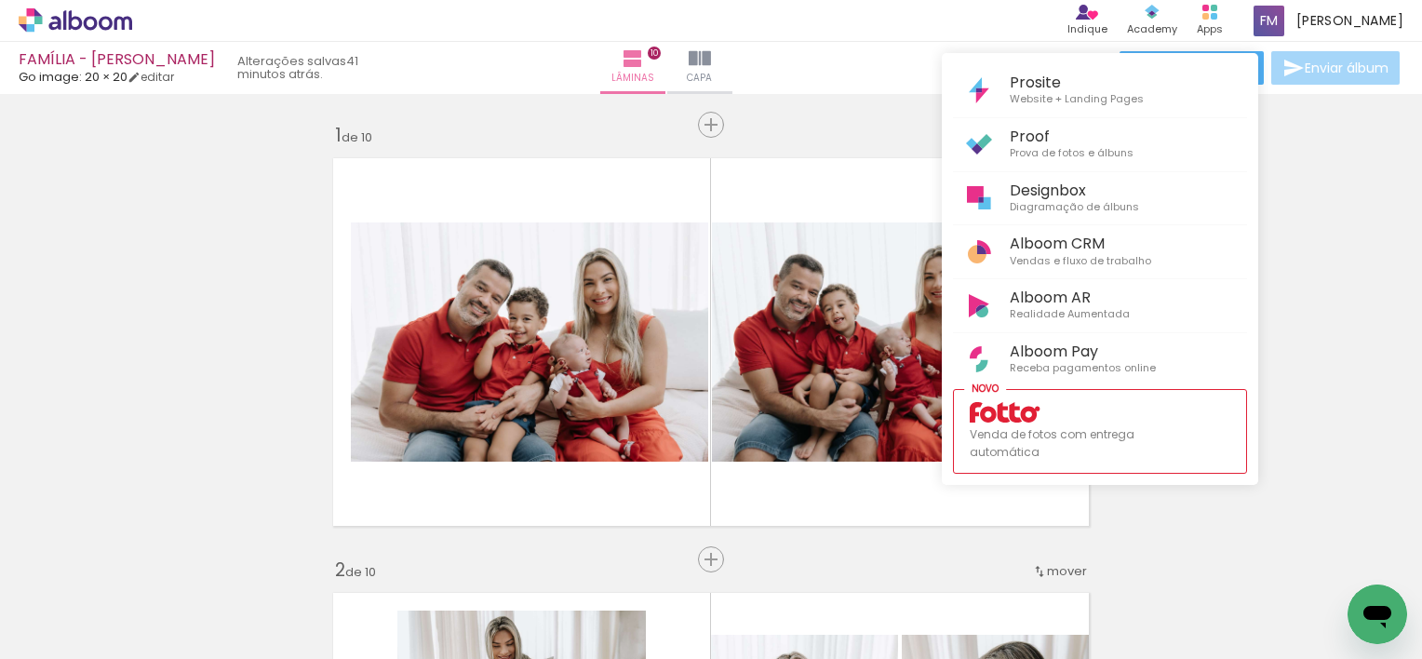
scroll to position [681, 0]
